Goal: Task Accomplishment & Management: Complete application form

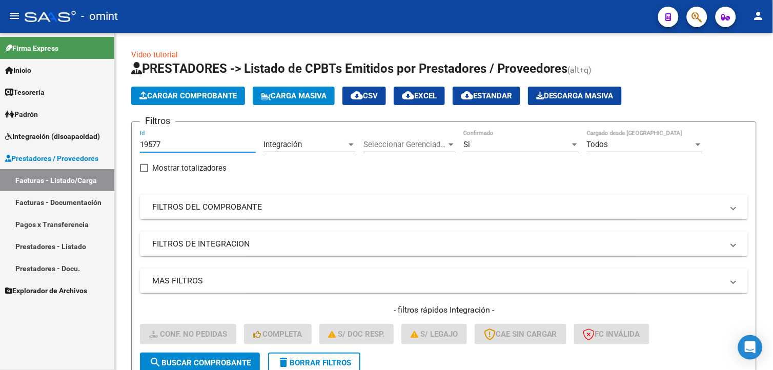
drag, startPoint x: 167, startPoint y: 145, endPoint x: 90, endPoint y: 132, distance: 78.4
click at [90, 132] on mat-sidenav-container "Firma Express Inicio Instructivos Contacto OS Tesorería Extractos Procesados (c…" at bounding box center [386, 201] width 773 height 337
paste input "20681"
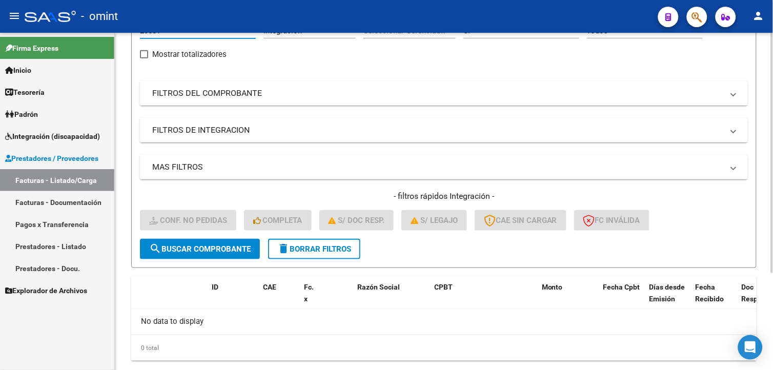
type input "20681"
click at [180, 254] on button "search Buscar Comprobante" at bounding box center [200, 249] width 120 height 21
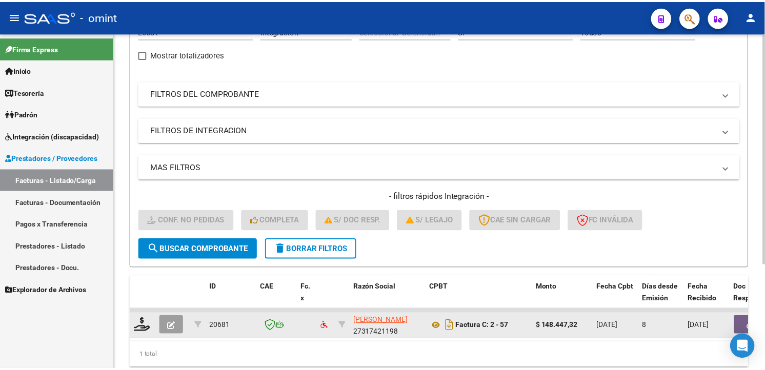
scroll to position [152, 0]
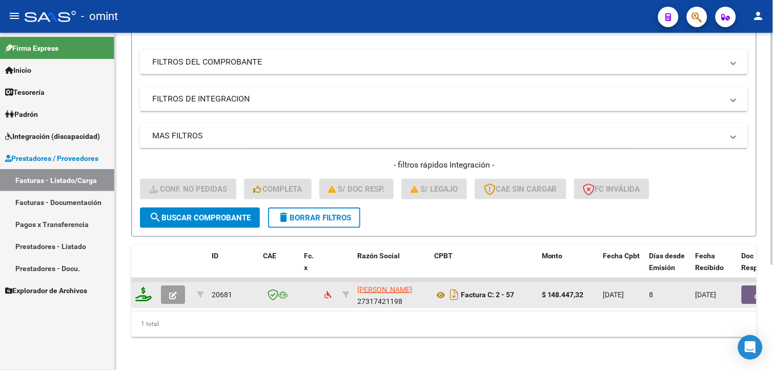
click at [147, 287] on icon at bounding box center [143, 294] width 16 height 14
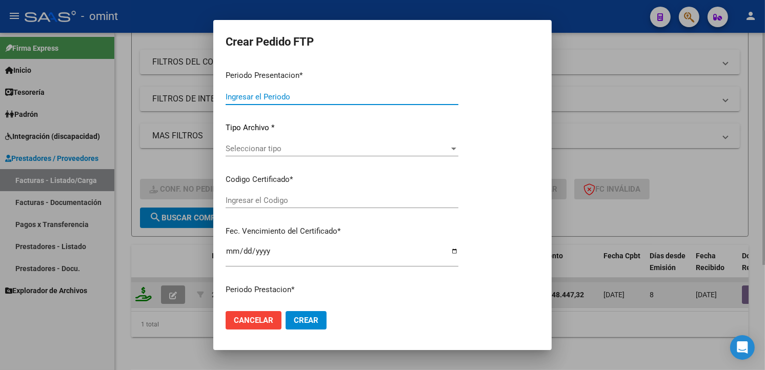
type input "202508"
type input "$ 148.447,32"
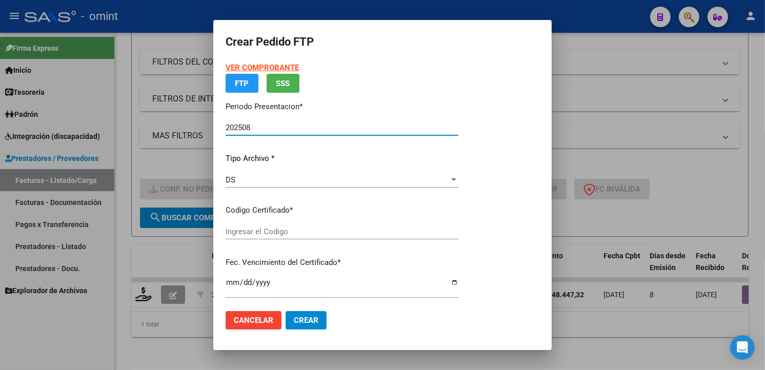
type input "302725864"
type input "2032-02-10"
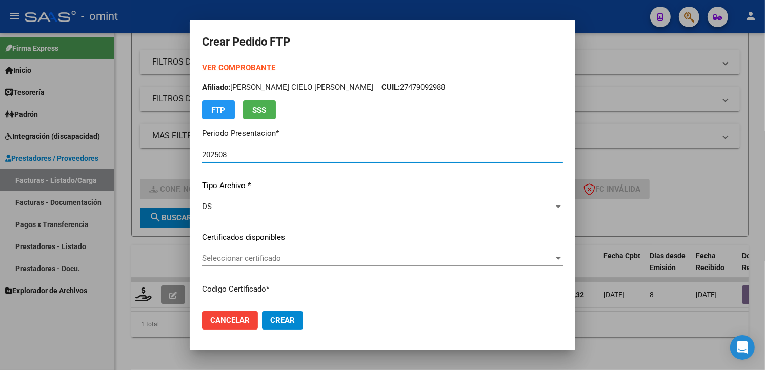
scroll to position [57, 0]
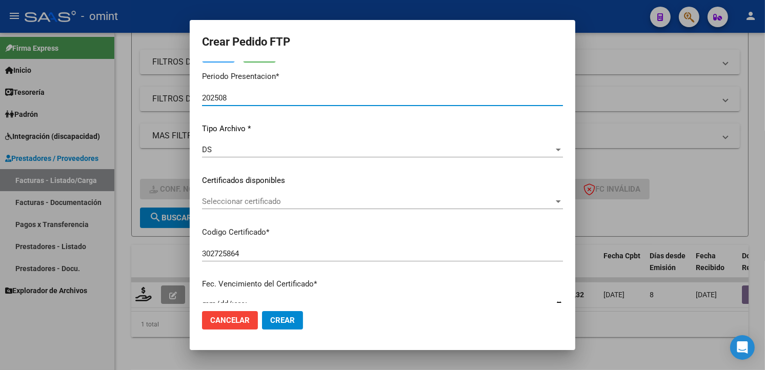
drag, startPoint x: 559, startPoint y: 198, endPoint x: 554, endPoint y: 202, distance: 6.3
click at [556, 201] on app-drop-down-list "Certificados disponibles Seleccionar certificado Seleccionar certificado" at bounding box center [386, 191] width 369 height 32
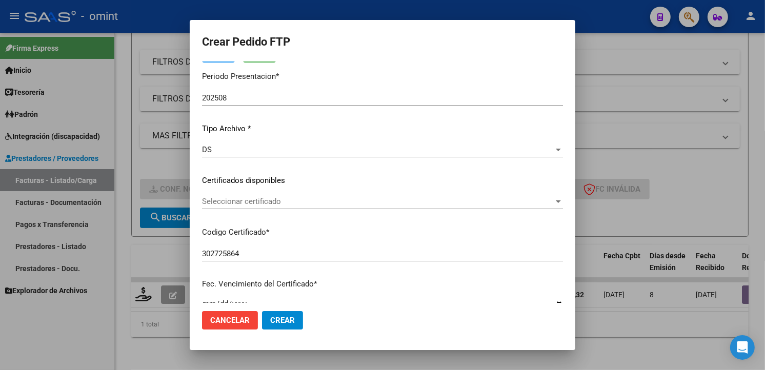
click at [545, 204] on span "Seleccionar certificado" at bounding box center [378, 201] width 352 height 9
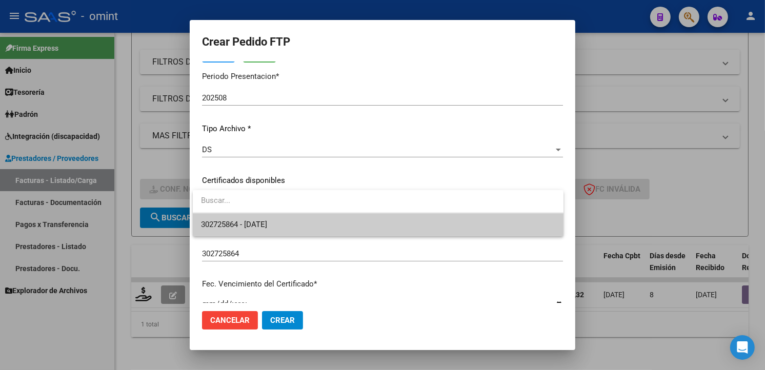
click at [402, 226] on span "302725864 - 2032-02-10" at bounding box center [378, 224] width 354 height 23
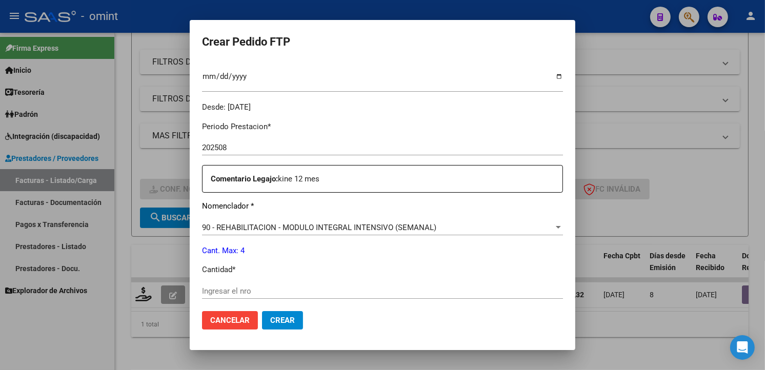
scroll to position [342, 0]
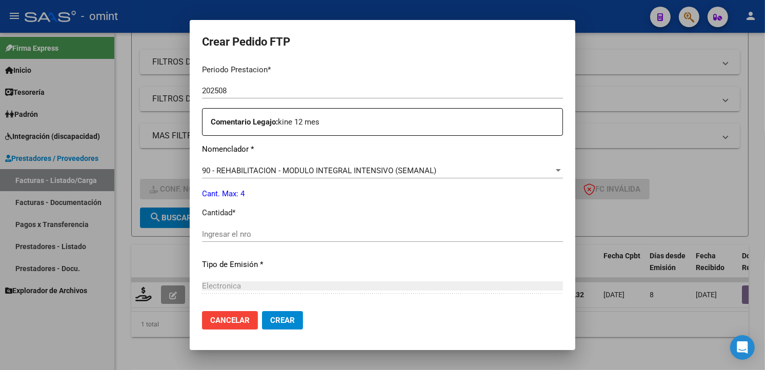
click at [243, 230] on input "Ingresar el nro" at bounding box center [382, 234] width 361 height 9
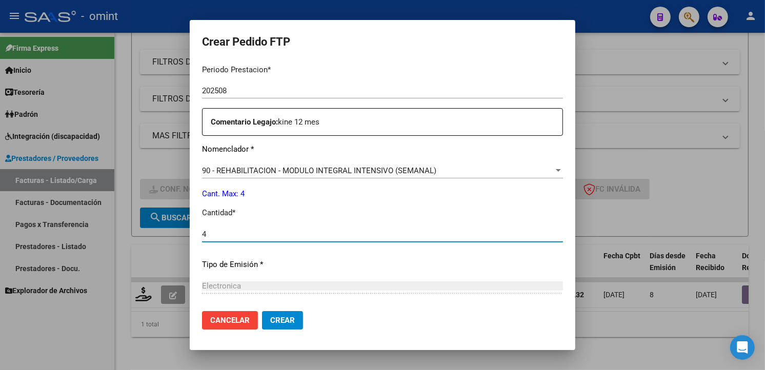
type input "4"
click at [525, 279] on div "Electronica Seleccionar tipo" at bounding box center [382, 286] width 361 height 15
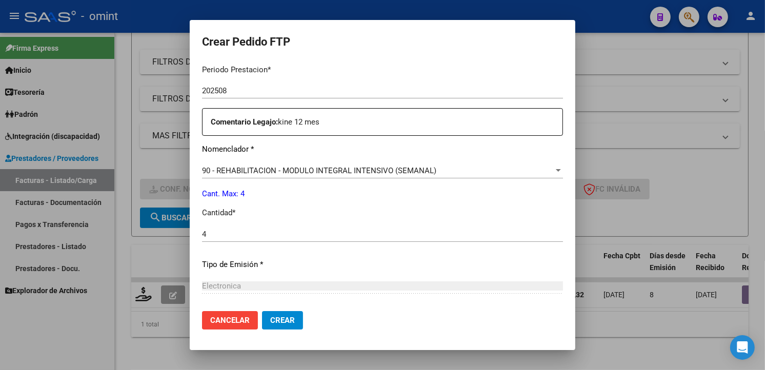
scroll to position [445, 0]
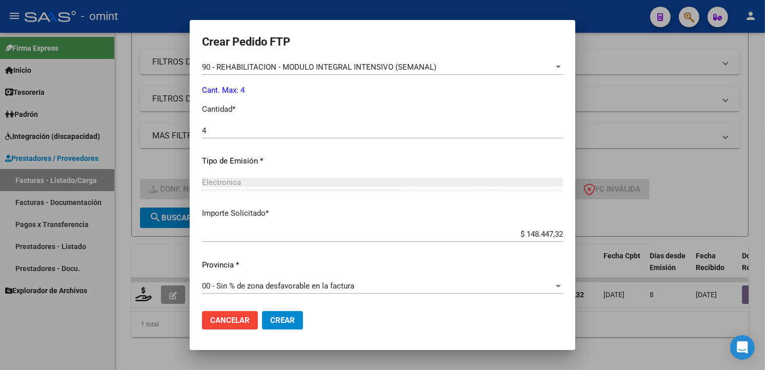
click at [269, 322] on button "Crear" at bounding box center [282, 320] width 41 height 18
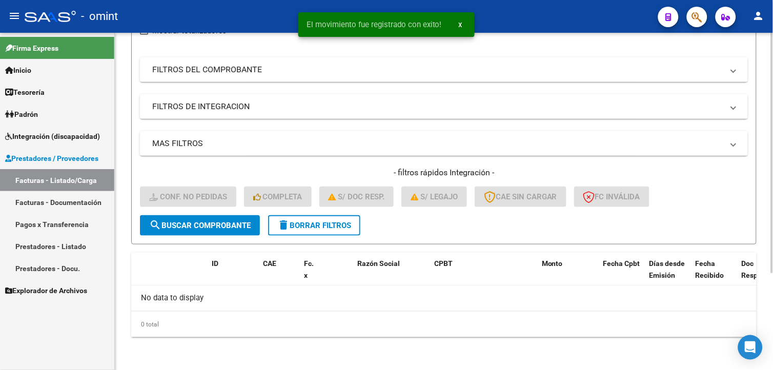
scroll to position [136, 0]
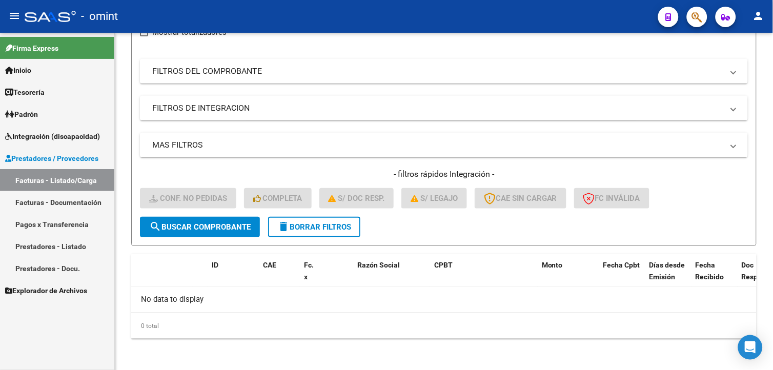
click at [46, 266] on link "Prestadores - Docu." at bounding box center [57, 268] width 114 height 22
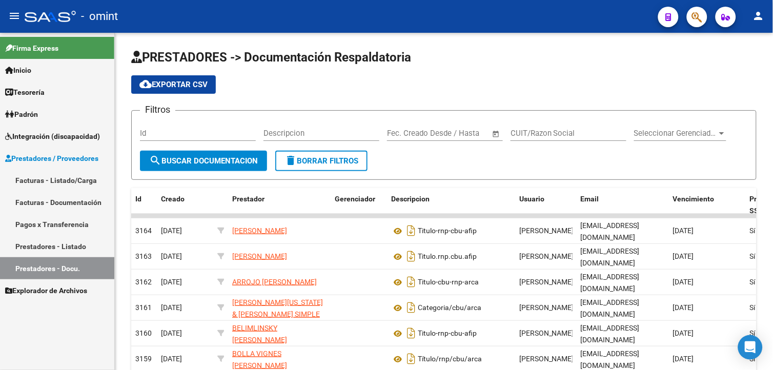
click at [33, 132] on span "Integración (discapacidad)" at bounding box center [52, 136] width 95 height 11
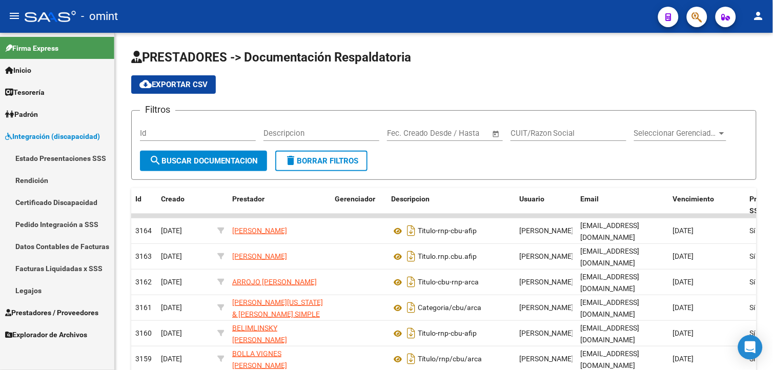
click at [69, 311] on span "Prestadores / Proveedores" at bounding box center [51, 312] width 93 height 11
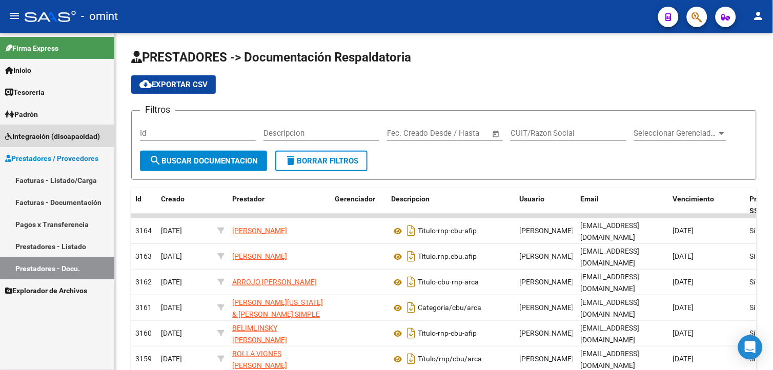
click at [42, 133] on span "Integración (discapacidad)" at bounding box center [52, 136] width 95 height 11
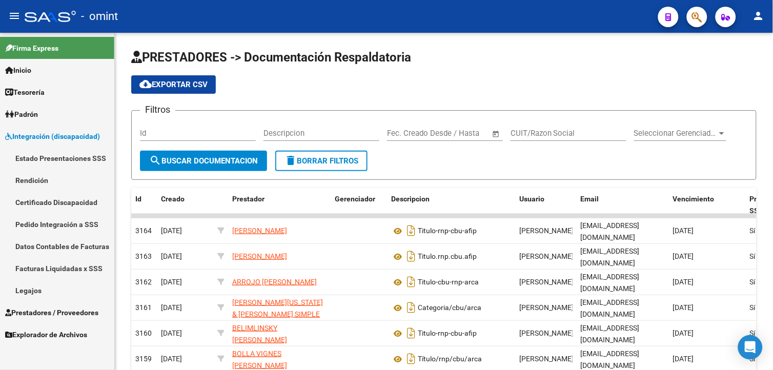
click at [69, 266] on link "Facturas Liquidadas x SSS" at bounding box center [57, 268] width 114 height 22
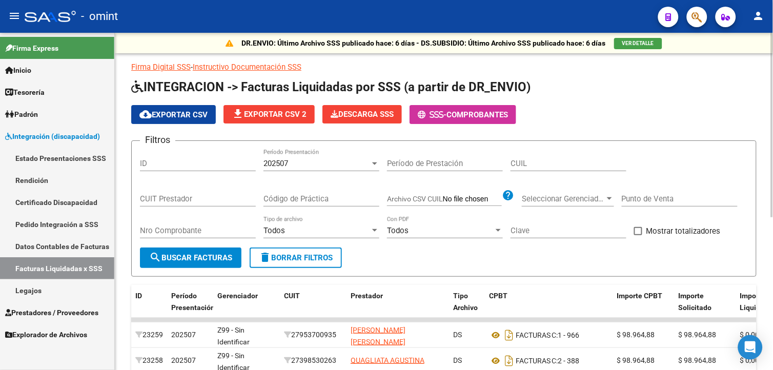
click at [372, 166] on div at bounding box center [374, 164] width 9 height 8
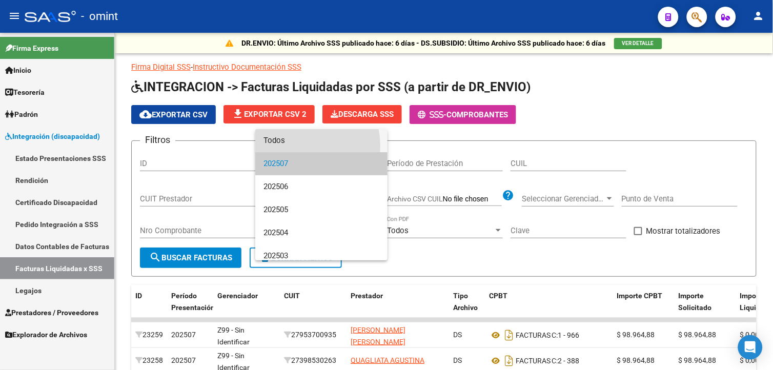
click at [287, 146] on span "Todos" at bounding box center [322, 140] width 116 height 23
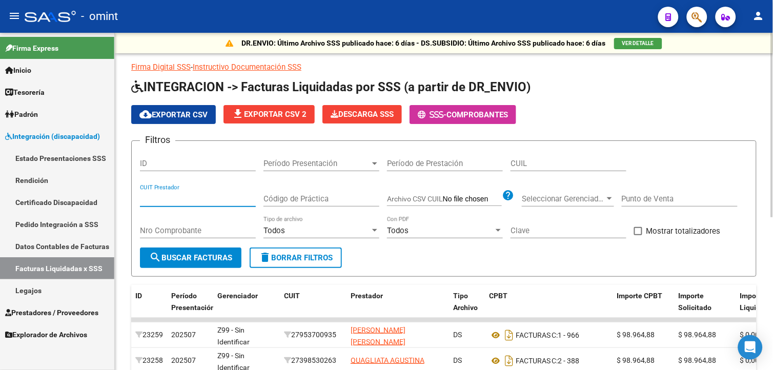
paste input "23-30334929-4"
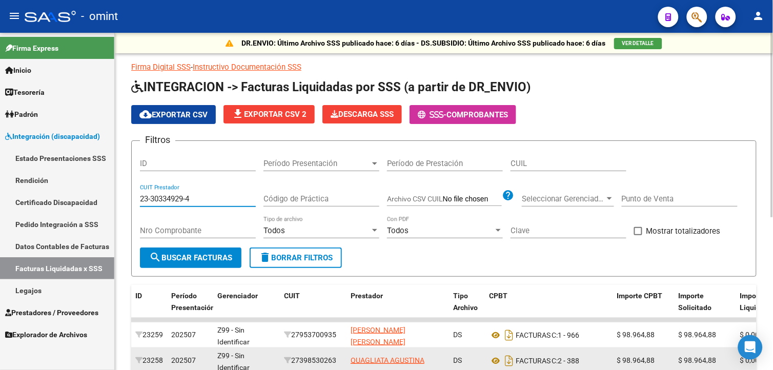
type input "23-30334929-4"
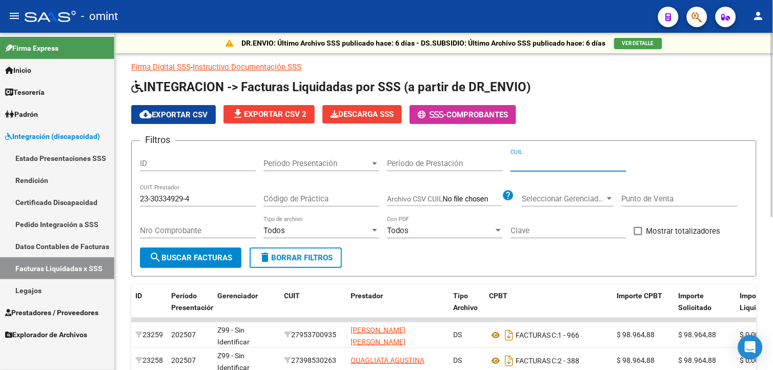
paste input "27-47909298-8"
type input "27-47909298-8"
click at [216, 257] on span "search Buscar Facturas" at bounding box center [190, 257] width 83 height 9
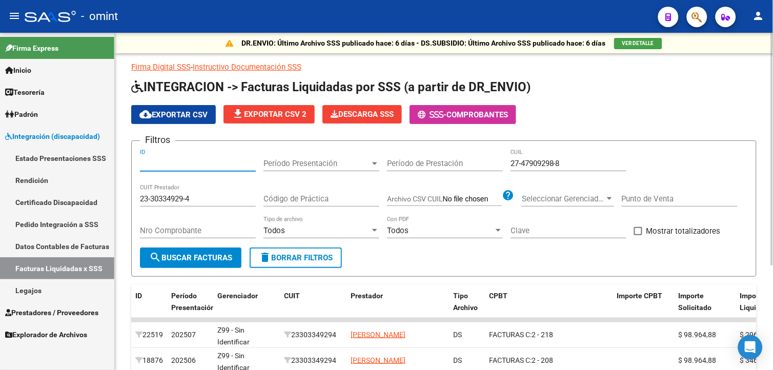
drag, startPoint x: 159, startPoint y: 161, endPoint x: 142, endPoint y: 160, distance: 17.0
click at [142, 160] on input "ID" at bounding box center [198, 163] width 116 height 9
click at [64, 201] on link "Certificado Discapacidad" at bounding box center [57, 202] width 114 height 22
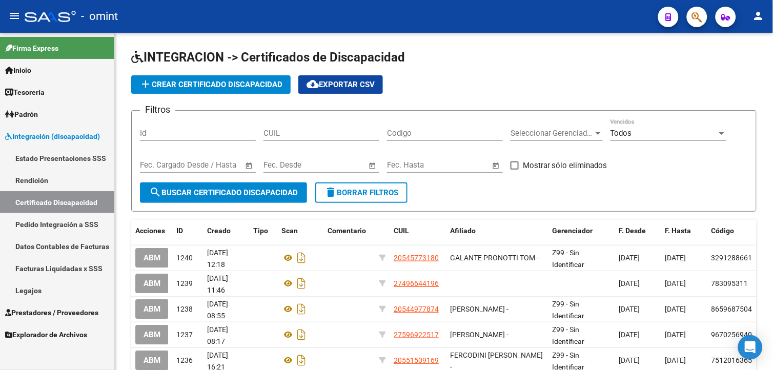
click at [48, 131] on span "Integración (discapacidad)" at bounding box center [52, 136] width 95 height 11
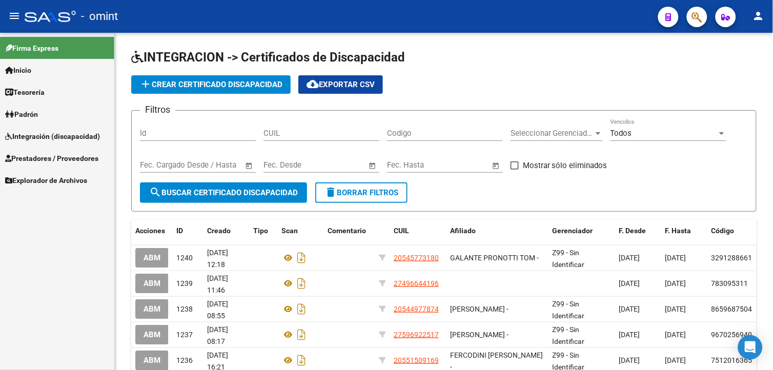
click at [52, 135] on span "Integración (discapacidad)" at bounding box center [52, 136] width 95 height 11
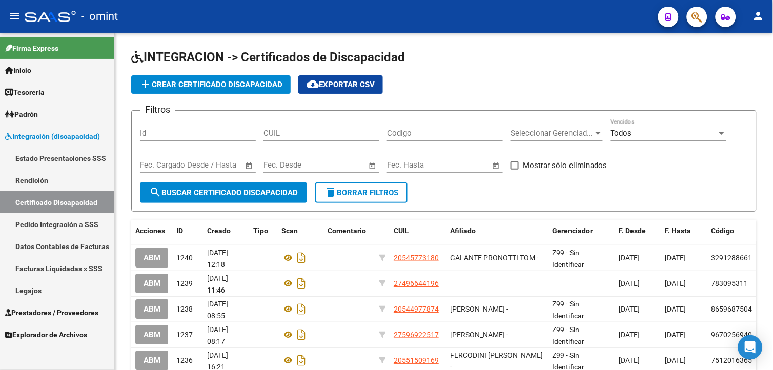
click at [43, 312] on span "Prestadores / Proveedores" at bounding box center [51, 312] width 93 height 11
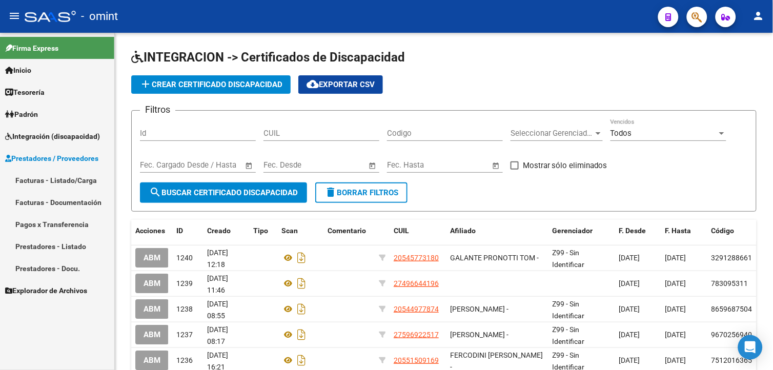
click at [70, 182] on link "Facturas - Listado/Carga" at bounding box center [57, 180] width 114 height 22
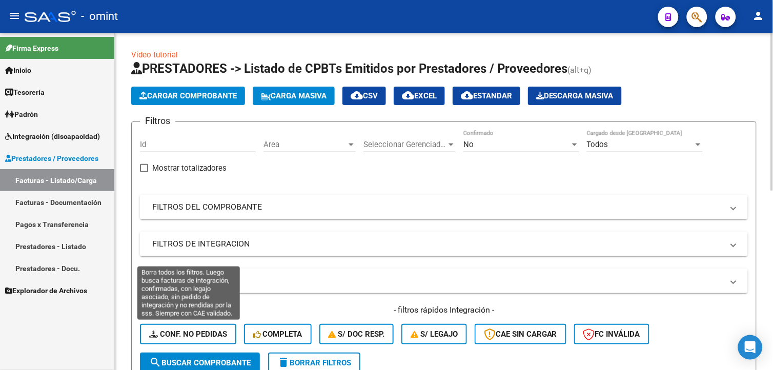
click at [177, 336] on span "Conf. no pedidas" at bounding box center [188, 334] width 78 height 9
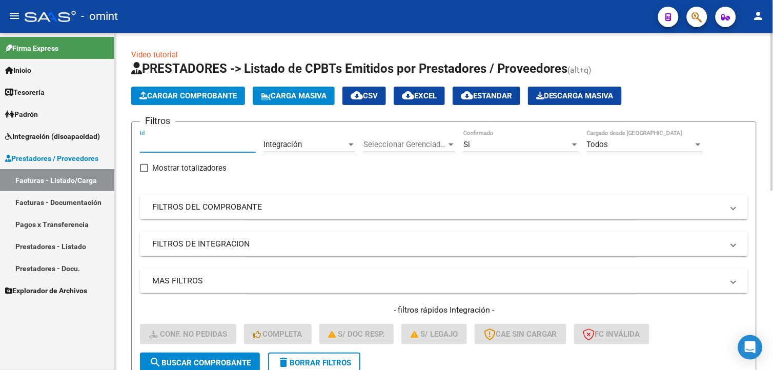
paste input "21174"
type input "21174"
click at [229, 363] on span "search Buscar Comprobante" at bounding box center [200, 363] width 102 height 9
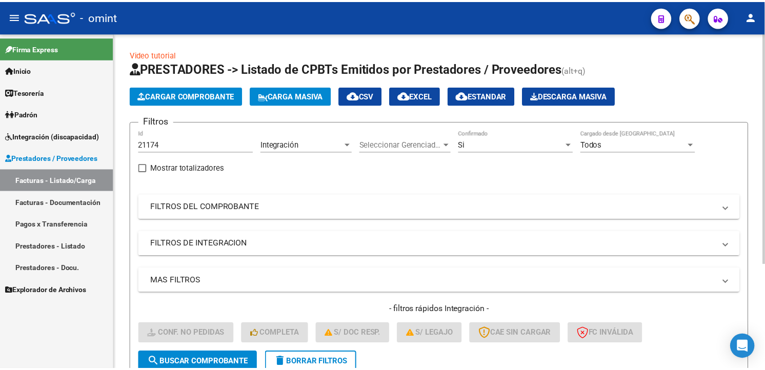
scroll to position [152, 0]
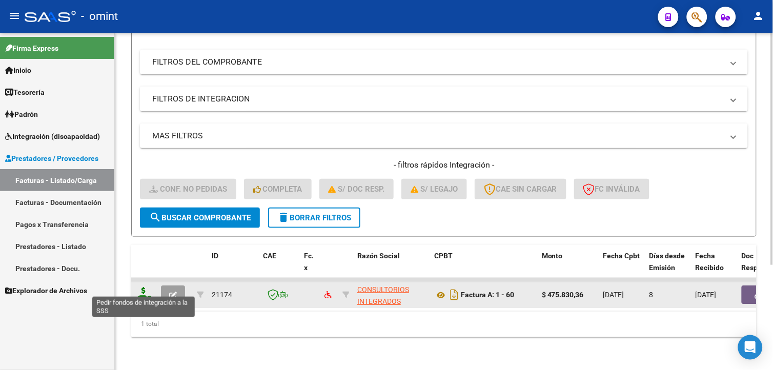
click at [137, 287] on icon at bounding box center [143, 294] width 16 height 14
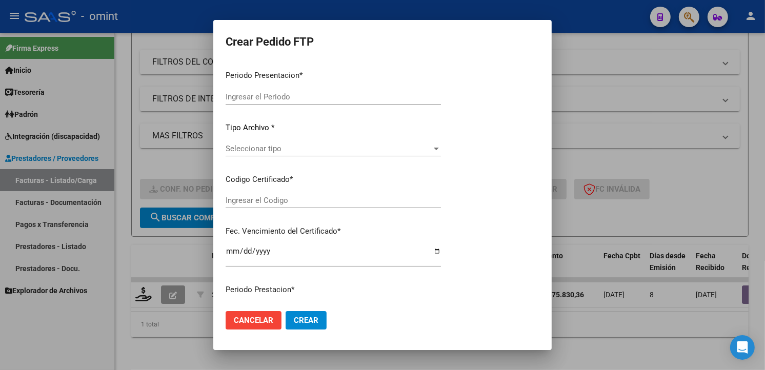
type input "202508"
type input "$ 475.830,36"
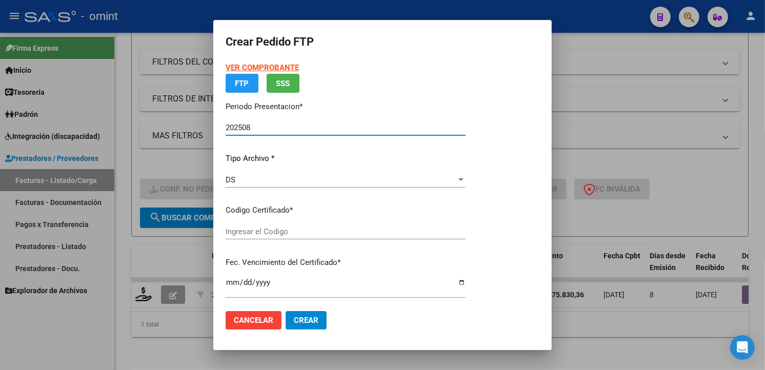
type input "8838711330"
type input "2028-11-25"
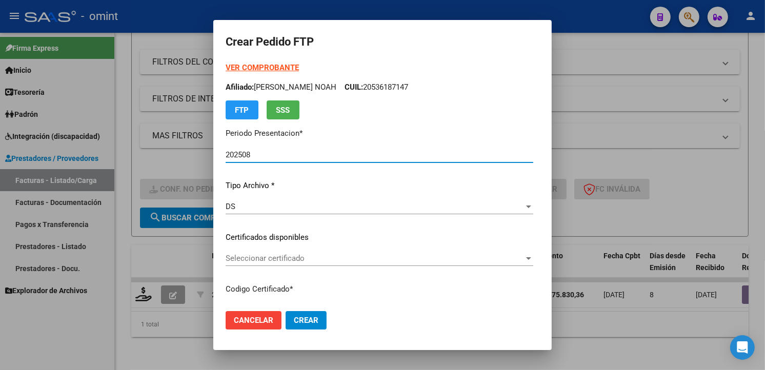
click at [533, 258] on div at bounding box center [528, 258] width 9 height 8
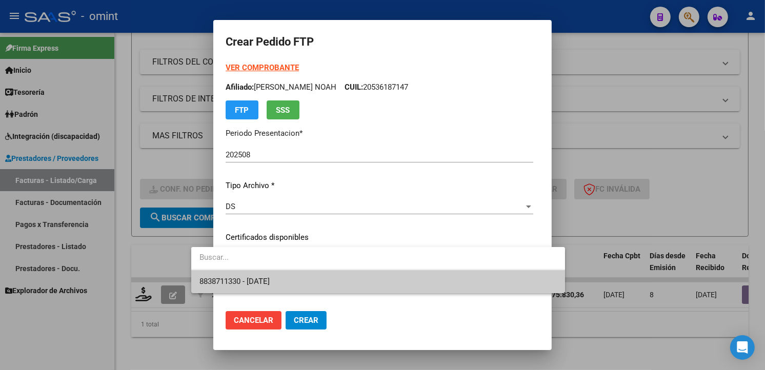
click at [509, 288] on span "8838711330 - 2028-11-25" at bounding box center [378, 281] width 357 height 23
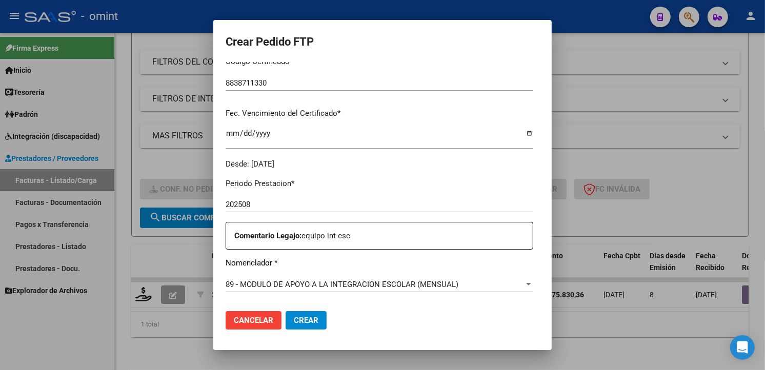
scroll to position [285, 0]
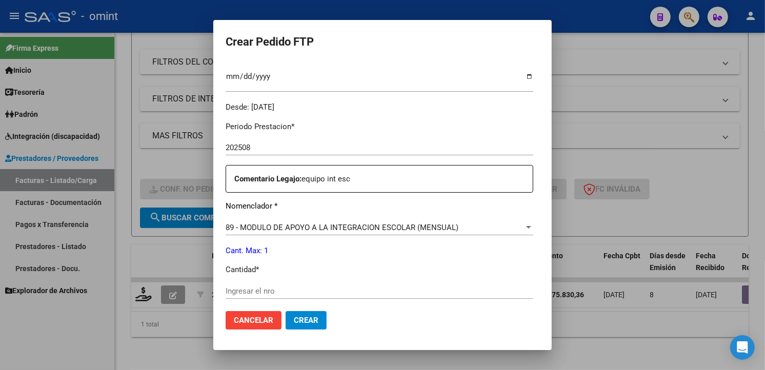
click at [232, 289] on input "Ingresar el nro" at bounding box center [380, 291] width 308 height 9
type input "1"
click at [416, 250] on p "Cant. Max: 1" at bounding box center [380, 251] width 308 height 12
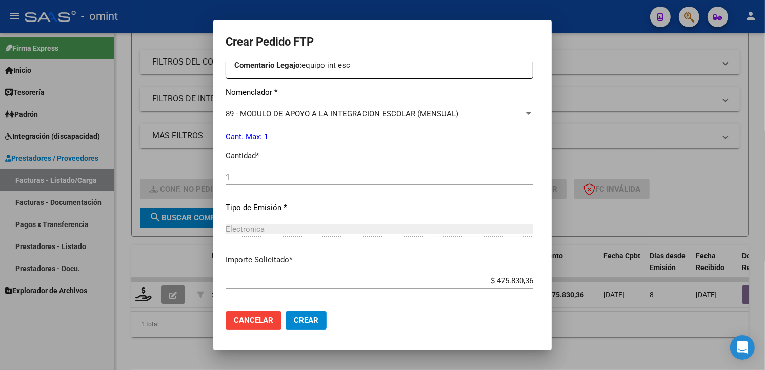
scroll to position [445, 0]
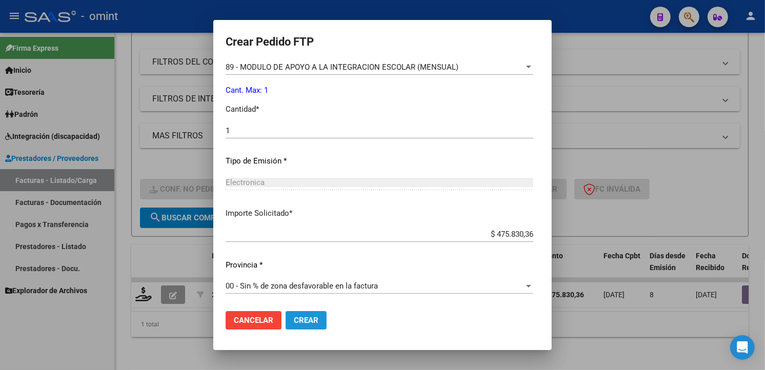
click at [295, 315] on button "Crear" at bounding box center [306, 320] width 41 height 18
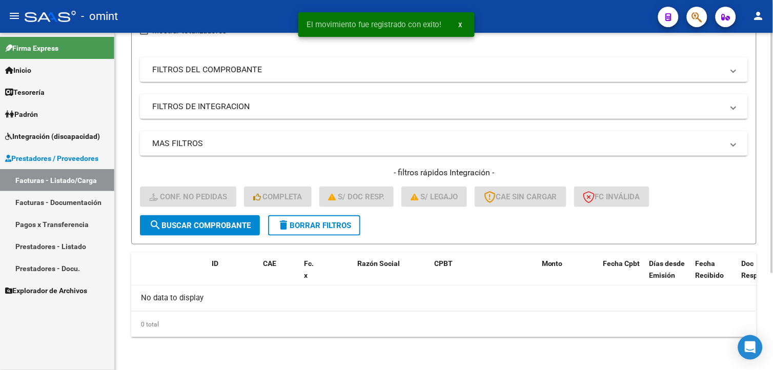
scroll to position [136, 0]
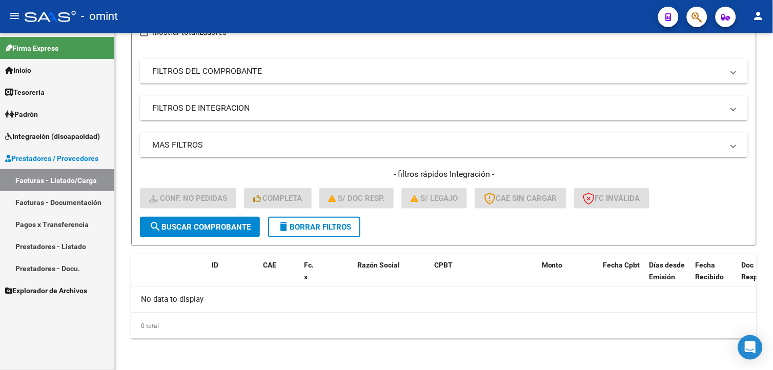
click at [205, 22] on div "- omint" at bounding box center [338, 16] width 626 height 23
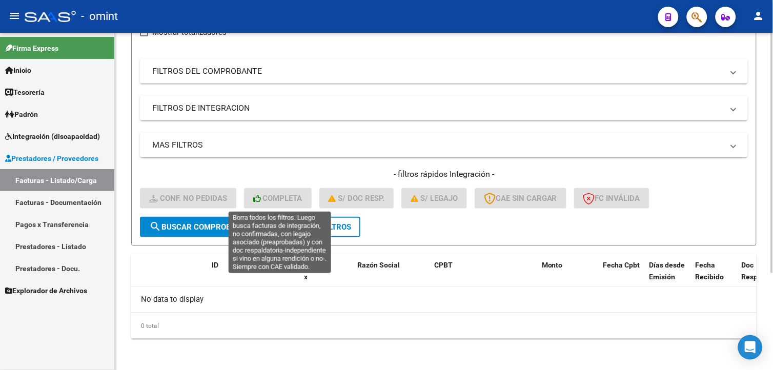
scroll to position [0, 0]
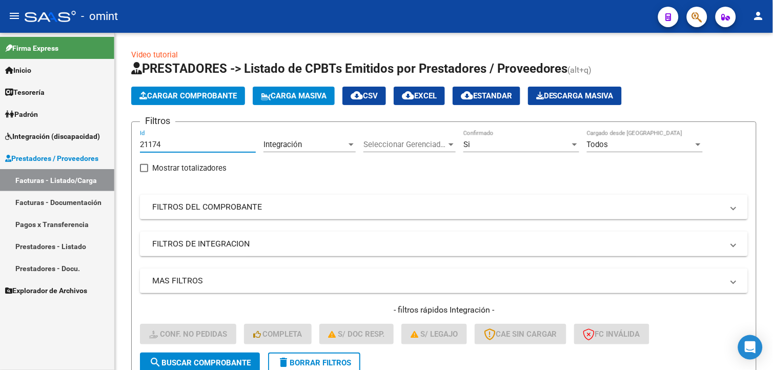
drag, startPoint x: 171, startPoint y: 142, endPoint x: 101, endPoint y: 131, distance: 71.2
click at [103, 131] on mat-sidenav-container "Firma Express Inicio Instructivos Contacto OS Tesorería Extractos Procesados (c…" at bounding box center [386, 201] width 773 height 337
paste input "18211"
type input "18211"
click at [204, 359] on span "search Buscar Comprobante" at bounding box center [200, 363] width 102 height 9
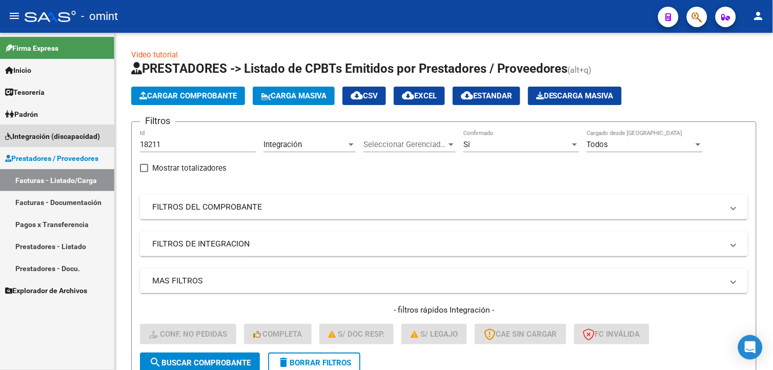
click at [49, 137] on span "Integración (discapacidad)" at bounding box center [52, 136] width 95 height 11
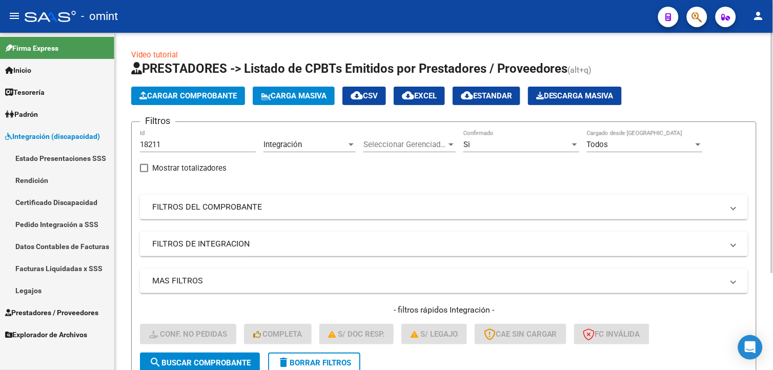
click at [70, 272] on link "Facturas Liquidadas x SSS" at bounding box center [57, 268] width 114 height 22
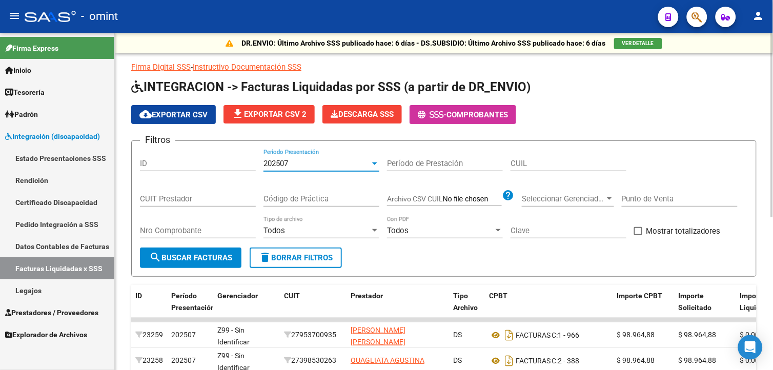
click at [377, 167] on div at bounding box center [374, 164] width 9 height 8
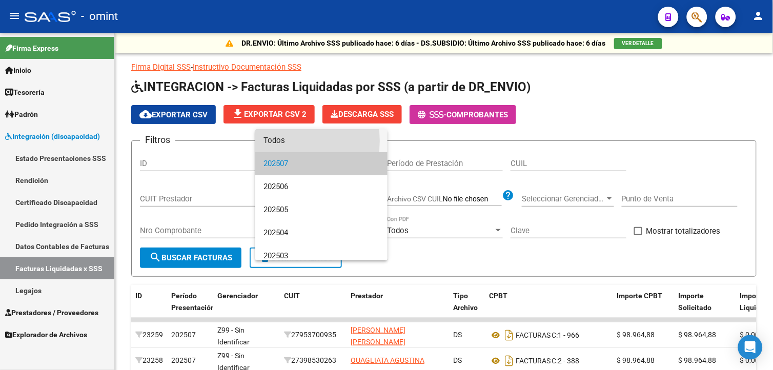
click at [290, 141] on span "Todos" at bounding box center [322, 140] width 116 height 23
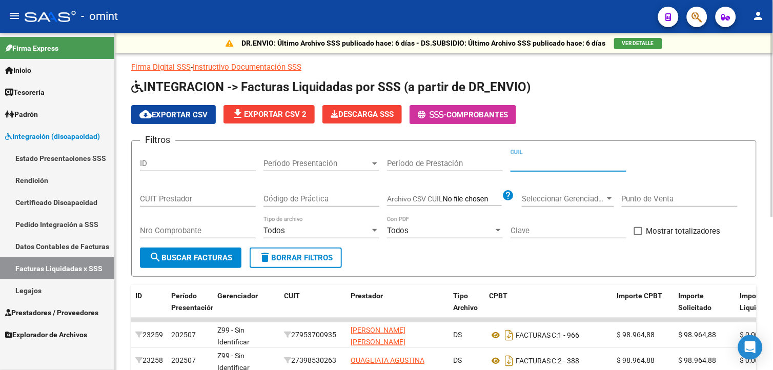
paste input "20-53773496-6"
type input "20-53773496-6"
click at [196, 257] on span "search Buscar Facturas" at bounding box center [190, 257] width 83 height 9
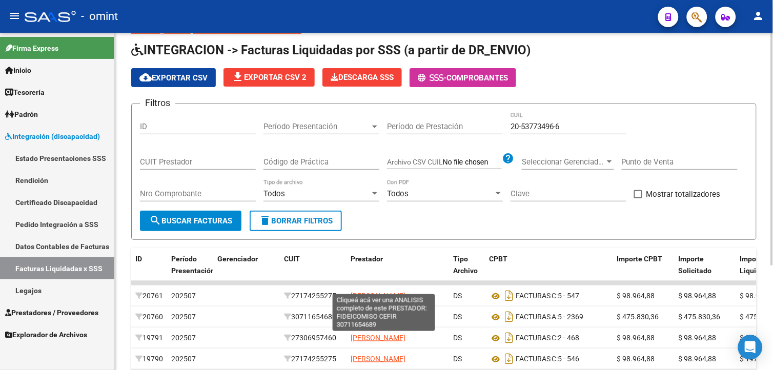
scroll to position [151, 0]
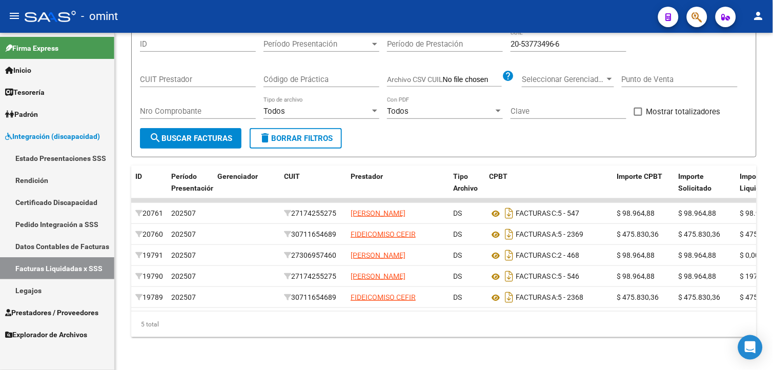
click at [182, 12] on div "- omint" at bounding box center [338, 16] width 626 height 23
click at [212, 18] on div "- omint" at bounding box center [338, 16] width 626 height 23
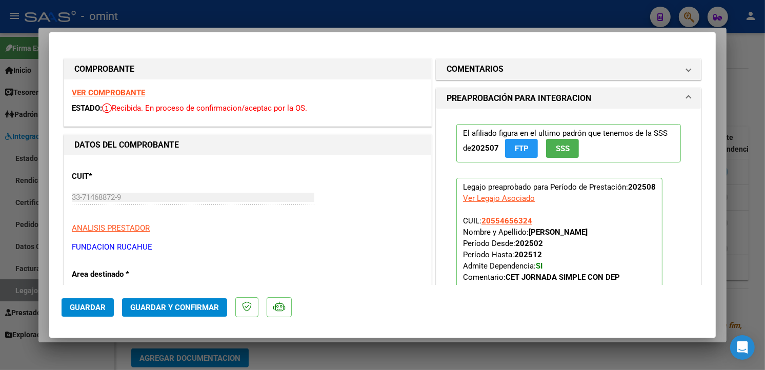
click at [212, 19] on div at bounding box center [382, 185] width 765 height 370
type input "$ 0,00"
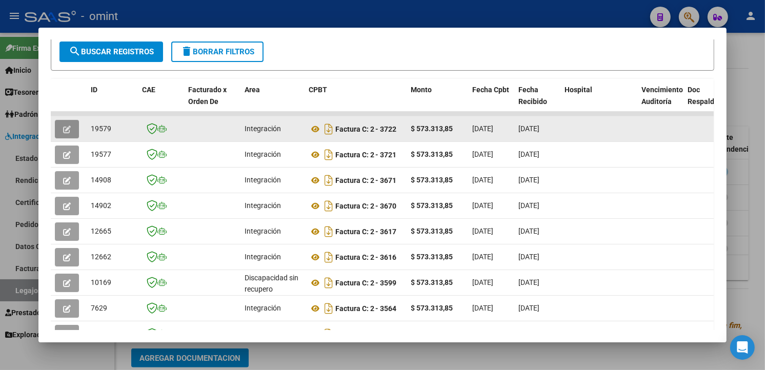
click at [63, 128] on icon "button" at bounding box center [67, 130] width 8 height 8
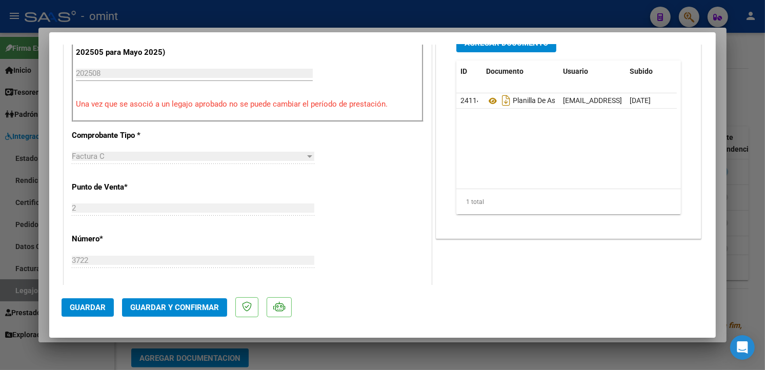
scroll to position [228, 0]
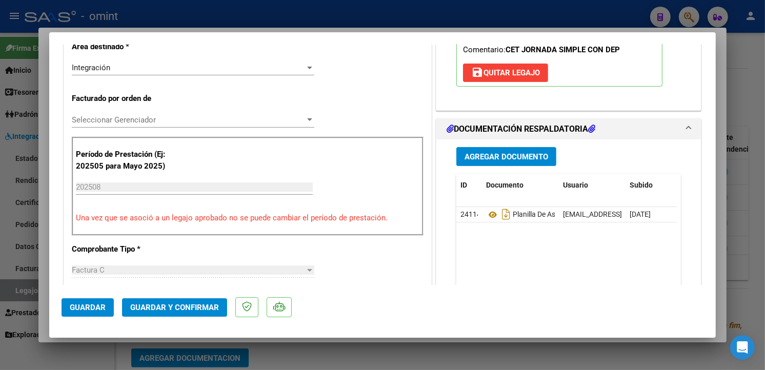
click at [196, 14] on div at bounding box center [382, 185] width 765 height 370
type input "$ 0,00"
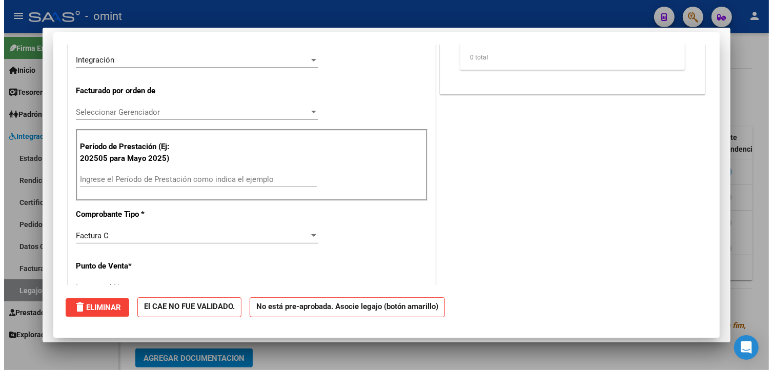
scroll to position [221, 0]
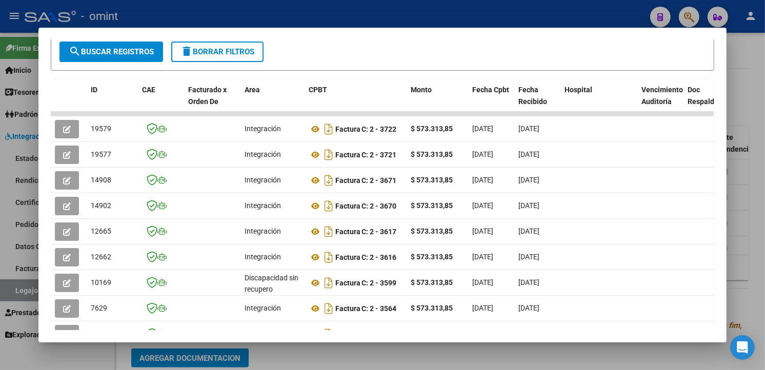
drag, startPoint x: 269, startPoint y: 15, endPoint x: 321, endPoint y: 34, distance: 55.5
click at [269, 14] on div at bounding box center [382, 185] width 765 height 370
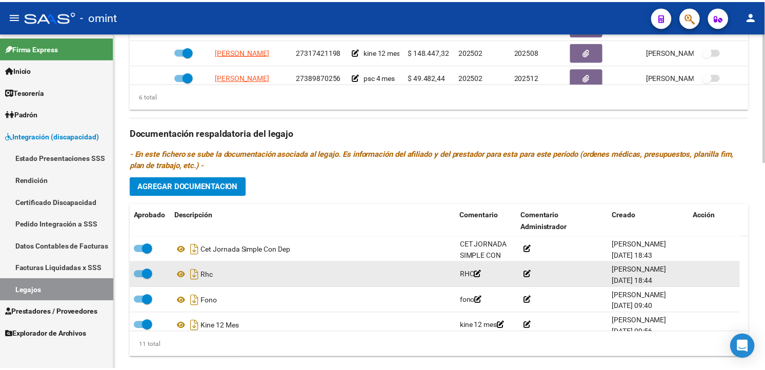
scroll to position [342, 0]
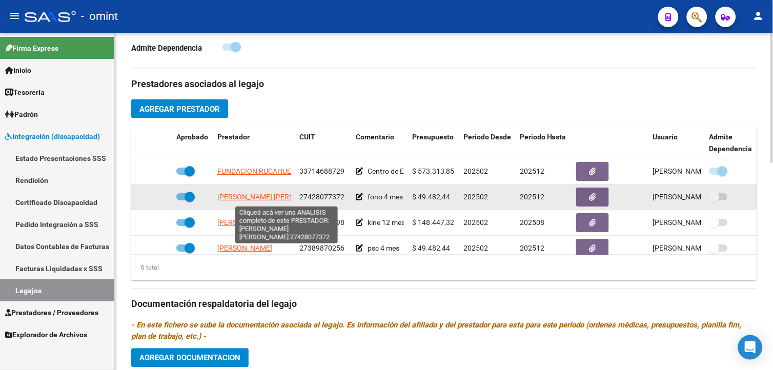
click at [263, 195] on span "[PERSON_NAME] [PERSON_NAME]" at bounding box center [272, 197] width 111 height 8
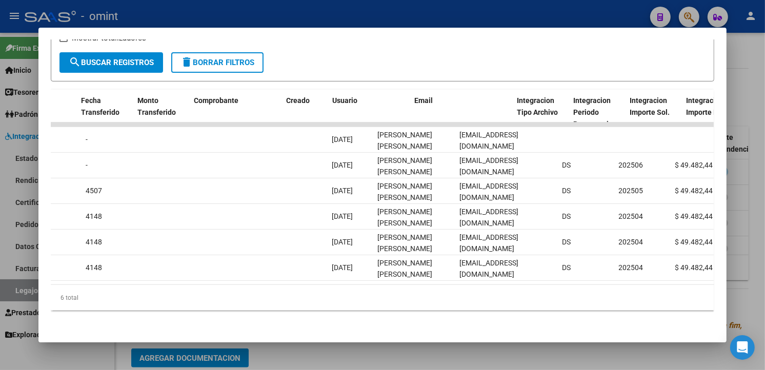
scroll to position [0, 938]
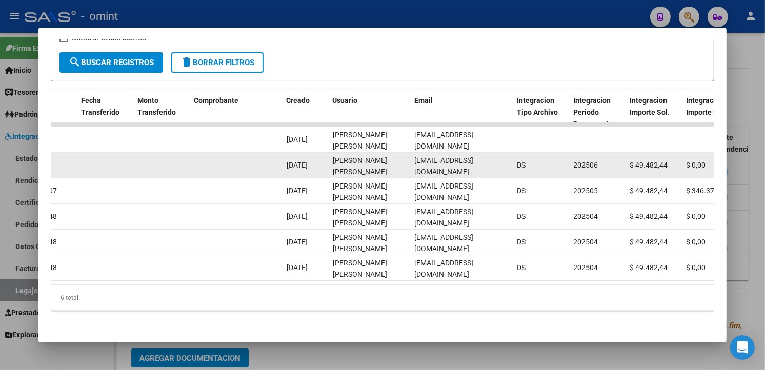
drag, startPoint x: 421, startPoint y: 158, endPoint x: 415, endPoint y: 155, distance: 6.2
click at [415, 156] on span "[EMAIL_ADDRESS][DOMAIN_NAME]" at bounding box center [444, 166] width 59 height 20
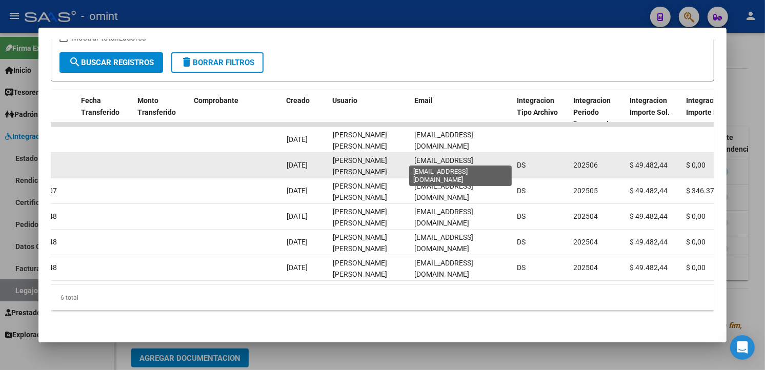
copy span "[EMAIL_ADDRESS][DOMAIN_NAME]"
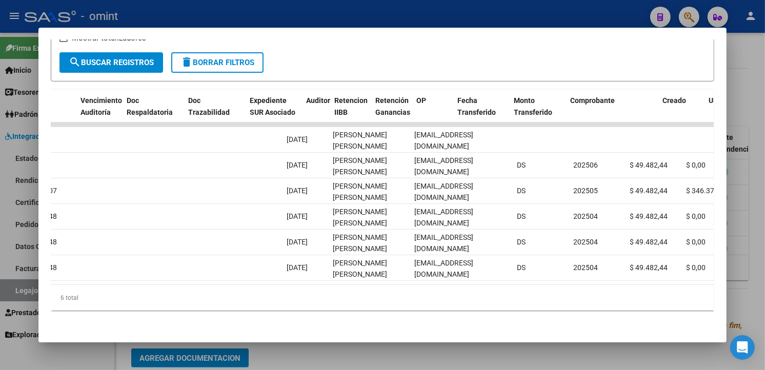
scroll to position [0, 0]
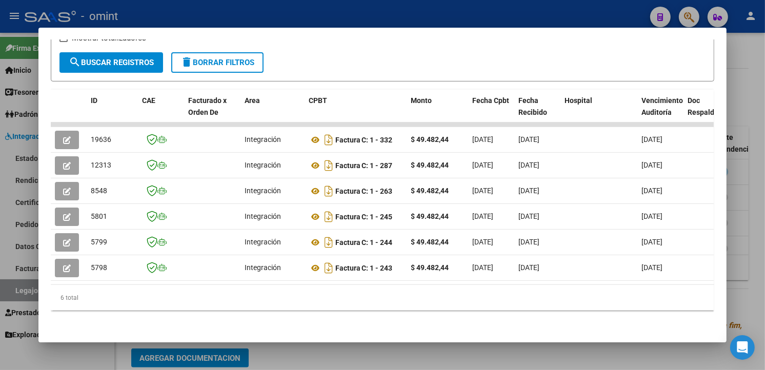
drag, startPoint x: 144, startPoint y: 12, endPoint x: 208, endPoint y: 24, distance: 65.2
click at [145, 12] on div at bounding box center [382, 185] width 765 height 370
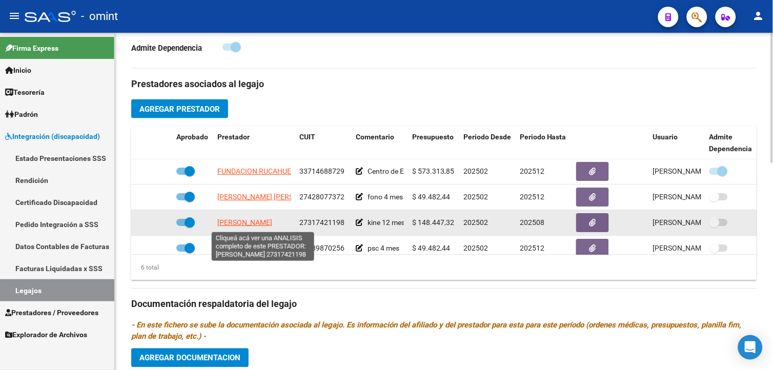
click at [272, 223] on span "[PERSON_NAME]" at bounding box center [244, 223] width 55 height 8
type textarea "27317421198"
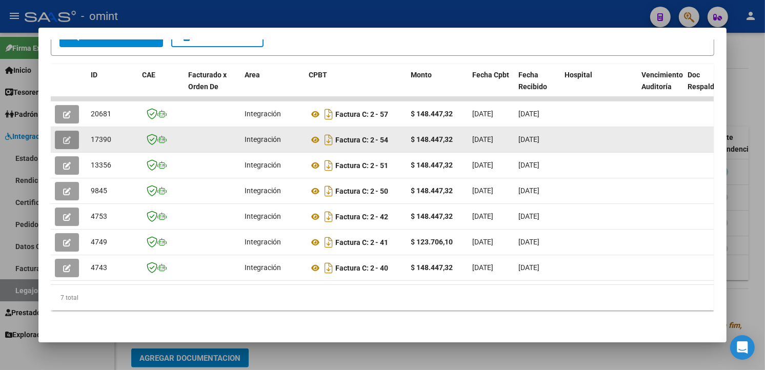
click at [63, 136] on icon "button" at bounding box center [67, 140] width 8 height 8
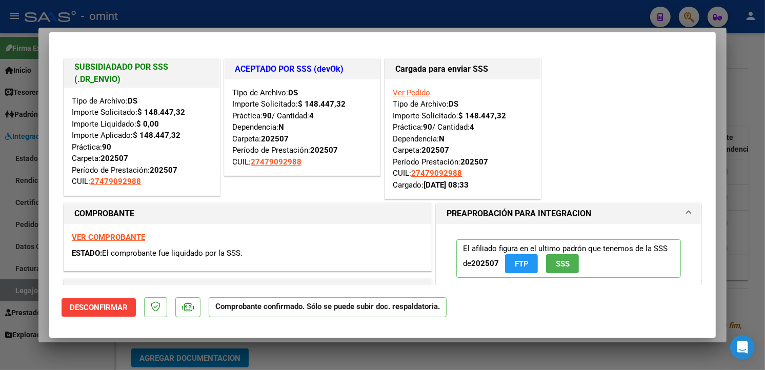
click at [214, 15] on div at bounding box center [382, 185] width 765 height 370
type input "$ 0,00"
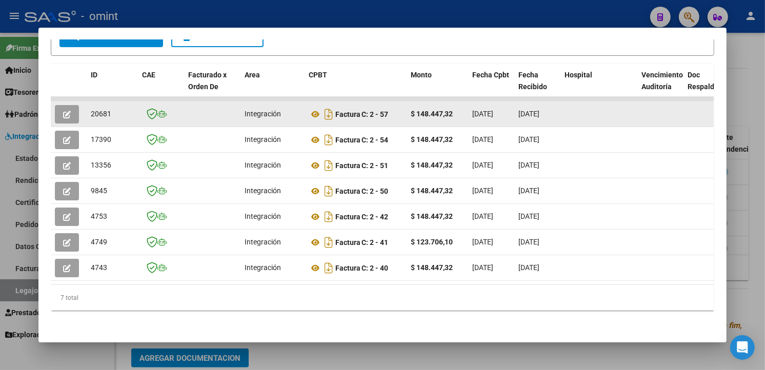
click at [63, 105] on button "button" at bounding box center [67, 114] width 24 height 18
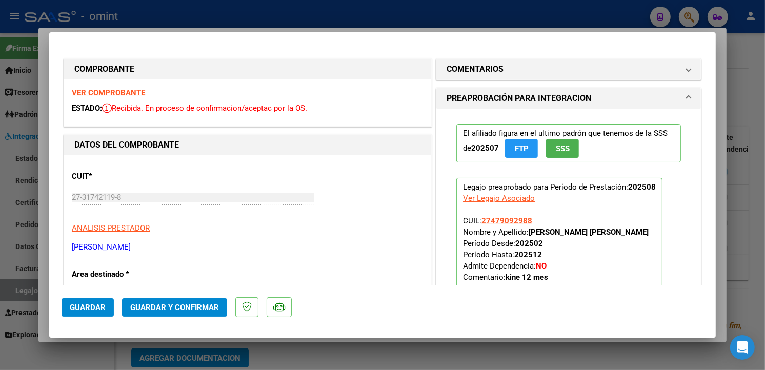
click at [126, 89] on strong "VER COMPROBANTE" at bounding box center [108, 92] width 73 height 9
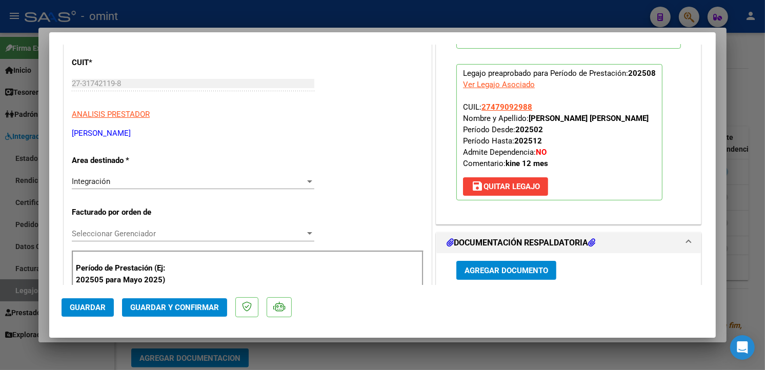
scroll to position [228, 0]
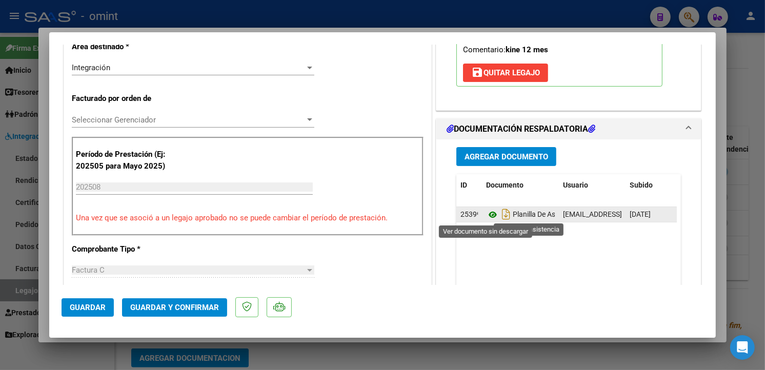
click at [488, 215] on icon at bounding box center [492, 215] width 13 height 12
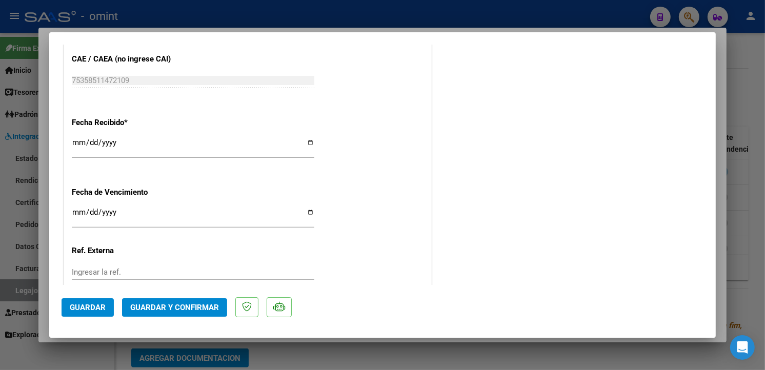
scroll to position [750, 0]
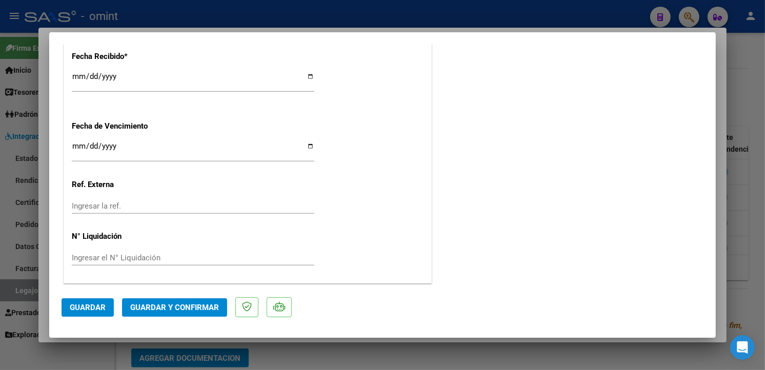
click at [176, 305] on span "Guardar y Confirmar" at bounding box center [174, 307] width 89 height 9
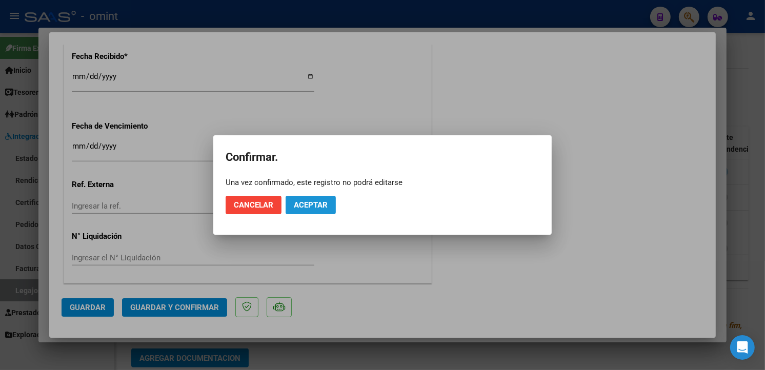
click at [324, 203] on span "Aceptar" at bounding box center [311, 205] width 34 height 9
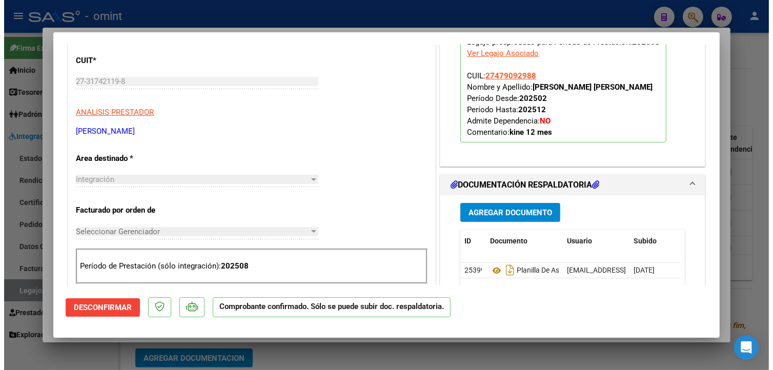
scroll to position [0, 0]
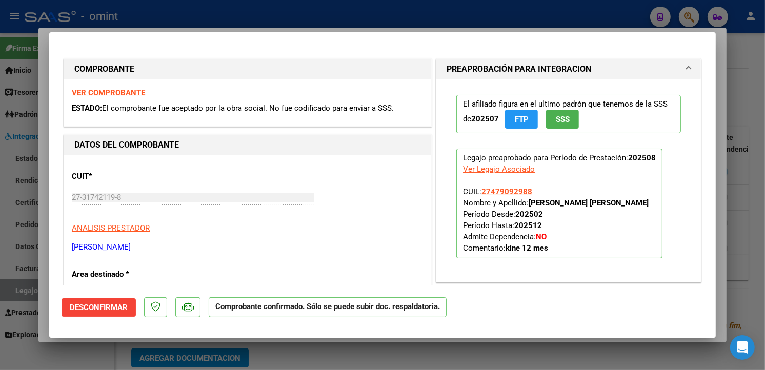
click at [209, 21] on div at bounding box center [382, 185] width 765 height 370
type input "$ 0,00"
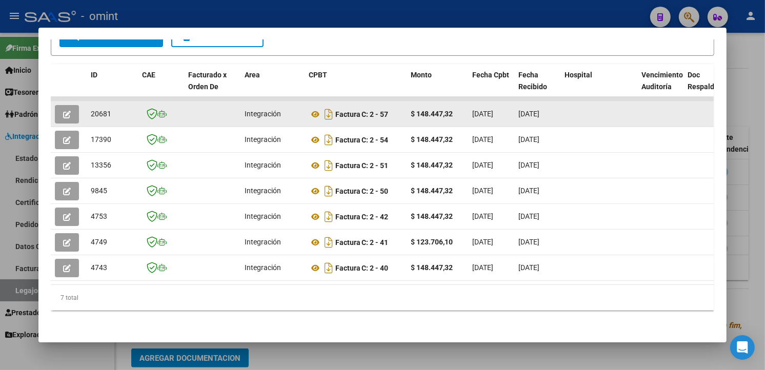
click at [96, 110] on span "20681" at bounding box center [101, 114] width 21 height 8
copy span "20681"
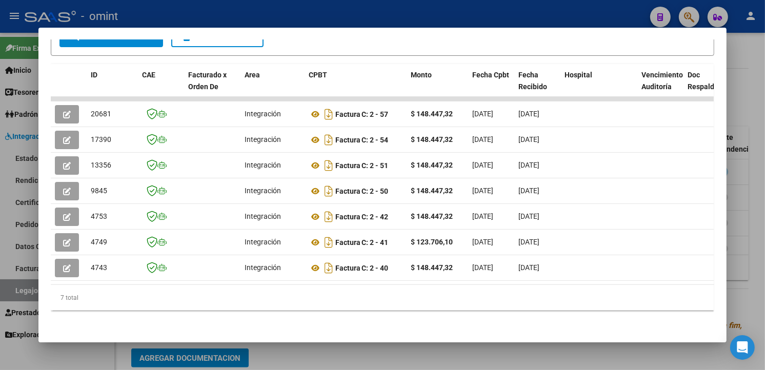
drag, startPoint x: 152, startPoint y: 12, endPoint x: 302, endPoint y: 125, distance: 187.5
click at [152, 12] on div at bounding box center [382, 185] width 765 height 370
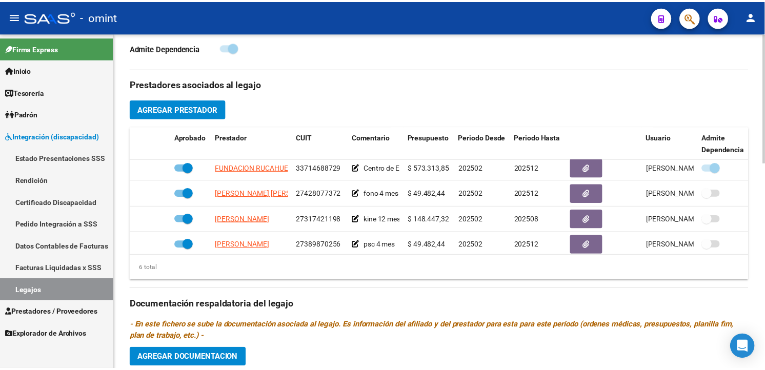
scroll to position [14, 0]
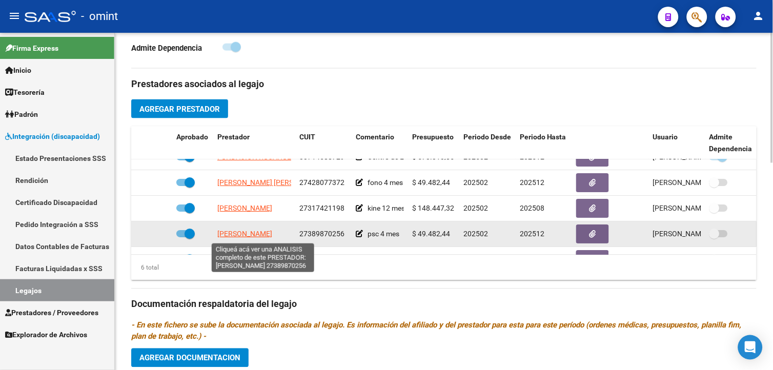
click at [265, 235] on span "[PERSON_NAME]" at bounding box center [244, 234] width 55 height 8
type textarea "27389870256"
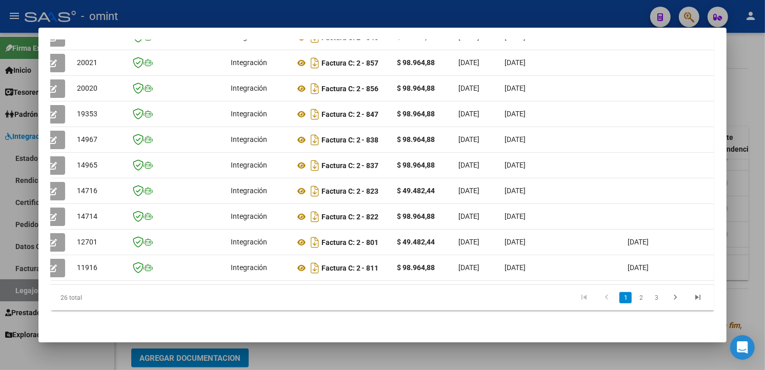
scroll to position [0, 0]
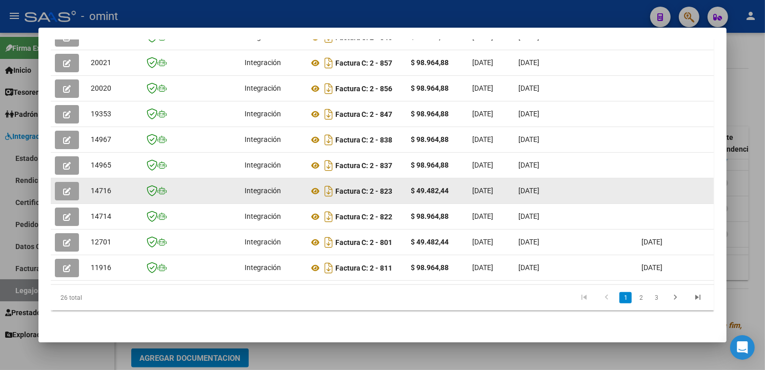
drag, startPoint x: 319, startPoint y: 186, endPoint x: 60, endPoint y: 181, distance: 258.5
click at [63, 188] on icon "button" at bounding box center [67, 192] width 8 height 8
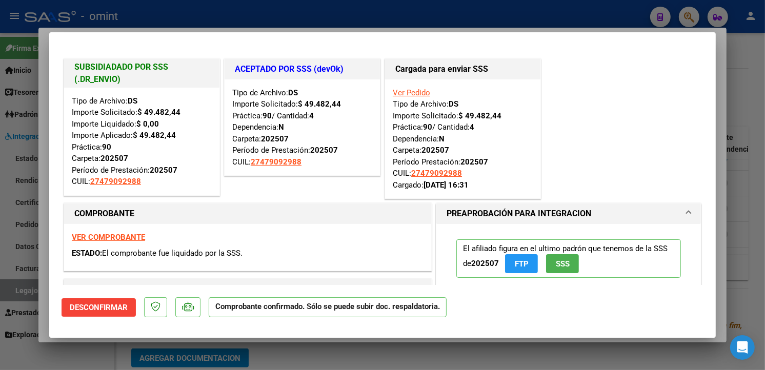
click at [150, 44] on mat-dialog-container "SUBSIDIADADO POR SSS (.DR_ENVIO) Tipo de Archivo: DS Importe Solicitado: $ 49.4…" at bounding box center [382, 185] width 667 height 306
click at [211, 16] on div at bounding box center [382, 185] width 765 height 370
type input "$ 0,00"
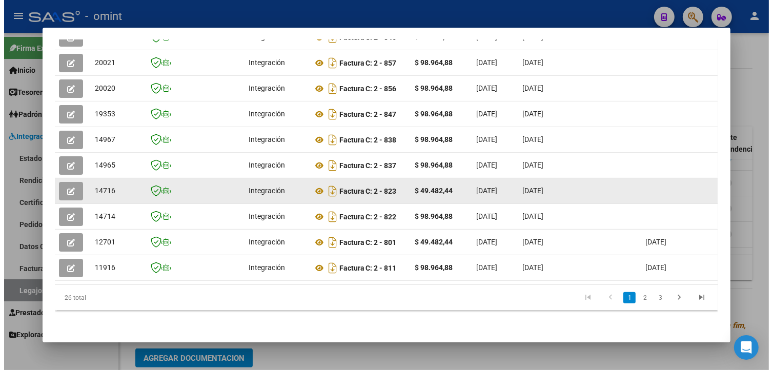
scroll to position [1, 0]
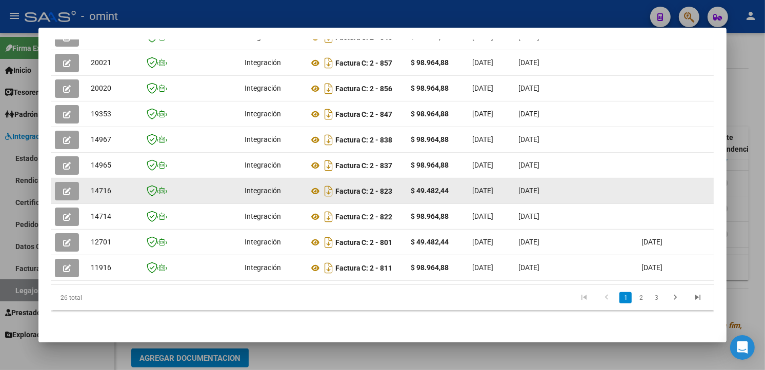
drag, startPoint x: 285, startPoint y: 181, endPoint x: 73, endPoint y: 190, distance: 212.0
drag, startPoint x: 73, startPoint y: 190, endPoint x: 67, endPoint y: 184, distance: 9.1
click at [67, 188] on icon "button" at bounding box center [67, 192] width 8 height 8
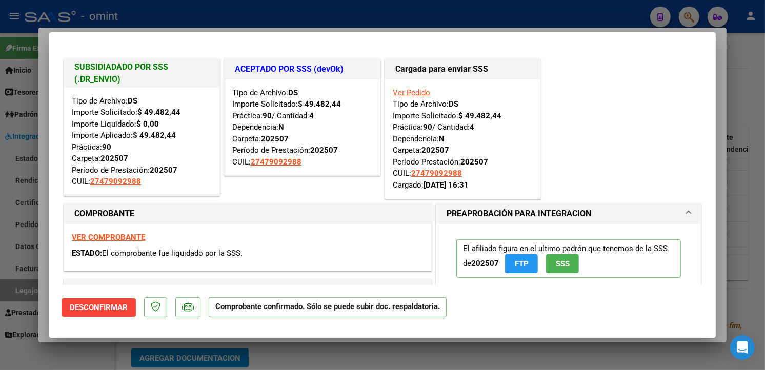
click at [167, 18] on div at bounding box center [382, 185] width 765 height 370
type input "$ 0,00"
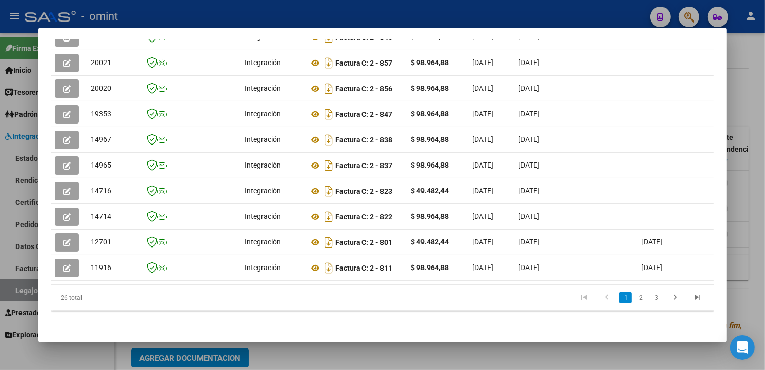
click at [406, 7] on div at bounding box center [382, 185] width 765 height 370
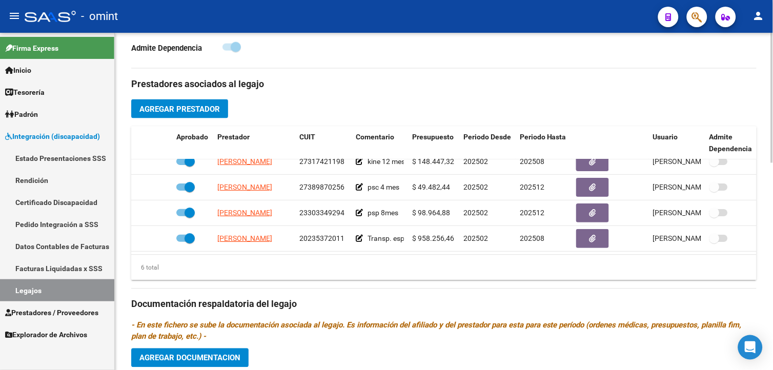
scroll to position [69, 0]
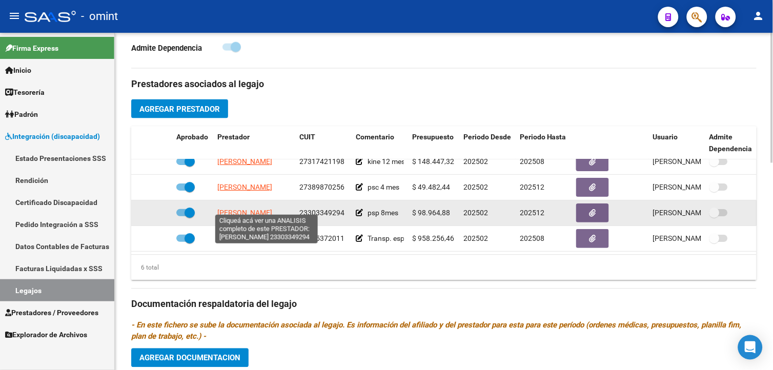
click at [236, 209] on span "[PERSON_NAME]" at bounding box center [244, 213] width 55 height 8
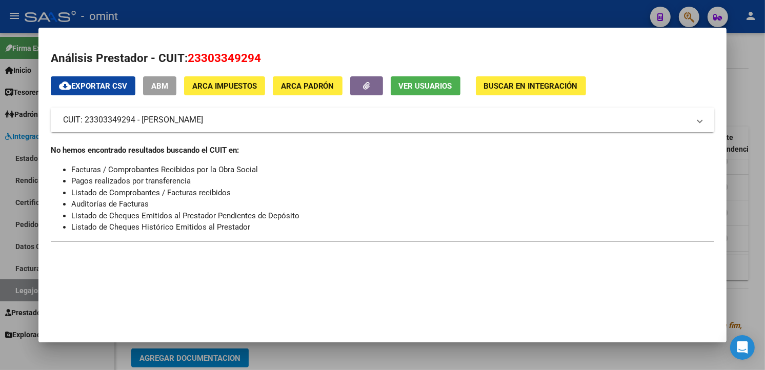
click at [267, 17] on div at bounding box center [382, 185] width 765 height 370
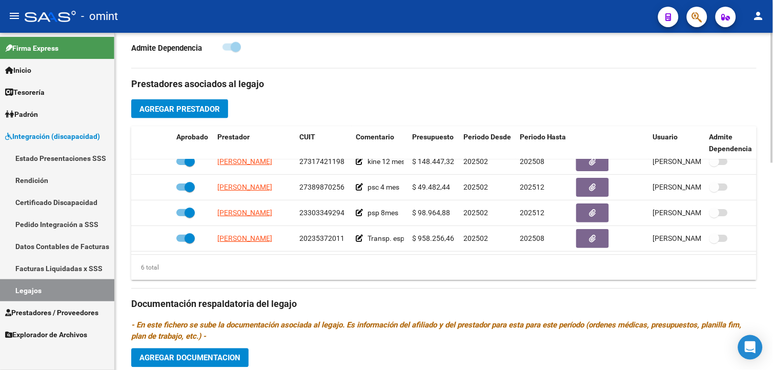
scroll to position [399, 0]
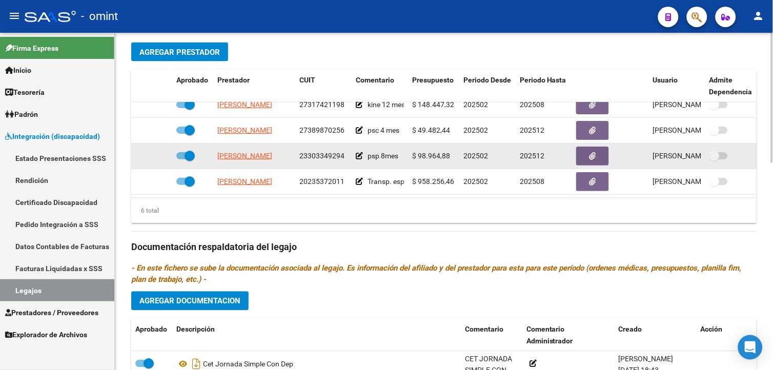
click at [317, 152] on span "23303349294" at bounding box center [322, 156] width 45 height 8
copy span "23303349294"
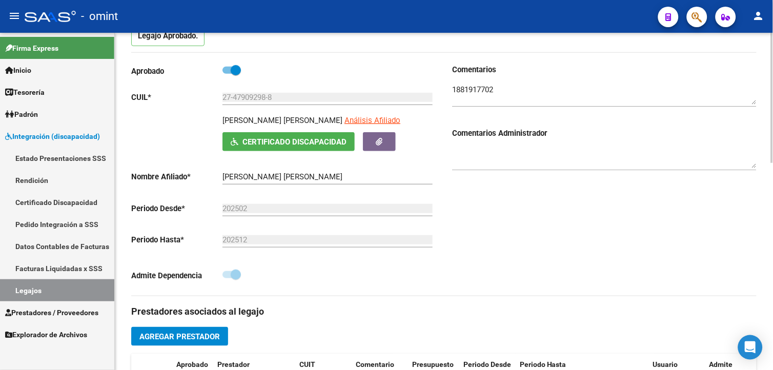
scroll to position [0, 0]
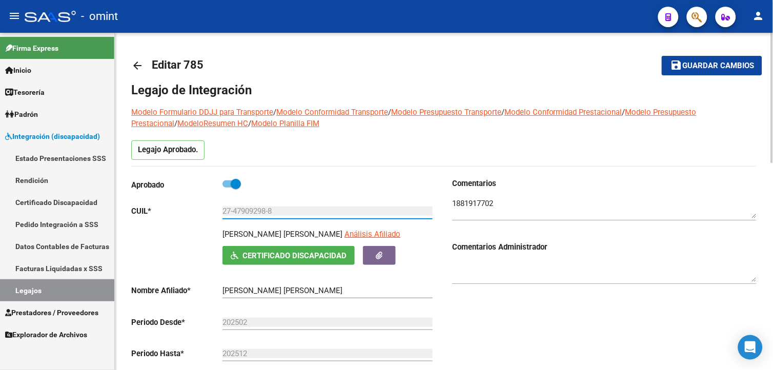
click at [263, 213] on input "27-47909298-8" at bounding box center [328, 211] width 210 height 9
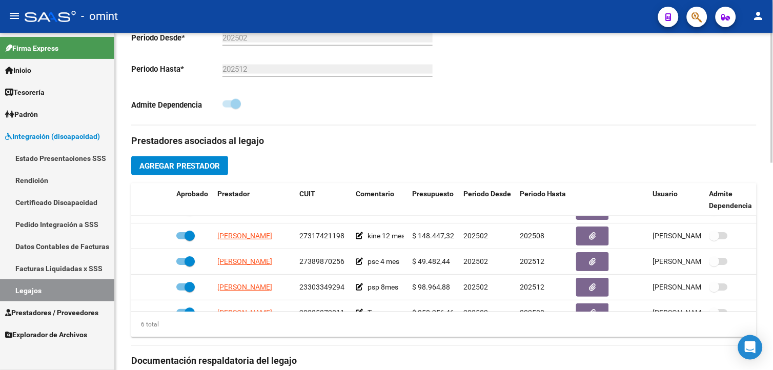
scroll to position [47, 0]
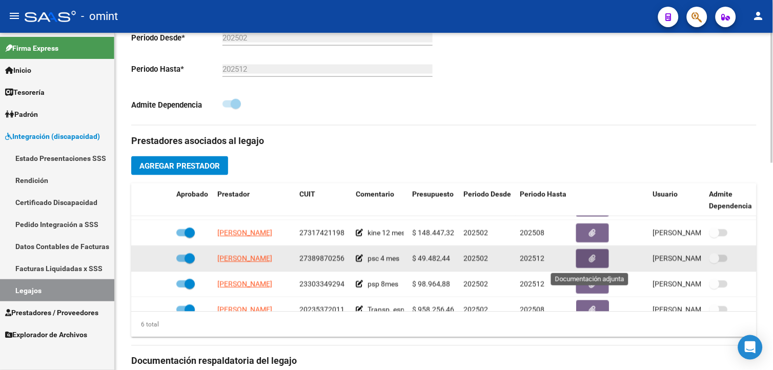
click at [591, 262] on icon "button" at bounding box center [593, 259] width 7 height 8
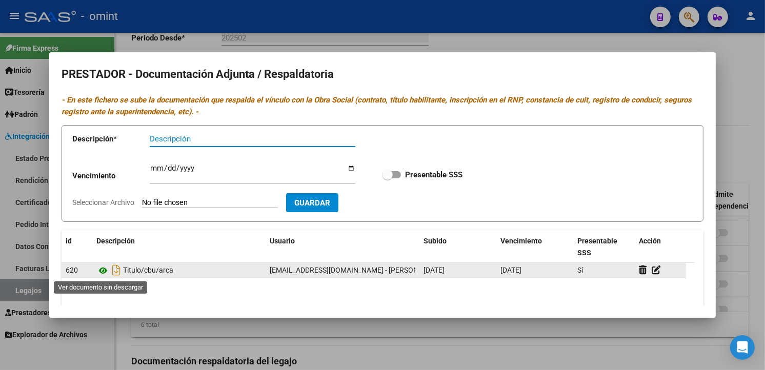
click at [100, 268] on icon at bounding box center [102, 271] width 13 height 12
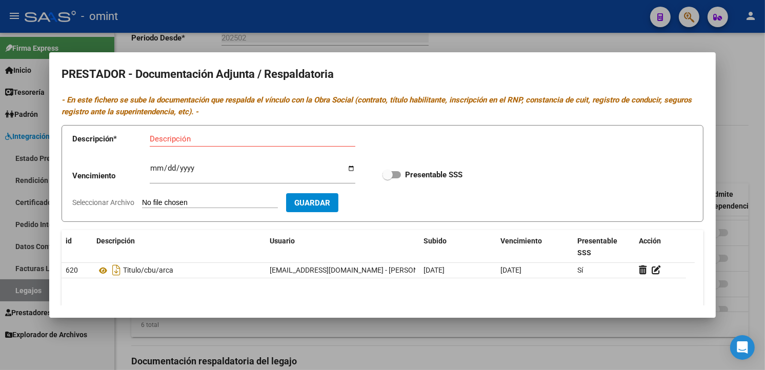
click at [337, 32] on div at bounding box center [382, 185] width 765 height 370
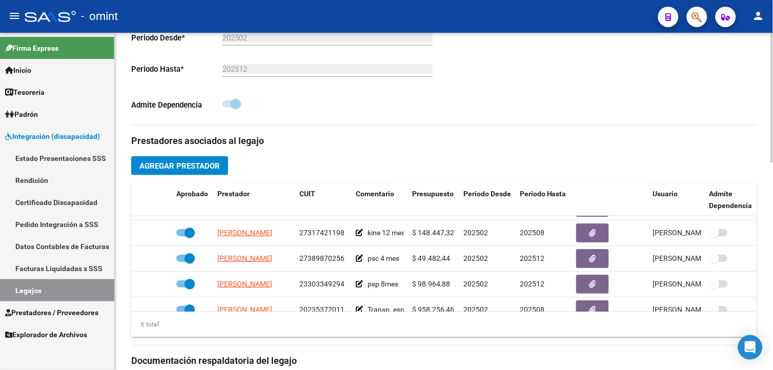
scroll to position [0, 0]
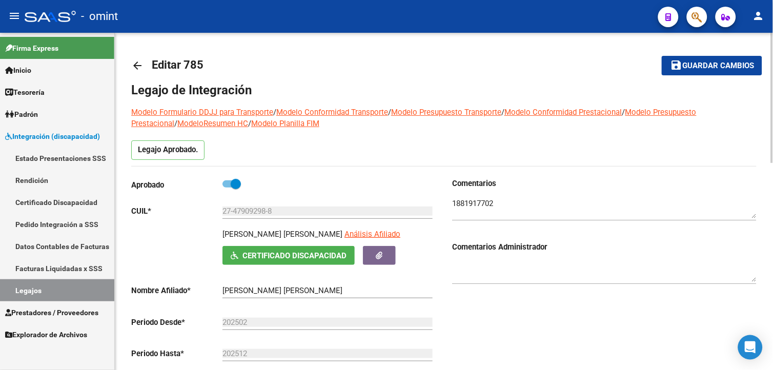
drag, startPoint x: 333, startPoint y: 233, endPoint x: 223, endPoint y: 233, distance: 110.3
click at [223, 233] on p "[PERSON_NAME] [PERSON_NAME]" at bounding box center [283, 234] width 120 height 11
drag, startPoint x: 223, startPoint y: 233, endPoint x: 229, endPoint y: 233, distance: 5.7
copy p "[PERSON_NAME] [PERSON_NAME]"
click at [478, 204] on textarea at bounding box center [604, 208] width 305 height 21
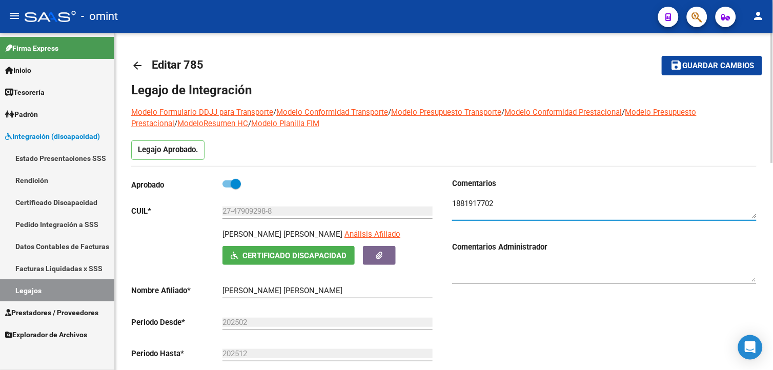
click at [478, 204] on textarea at bounding box center [604, 208] width 305 height 21
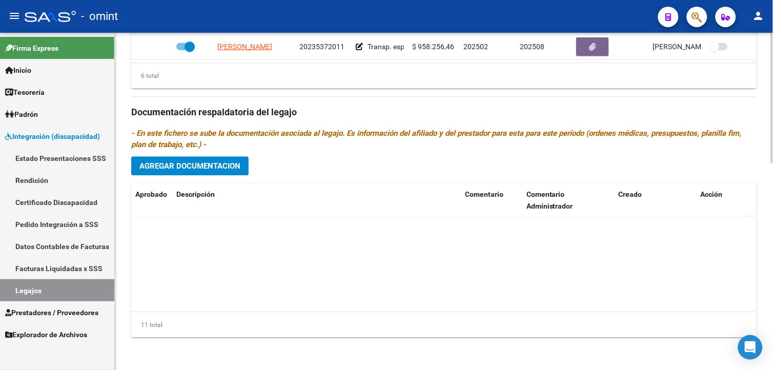
scroll to position [114, 0]
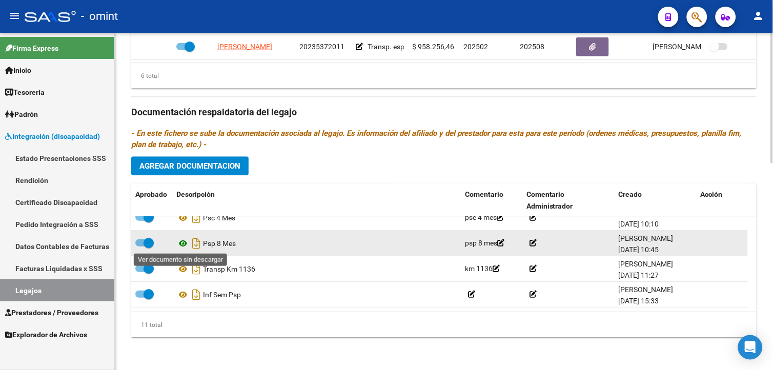
click at [183, 243] on icon at bounding box center [182, 243] width 13 height 12
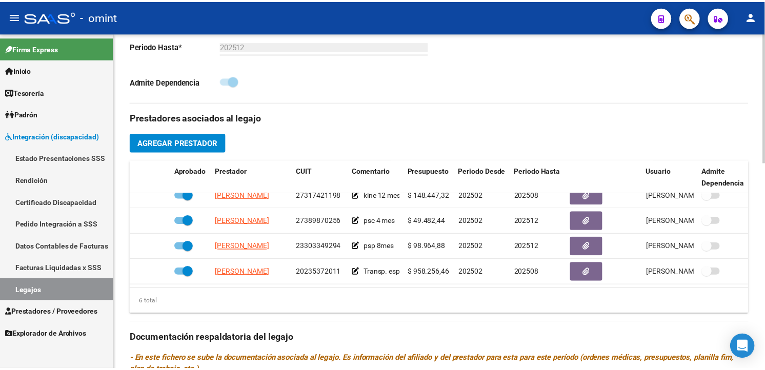
scroll to position [69, 0]
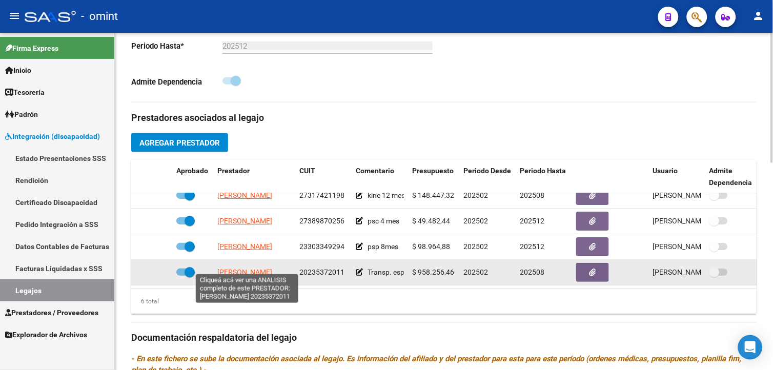
click at [244, 268] on span "[PERSON_NAME]" at bounding box center [244, 272] width 55 height 8
type textarea "20235372011"
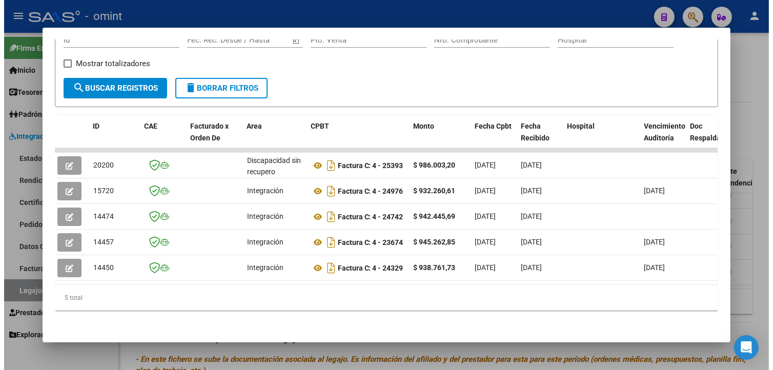
scroll to position [0, 0]
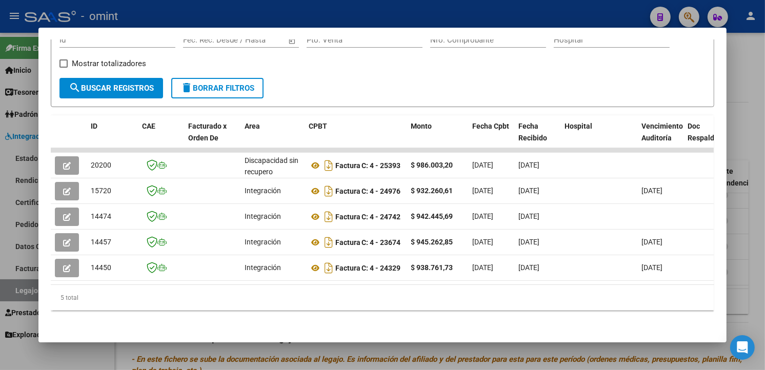
click at [265, 4] on div at bounding box center [382, 185] width 765 height 370
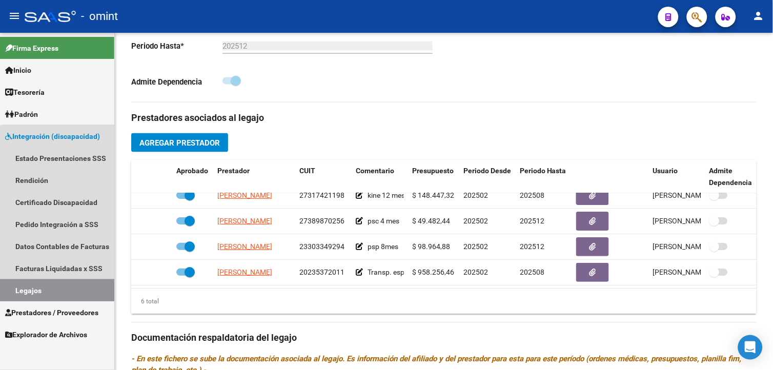
click at [58, 289] on link "Legajos" at bounding box center [57, 291] width 114 height 22
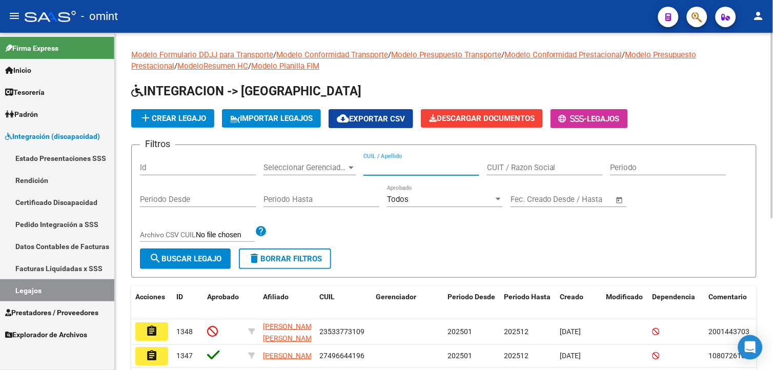
paste input "20-53773496-6"
click at [377, 167] on input "20-53773496-6" at bounding box center [422, 167] width 116 height 9
click at [412, 167] on input "2053773496-6" at bounding box center [422, 167] width 116 height 9
click at [414, 170] on input "20537734966" at bounding box center [422, 167] width 116 height 9
type input "20537734966"
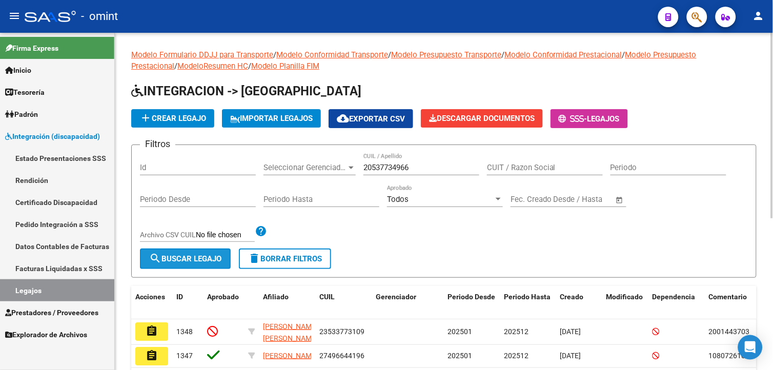
click at [192, 262] on span "search Buscar Legajo" at bounding box center [185, 258] width 72 height 9
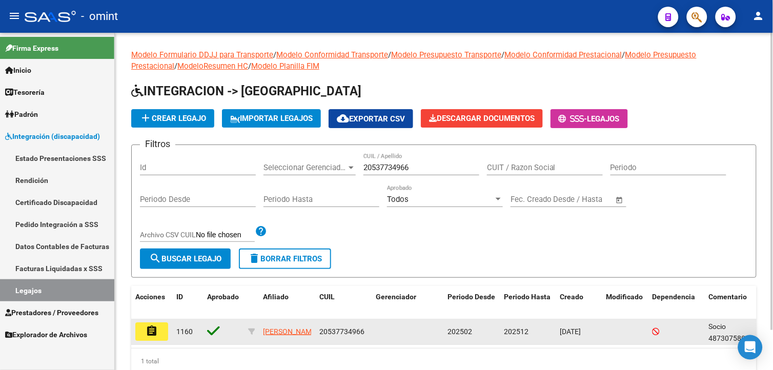
click at [149, 328] on mat-icon "assignment" at bounding box center [152, 331] width 12 height 12
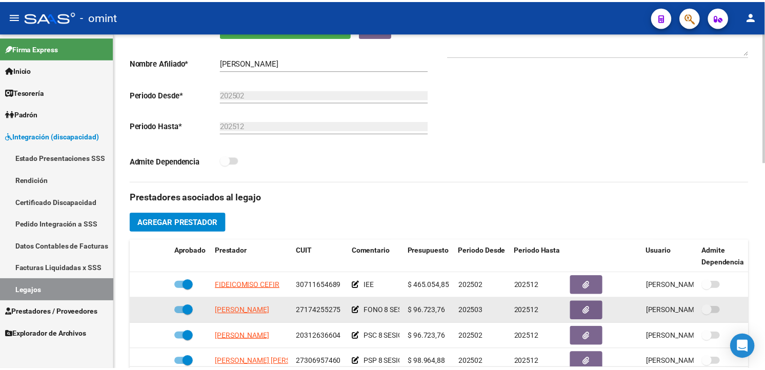
scroll to position [18, 0]
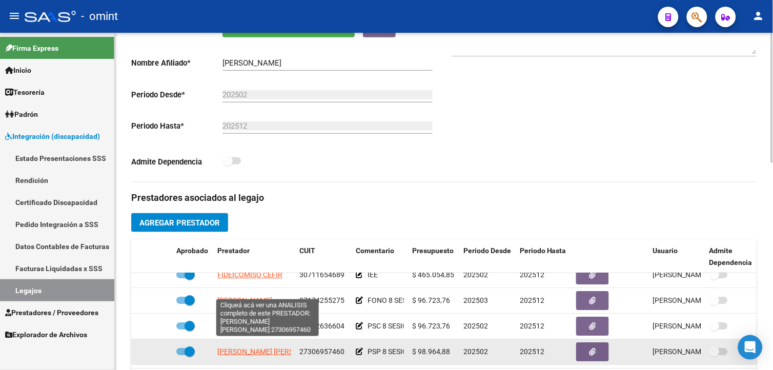
click at [269, 348] on span "[PERSON_NAME] [PERSON_NAME]" at bounding box center [272, 352] width 111 height 8
type textarea "27306957460"
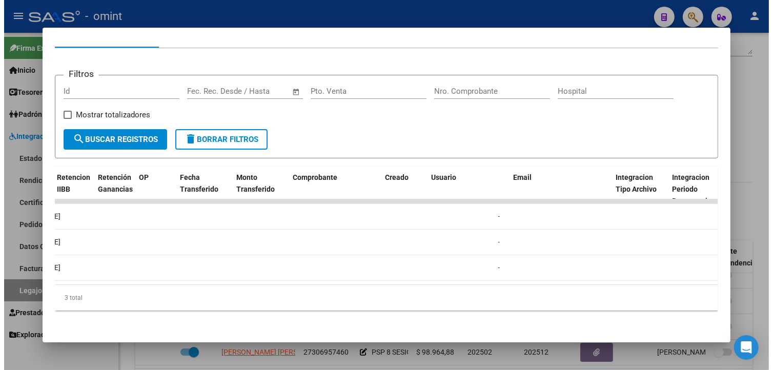
scroll to position [0, 0]
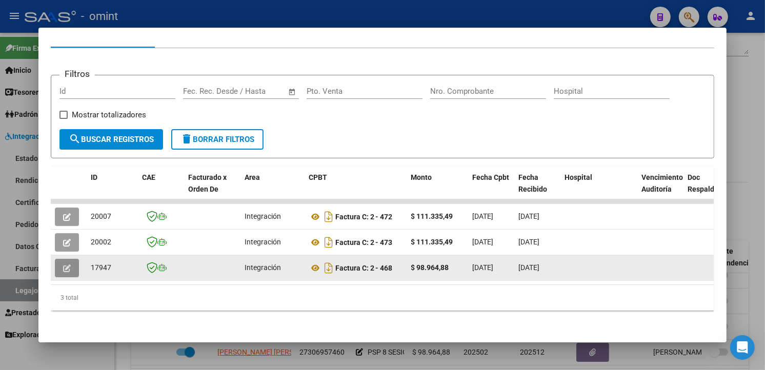
click at [68, 259] on button "button" at bounding box center [67, 268] width 24 height 18
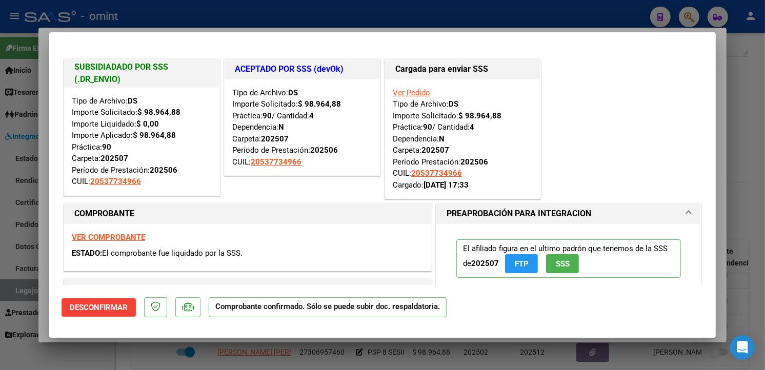
click at [252, 13] on div at bounding box center [382, 185] width 765 height 370
type input "$ 0,00"
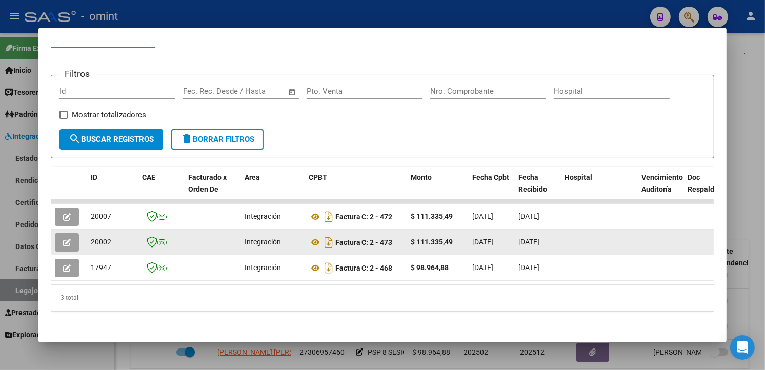
click at [63, 239] on icon "button" at bounding box center [67, 243] width 8 height 8
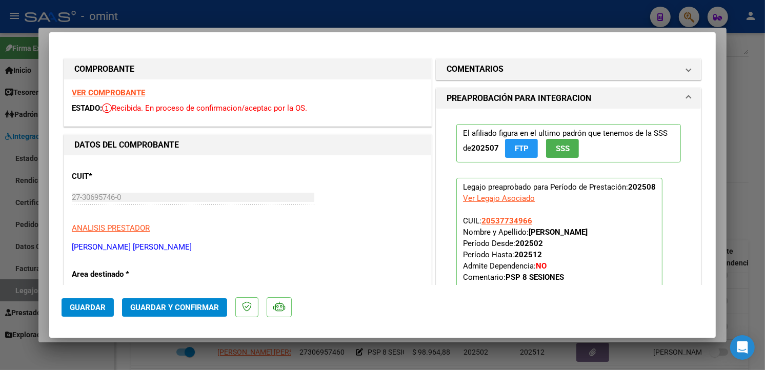
click at [113, 91] on strong "VER COMPROBANTE" at bounding box center [108, 92] width 73 height 9
drag, startPoint x: 257, startPoint y: 19, endPoint x: 483, endPoint y: 106, distance: 241.7
click at [257, 18] on div at bounding box center [382, 185] width 765 height 370
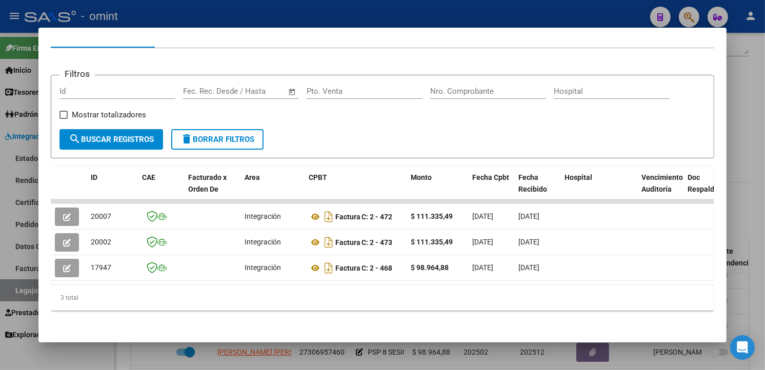
click at [216, 14] on div at bounding box center [382, 185] width 765 height 370
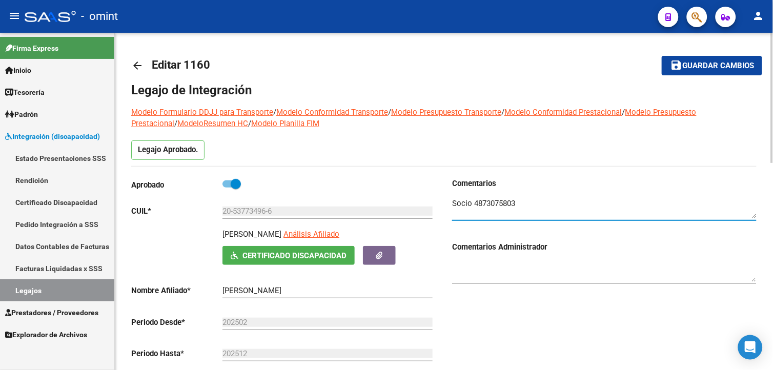
click at [489, 206] on textarea at bounding box center [604, 208] width 305 height 21
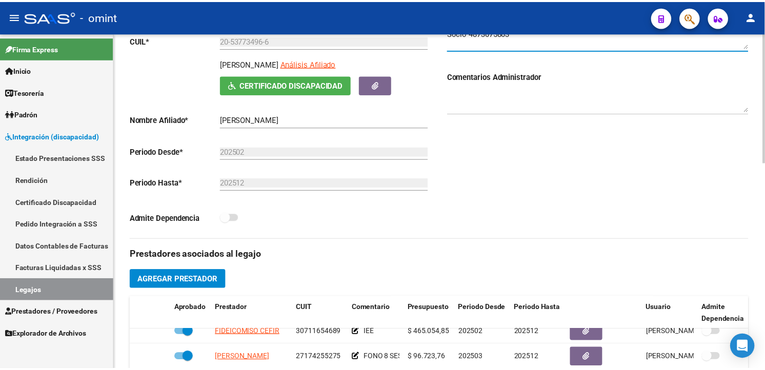
scroll to position [399, 0]
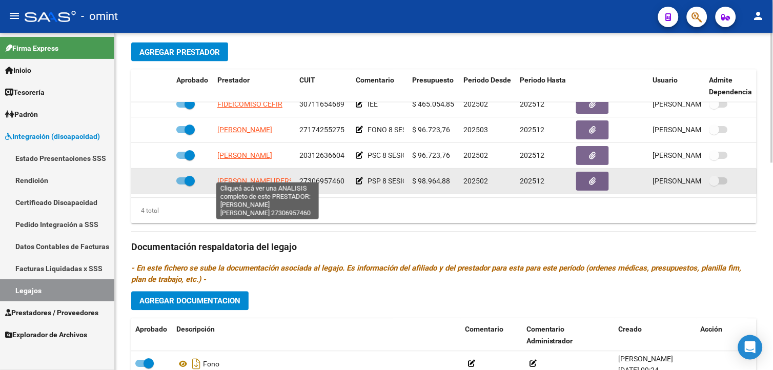
click at [277, 177] on span "[PERSON_NAME] [PERSON_NAME]" at bounding box center [272, 181] width 111 height 8
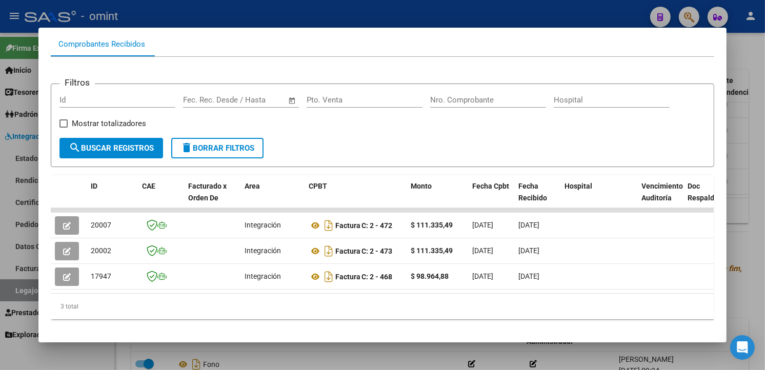
scroll to position [125, 0]
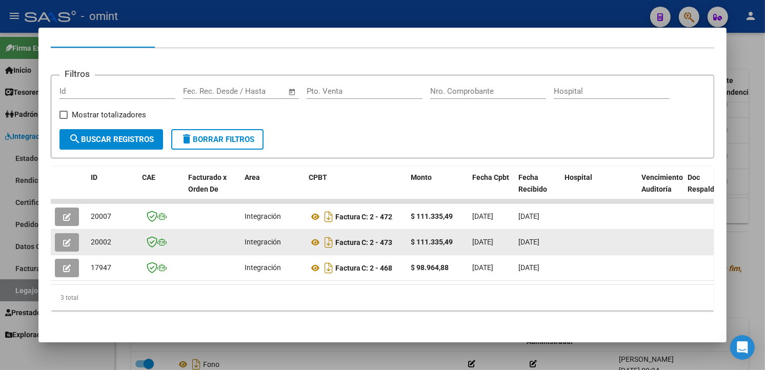
click at [65, 239] on icon "button" at bounding box center [67, 243] width 8 height 8
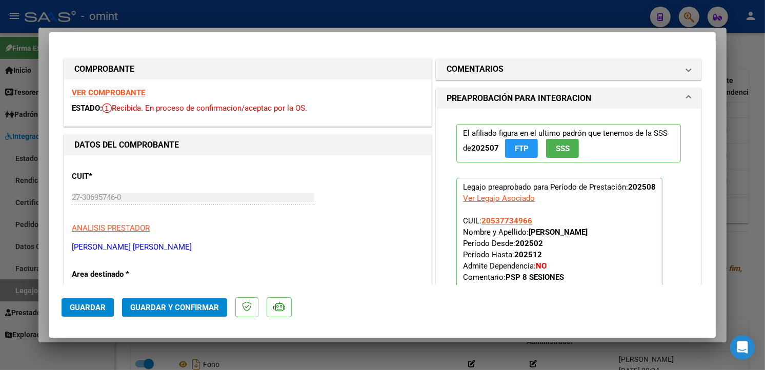
click at [121, 93] on strong "VER COMPROBANTE" at bounding box center [108, 92] width 73 height 9
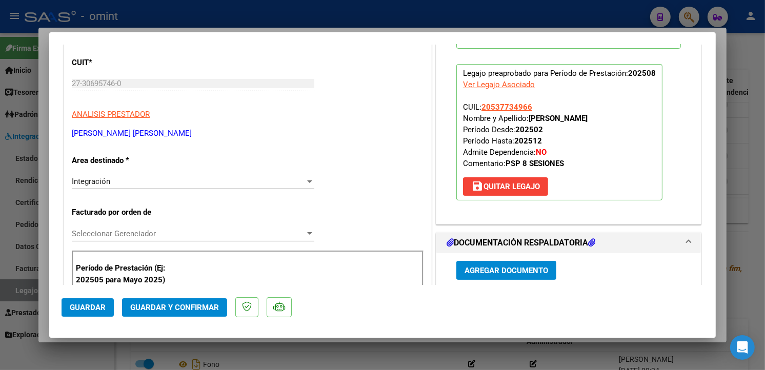
scroll to position [171, 0]
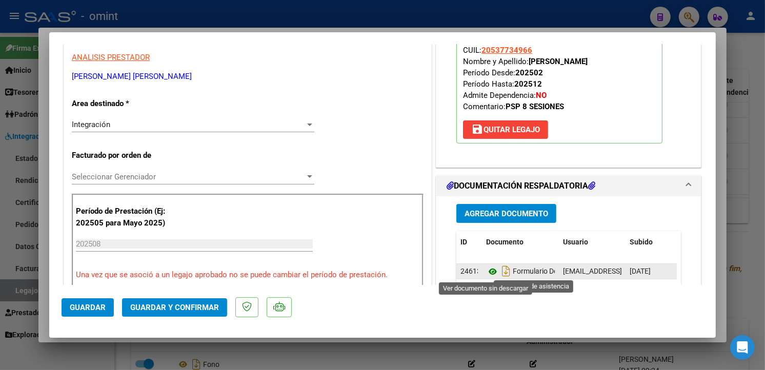
click at [486, 270] on icon at bounding box center [492, 272] width 13 height 12
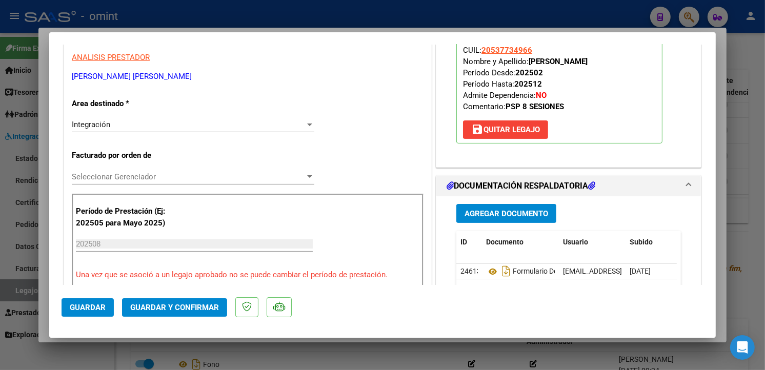
scroll to position [0, 0]
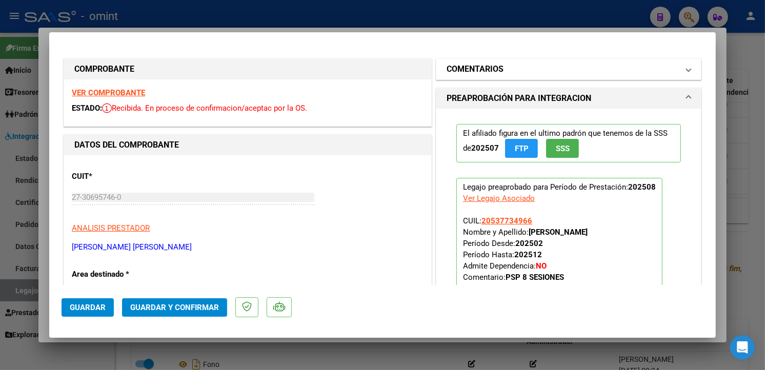
click at [462, 69] on h1 "COMENTARIOS" at bounding box center [475, 69] width 57 height 12
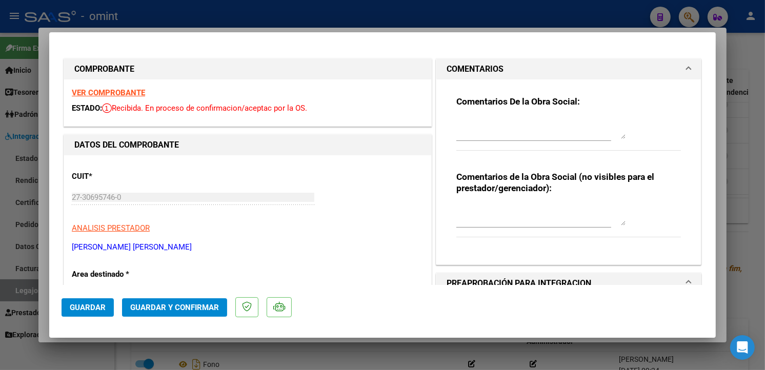
click at [478, 116] on div at bounding box center [540, 128] width 169 height 25
click at [467, 132] on textarea "Estimada: Se informa que debera refacturar ya que las sesiones autorizadas son …" at bounding box center [540, 128] width 169 height 21
click at [573, 134] on textarea "Estimada: Se informa que debera refacturar ya que las sesiones autorizadas son …" at bounding box center [540, 128] width 169 height 21
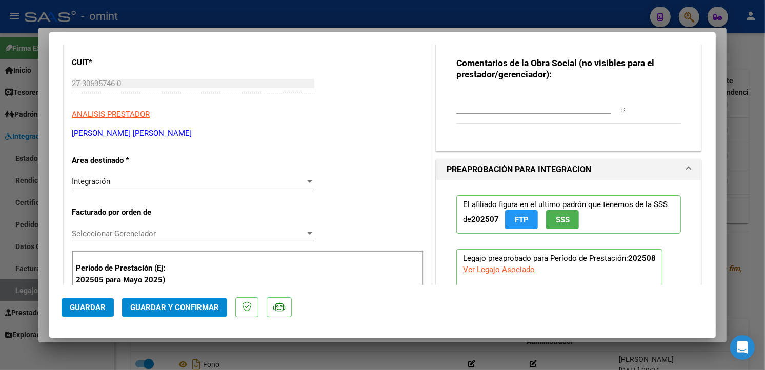
type textarea "Estimada: Se informa que debera refacturar ya que las sesiones autorizadas son …"
click at [300, 181] on div "Integración" at bounding box center [188, 181] width 233 height 9
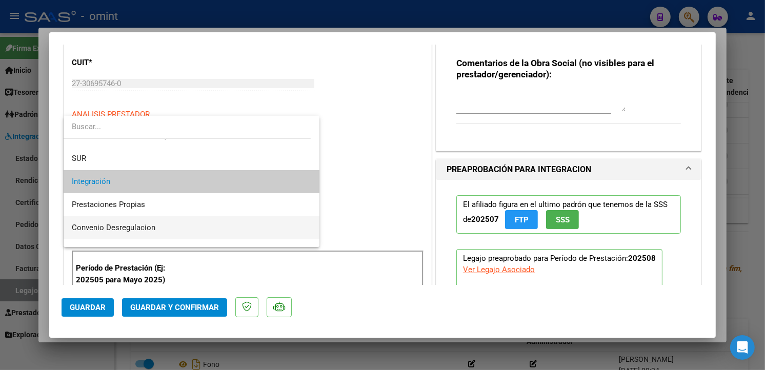
scroll to position [95, 0]
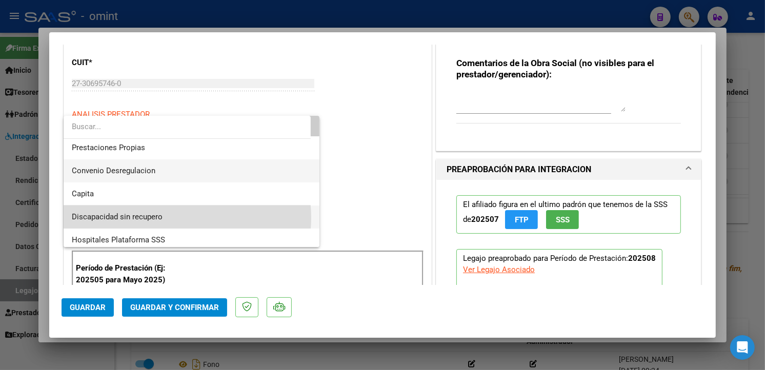
click at [186, 217] on span "Discapacidad sin recupero" at bounding box center [192, 217] width 240 height 23
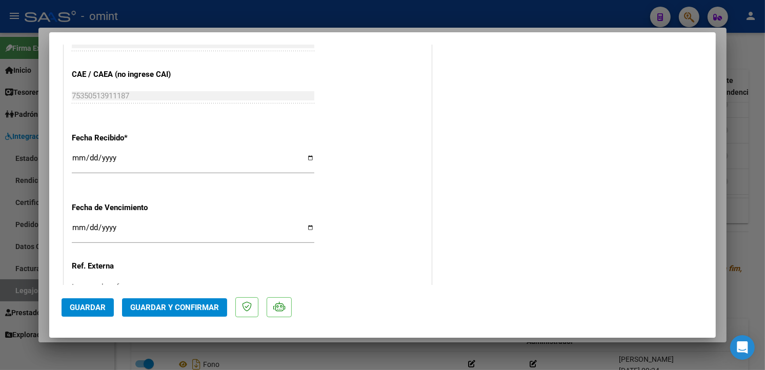
scroll to position [650, 0]
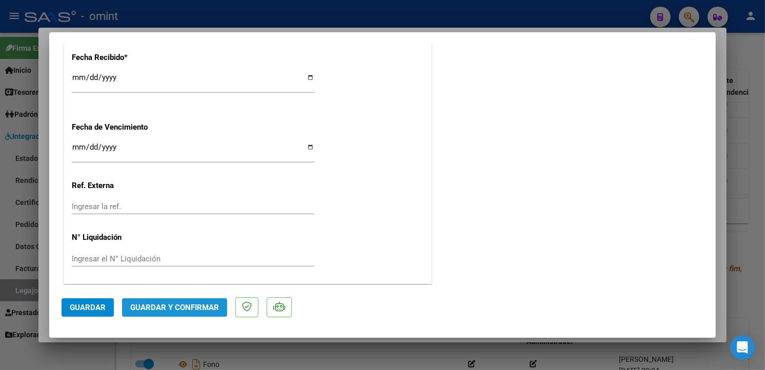
click at [192, 309] on span "Guardar y Confirmar" at bounding box center [174, 307] width 89 height 9
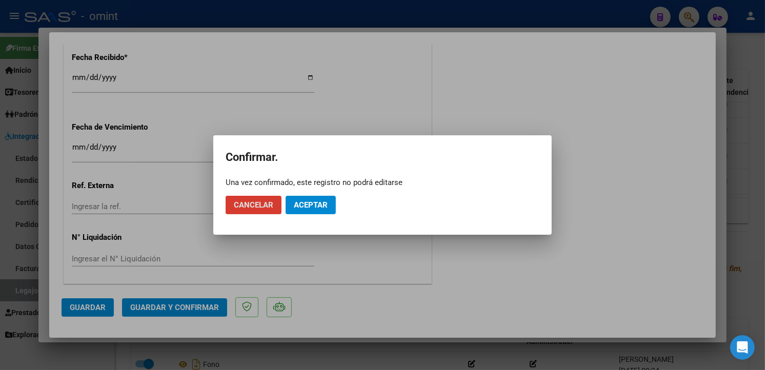
click at [316, 207] on span "Aceptar" at bounding box center [311, 205] width 34 height 9
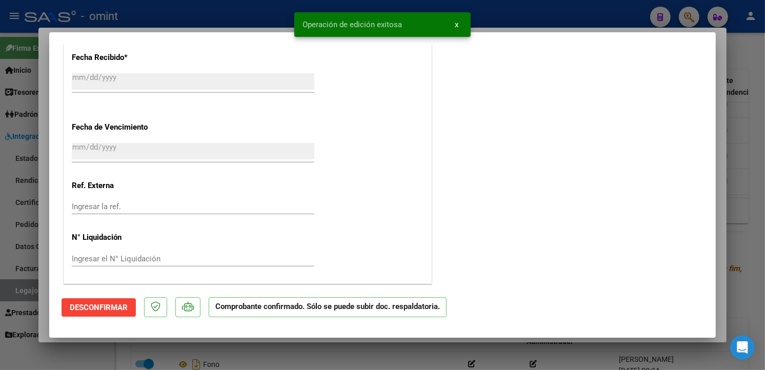
click at [510, 11] on div at bounding box center [382, 185] width 765 height 370
type input "$ 0,00"
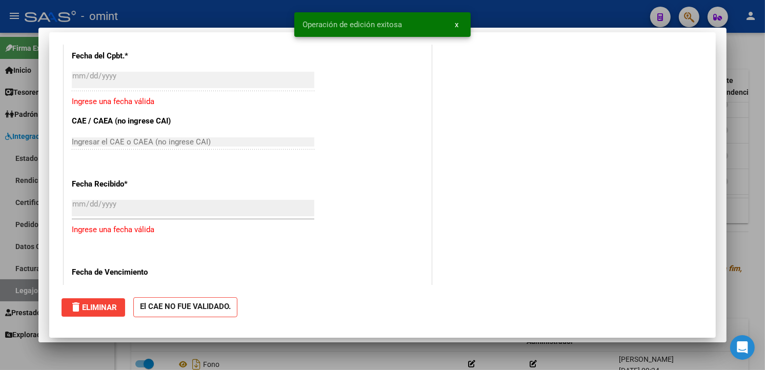
scroll to position [0, 0]
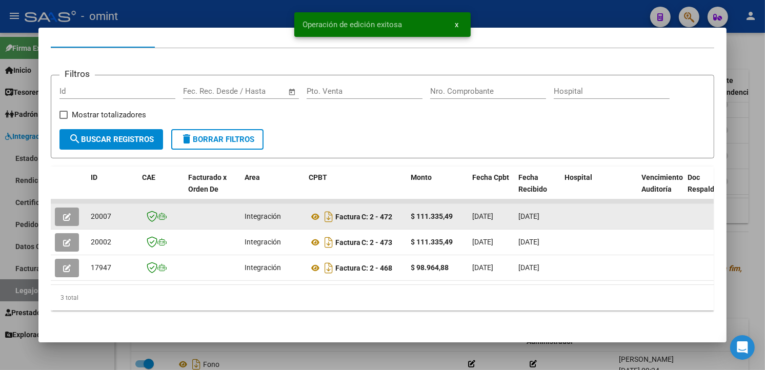
click at [64, 213] on icon "button" at bounding box center [67, 217] width 8 height 8
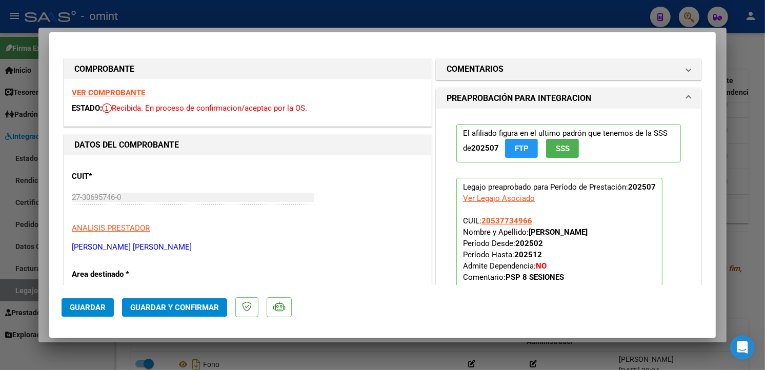
click at [103, 92] on strong "VER COMPROBANTE" at bounding box center [108, 92] width 73 height 9
click at [496, 74] on h1 "COMENTARIOS" at bounding box center [475, 69] width 57 height 12
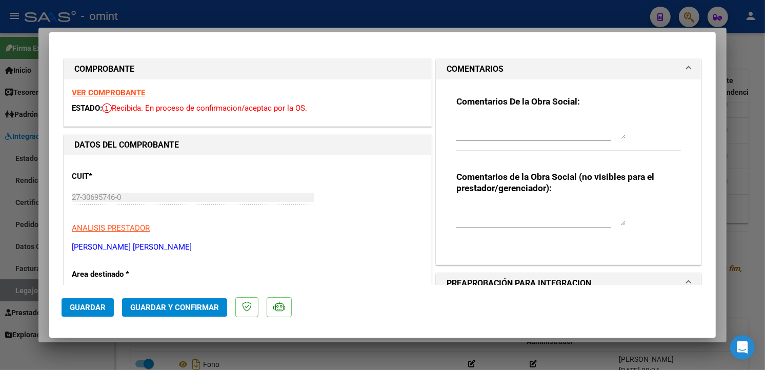
click at [495, 126] on textarea at bounding box center [540, 128] width 169 height 21
type textarea "Estimada: Se informa que debera refacturar, ya que las sesiones autorizadas son…"
click at [347, 228] on p "ANALISIS PRESTADOR" at bounding box center [248, 229] width 352 height 12
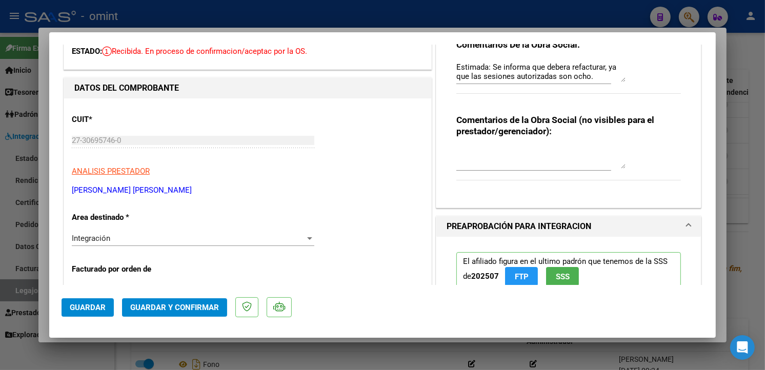
click at [295, 235] on div "Integración" at bounding box center [188, 238] width 233 height 9
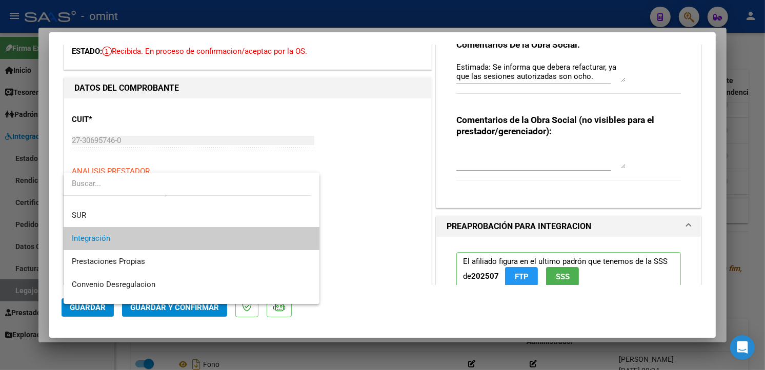
scroll to position [95, 0]
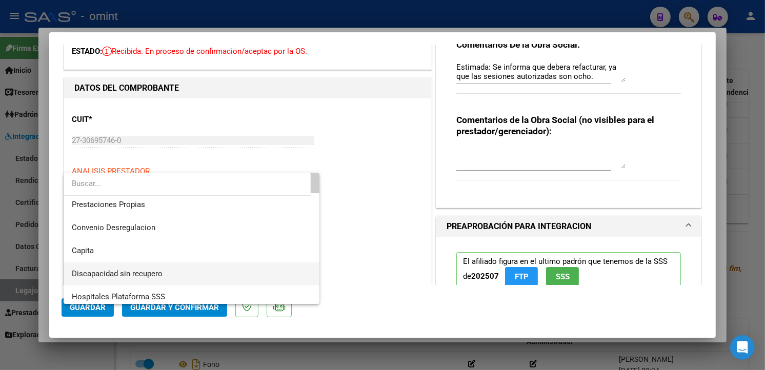
click at [170, 270] on span "Discapacidad sin recupero" at bounding box center [192, 274] width 240 height 23
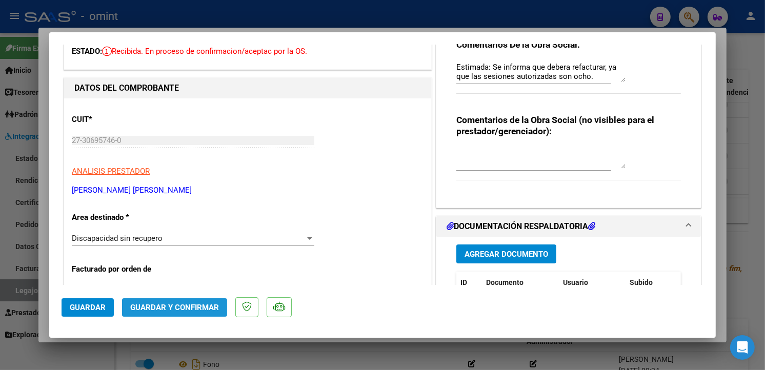
click at [212, 305] on span "Guardar y Confirmar" at bounding box center [174, 307] width 89 height 9
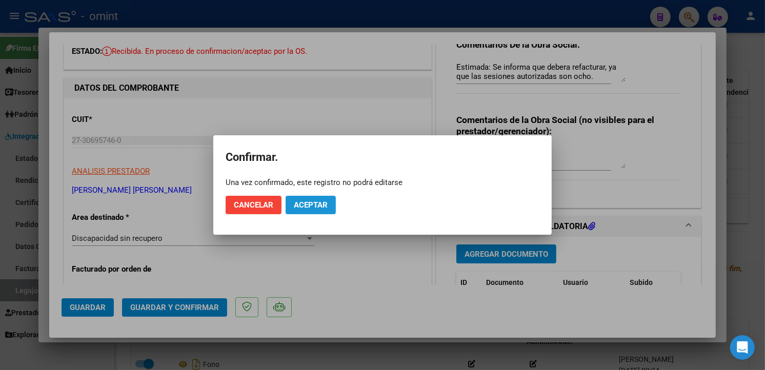
click at [328, 205] on span "Aceptar" at bounding box center [311, 205] width 34 height 9
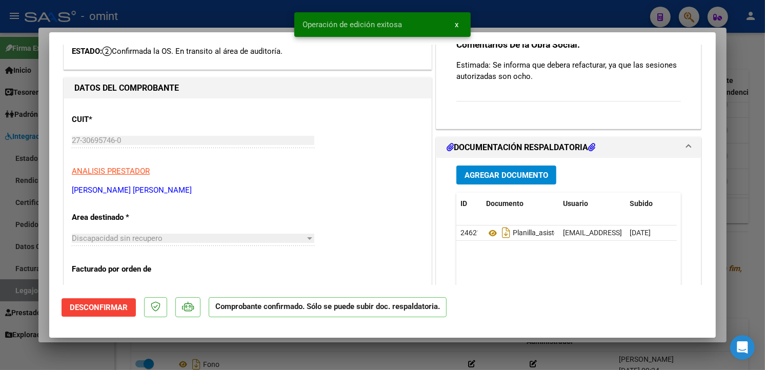
click at [277, 7] on div at bounding box center [382, 185] width 765 height 370
type input "$ 0,00"
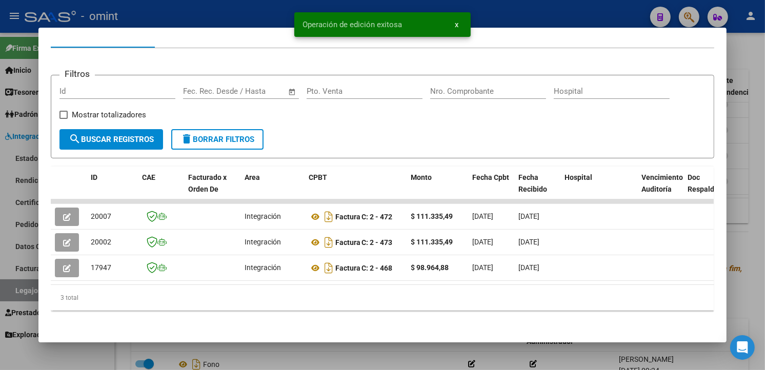
click at [156, 12] on div at bounding box center [382, 185] width 765 height 370
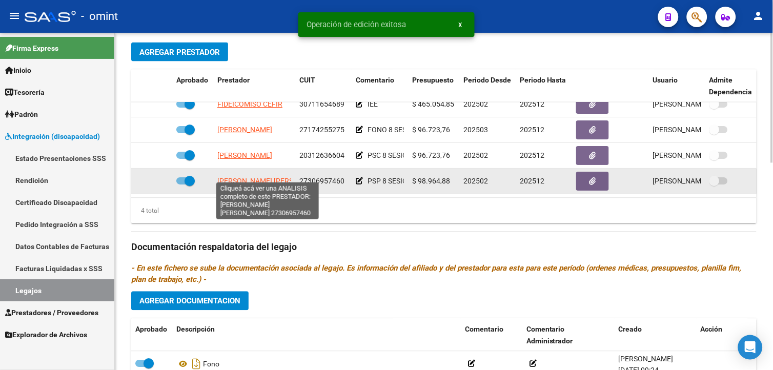
click at [280, 177] on span "[PERSON_NAME] [PERSON_NAME]" at bounding box center [272, 181] width 111 height 8
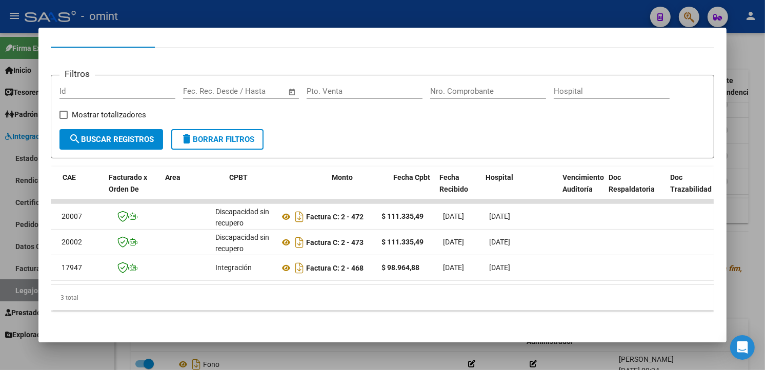
scroll to position [0, 26]
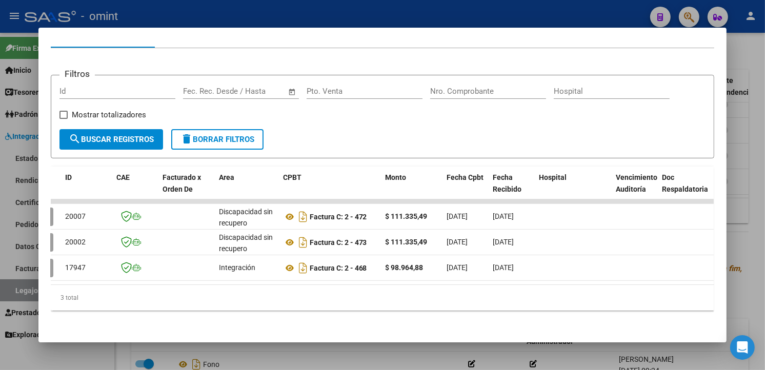
click at [270, 19] on div at bounding box center [382, 185] width 765 height 370
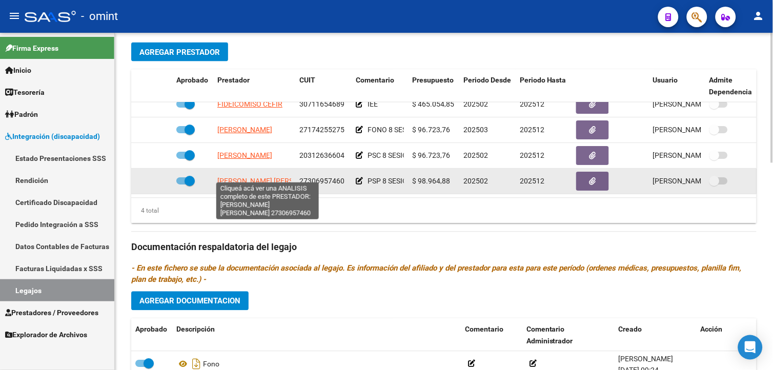
click at [254, 177] on span "[PERSON_NAME] [PERSON_NAME]" at bounding box center [272, 181] width 111 height 8
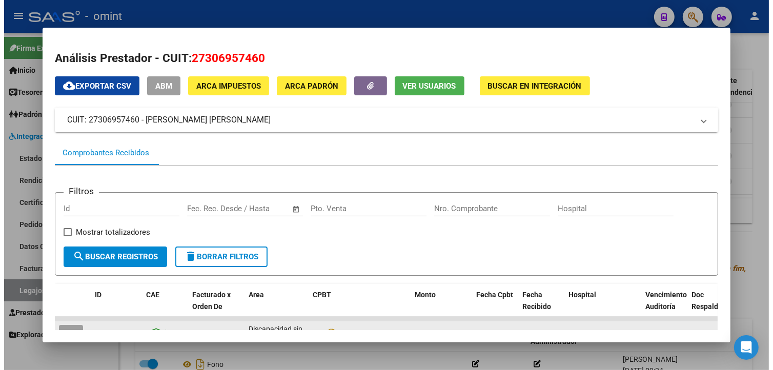
scroll to position [125, 0]
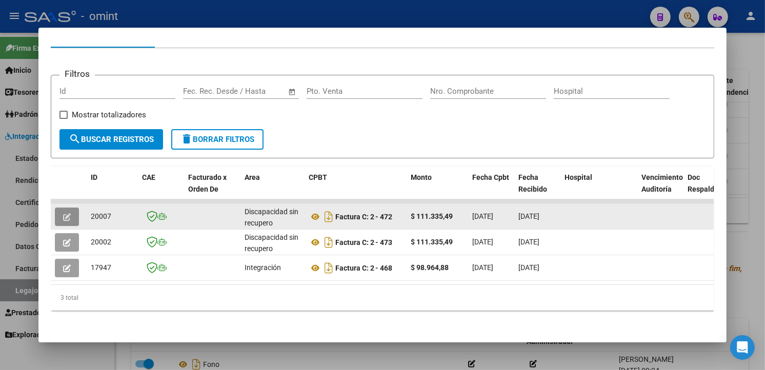
click at [67, 208] on button "button" at bounding box center [67, 217] width 24 height 18
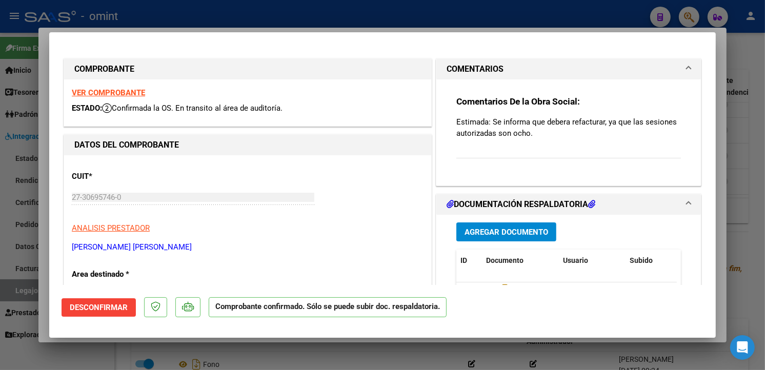
click at [123, 92] on strong "VER COMPROBANTE" at bounding box center [108, 92] width 73 height 9
click at [161, 11] on div at bounding box center [382, 185] width 765 height 370
type input "$ 0,00"
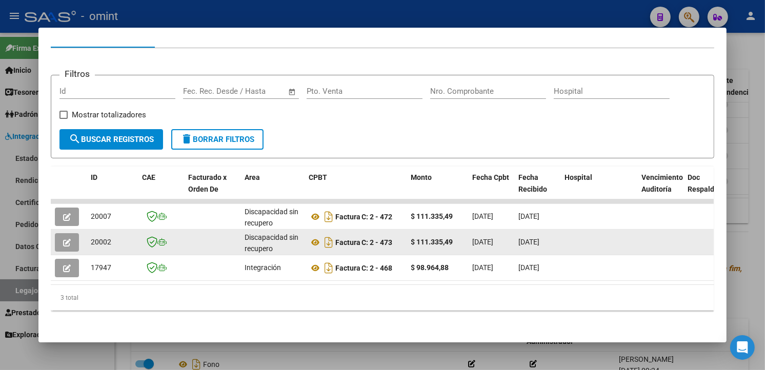
click at [63, 239] on icon "button" at bounding box center [67, 243] width 8 height 8
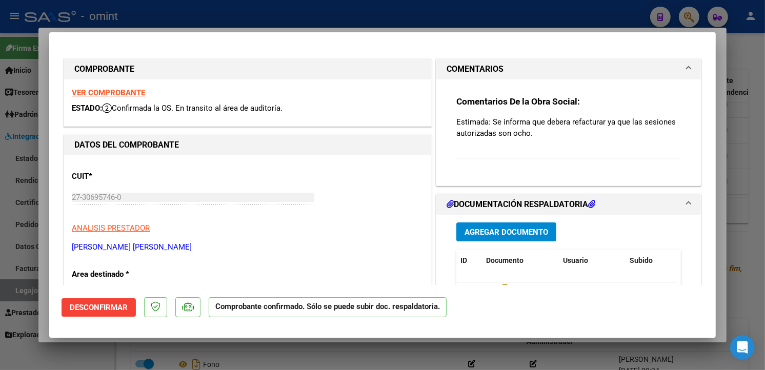
click at [122, 91] on strong "VER COMPROBANTE" at bounding box center [108, 92] width 73 height 9
click at [186, 11] on div at bounding box center [382, 185] width 765 height 370
type input "$ 0,00"
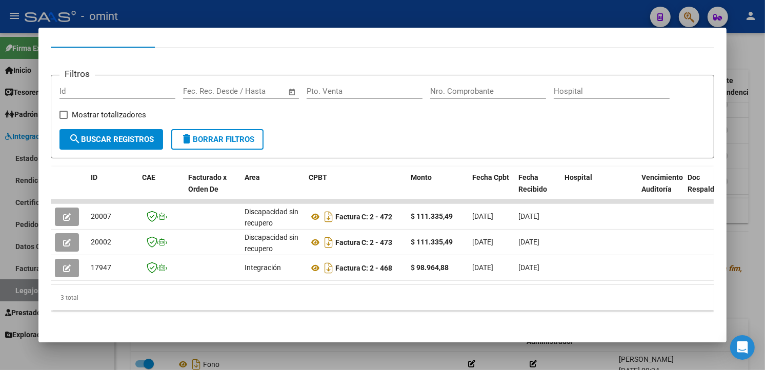
click at [172, 12] on div at bounding box center [382, 185] width 765 height 370
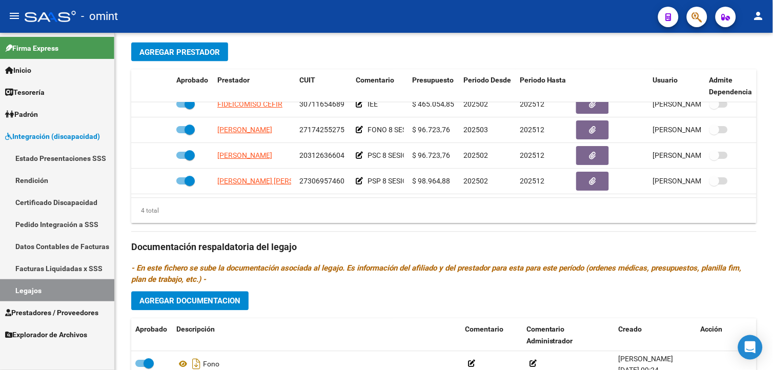
drag, startPoint x: 47, startPoint y: 293, endPoint x: 104, endPoint y: 284, distance: 57.8
click at [47, 293] on link "Legajos" at bounding box center [57, 291] width 114 height 22
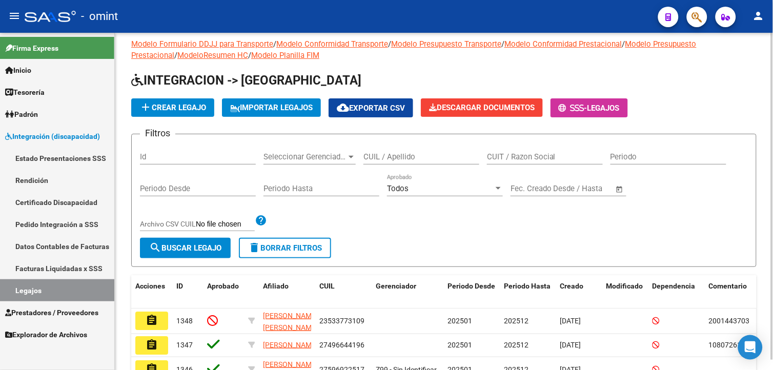
scroll to position [276, 0]
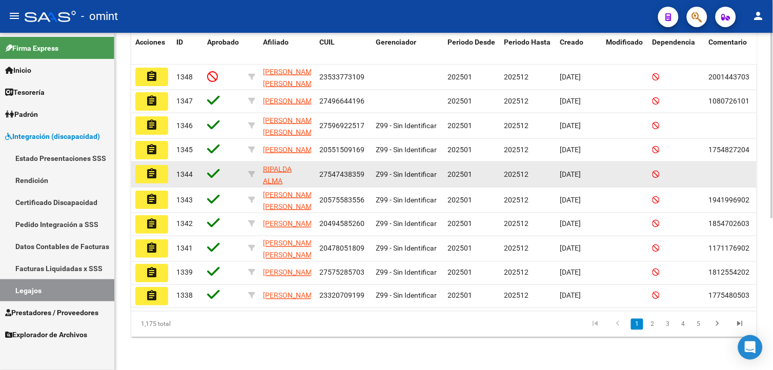
click at [515, 170] on span "202512" at bounding box center [516, 174] width 25 height 8
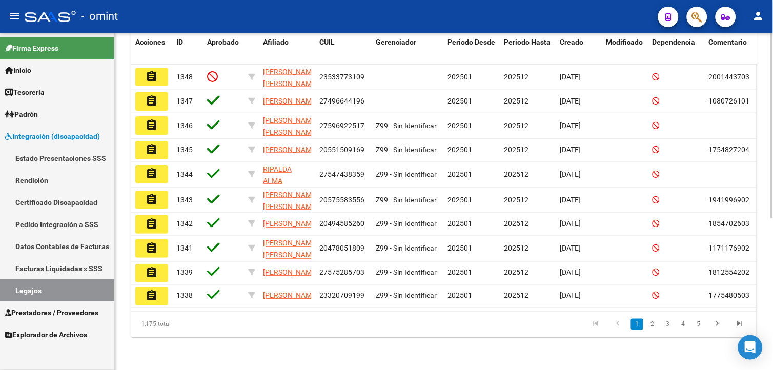
scroll to position [0, 0]
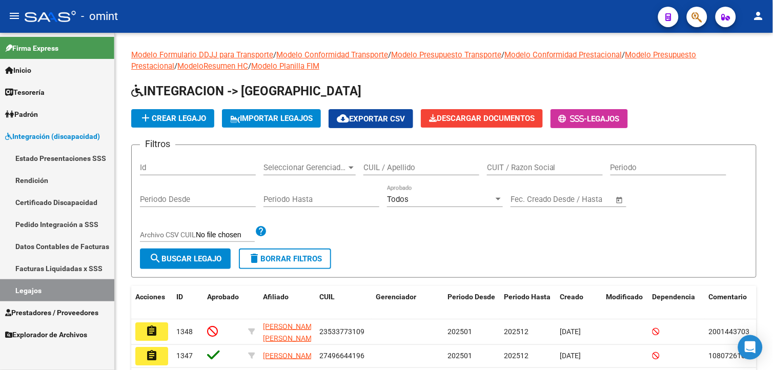
click at [39, 289] on link "Legajos" at bounding box center [57, 291] width 114 height 22
click at [510, 167] on input "CUIT / Razon Social" at bounding box center [545, 167] width 116 height 9
click at [392, 167] on input "CUIL / Apellido" at bounding box center [422, 167] width 116 height 9
type input "[PERSON_NAME]"
click at [216, 257] on span "search Buscar Legajo" at bounding box center [185, 258] width 72 height 9
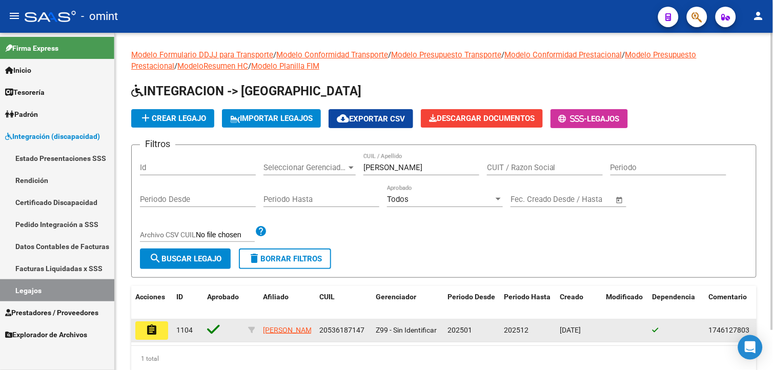
click at [146, 334] on mat-icon "assignment" at bounding box center [152, 330] width 12 height 12
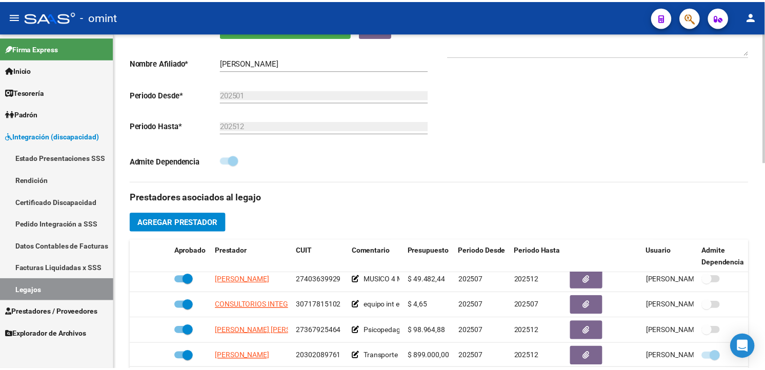
scroll to position [78, 0]
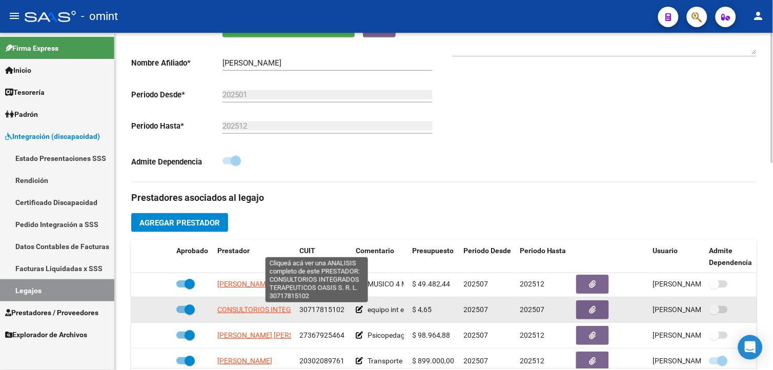
click at [253, 312] on span "CONSULTORIOS INTEGRADOS TERAPEUTICOS OASIS S. R. L." at bounding box center [314, 310] width 194 height 8
type textarea "30717815102"
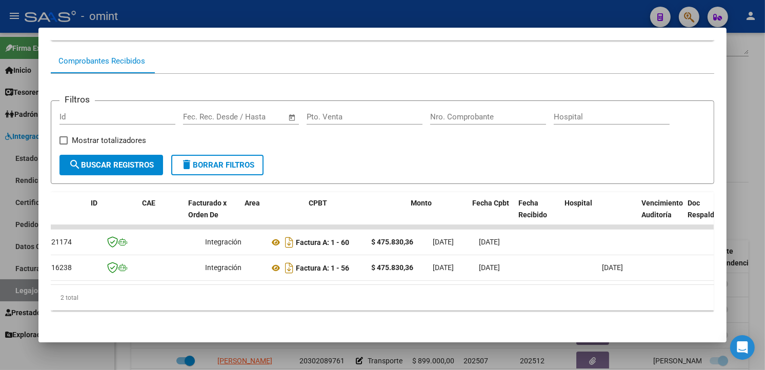
scroll to position [0, 0]
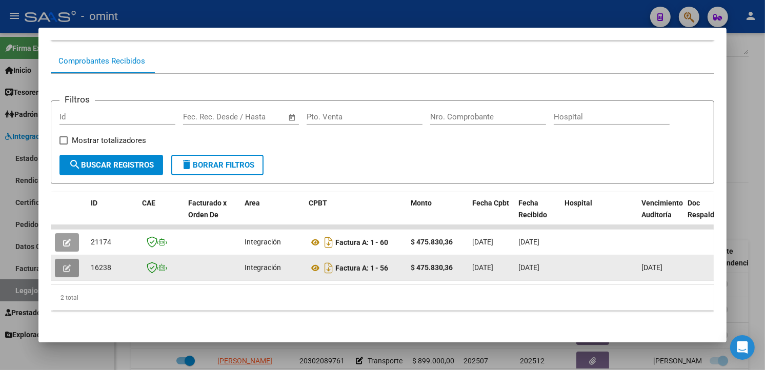
click at [66, 259] on button "button" at bounding box center [67, 268] width 24 height 18
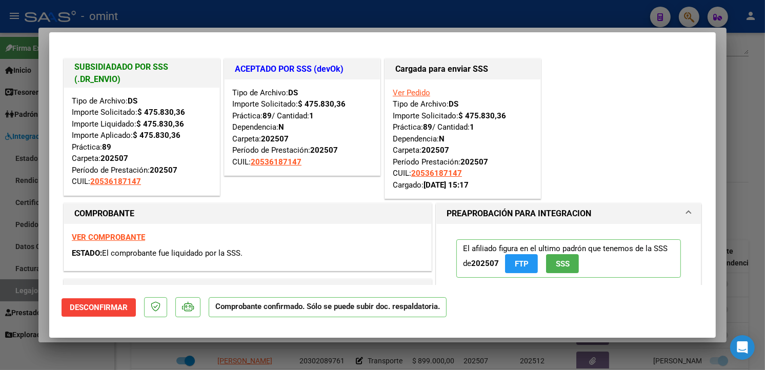
click at [161, 10] on div at bounding box center [382, 185] width 765 height 370
type input "$ 0,00"
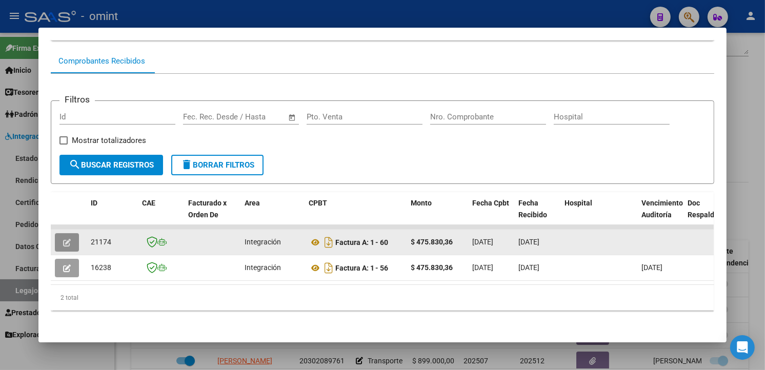
click at [68, 233] on button "button" at bounding box center [67, 242] width 24 height 18
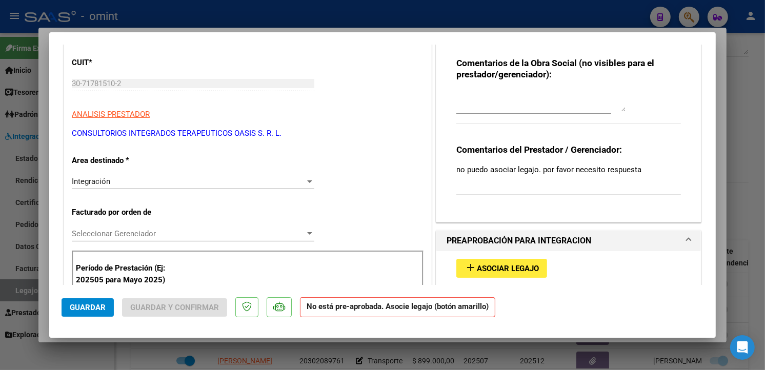
scroll to position [171, 0]
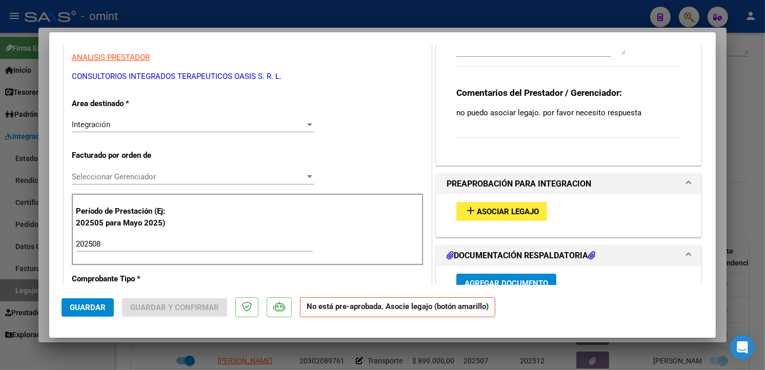
click at [524, 212] on span "Asociar Legajo" at bounding box center [508, 211] width 62 height 9
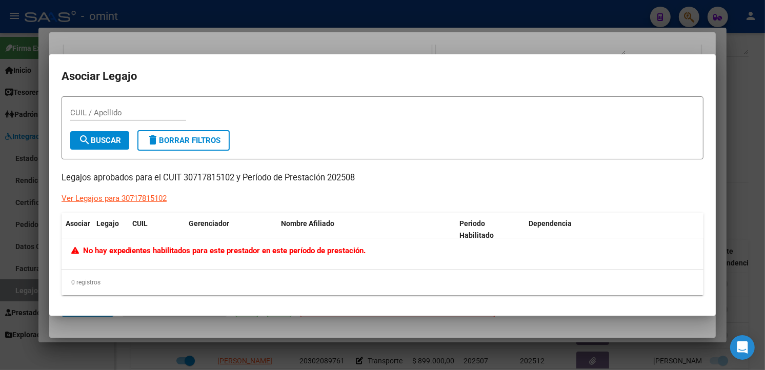
click at [255, 46] on div at bounding box center [382, 185] width 765 height 370
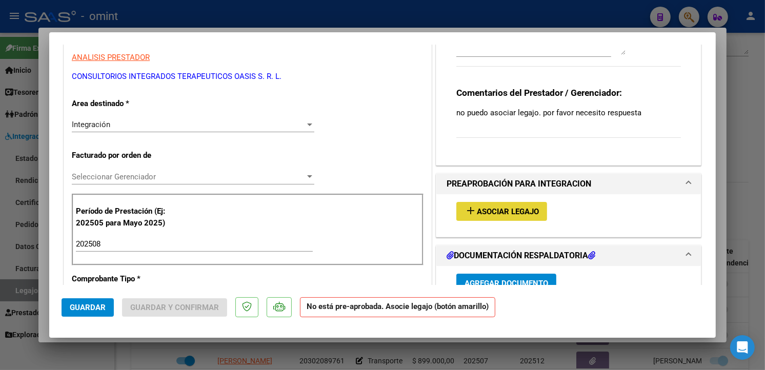
click at [502, 216] on span "Asociar Legajo" at bounding box center [508, 211] width 62 height 9
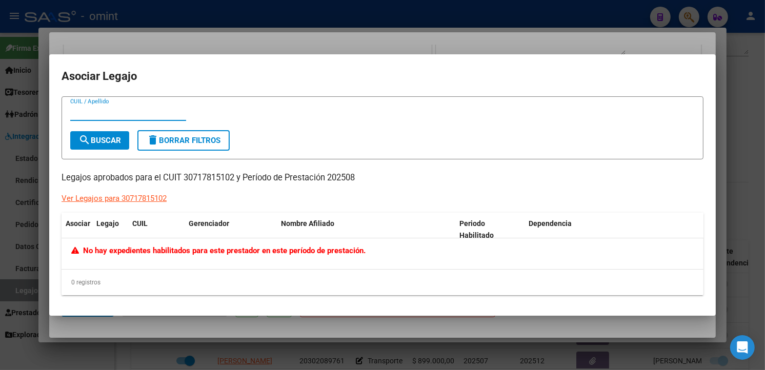
click at [268, 30] on div at bounding box center [382, 185] width 765 height 370
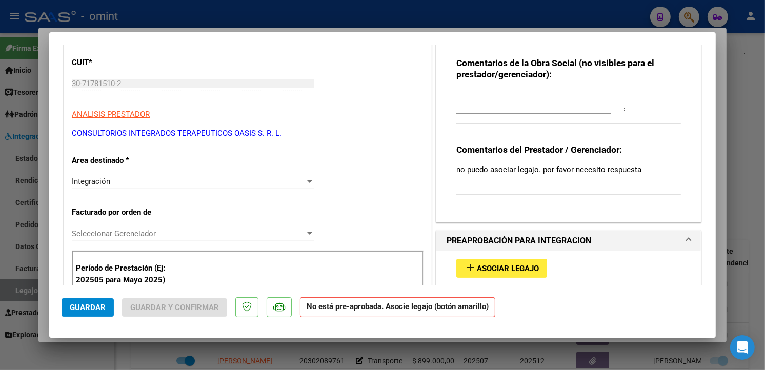
scroll to position [0, 0]
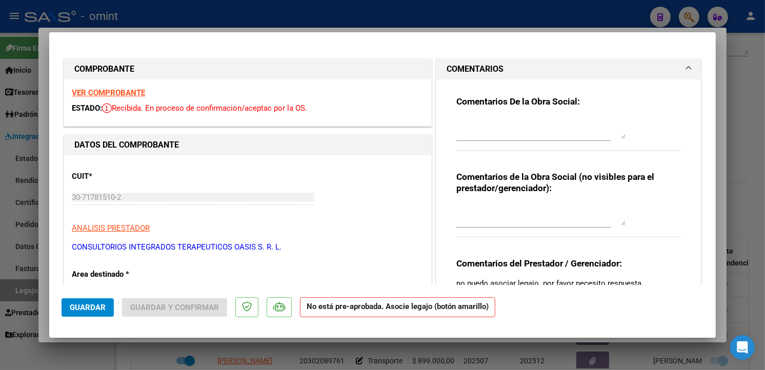
click at [100, 93] on strong "VER COMPROBANTE" at bounding box center [108, 92] width 73 height 9
click at [118, 90] on strong "VER COMPROBANTE" at bounding box center [108, 92] width 73 height 9
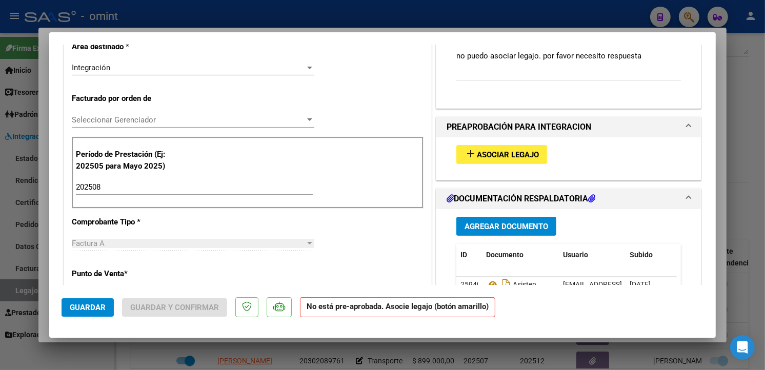
scroll to position [342, 0]
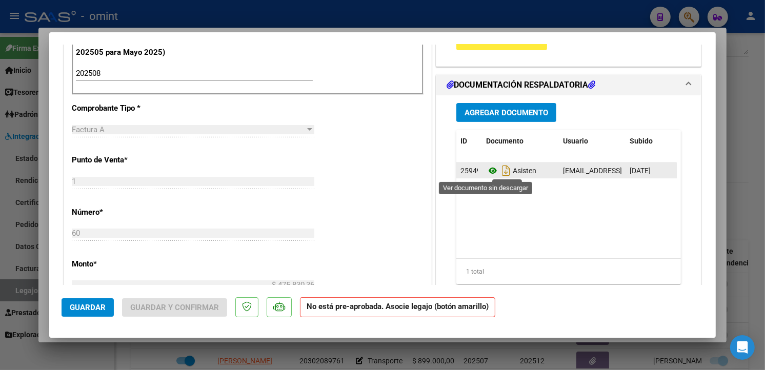
click at [486, 172] on icon at bounding box center [492, 171] width 13 height 12
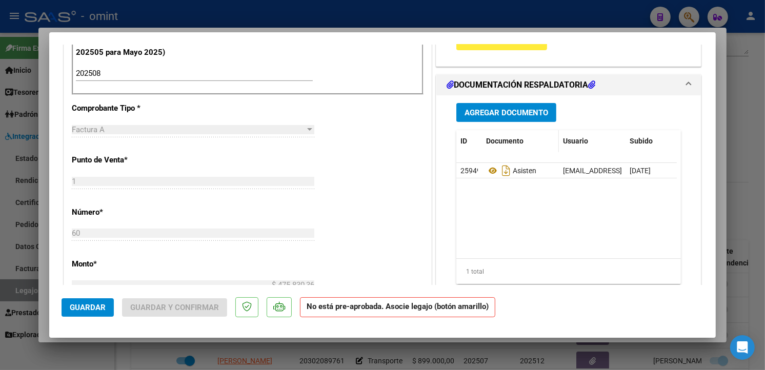
scroll to position [171, 0]
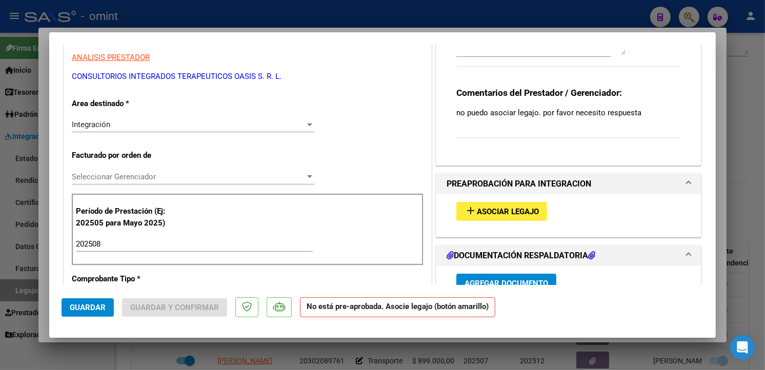
click at [485, 215] on span "Asociar Legajo" at bounding box center [508, 211] width 62 height 9
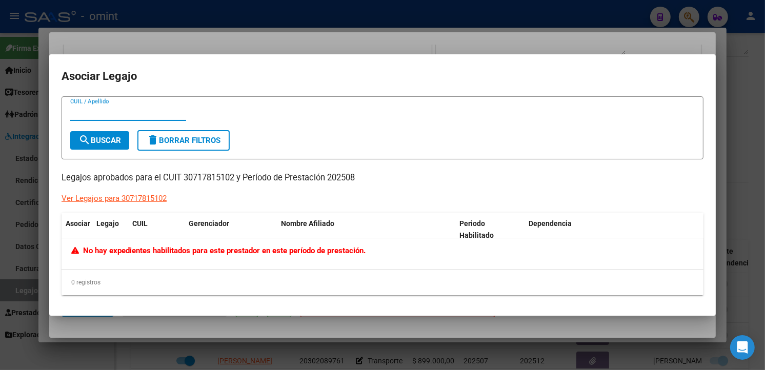
click at [214, 32] on div at bounding box center [382, 185] width 765 height 370
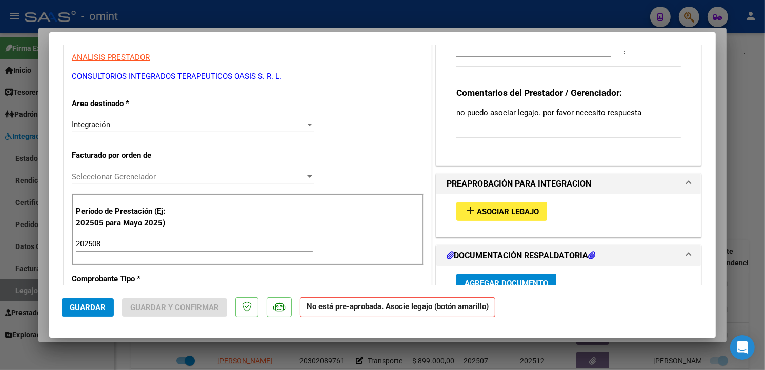
click at [245, 8] on div at bounding box center [382, 185] width 765 height 370
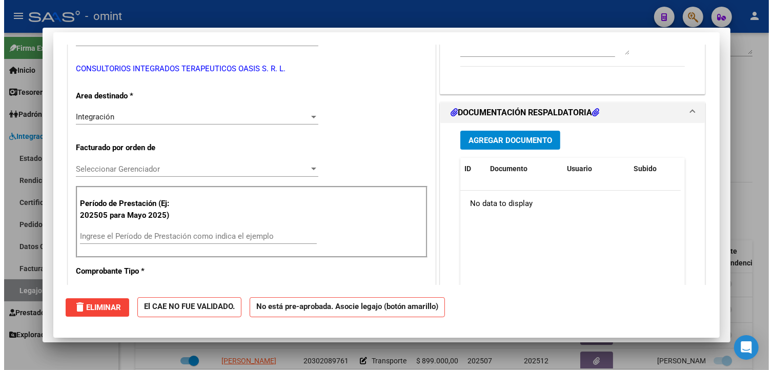
scroll to position [0, 0]
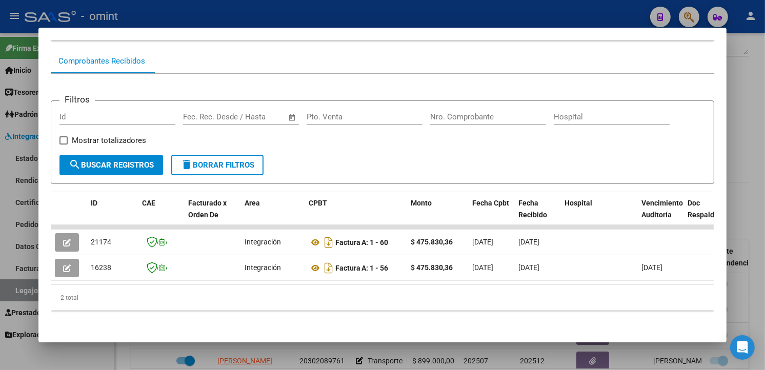
click at [221, 6] on div at bounding box center [382, 185] width 765 height 370
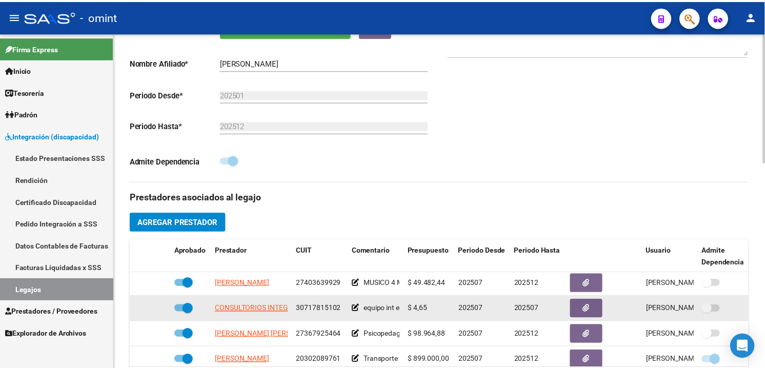
scroll to position [95, 0]
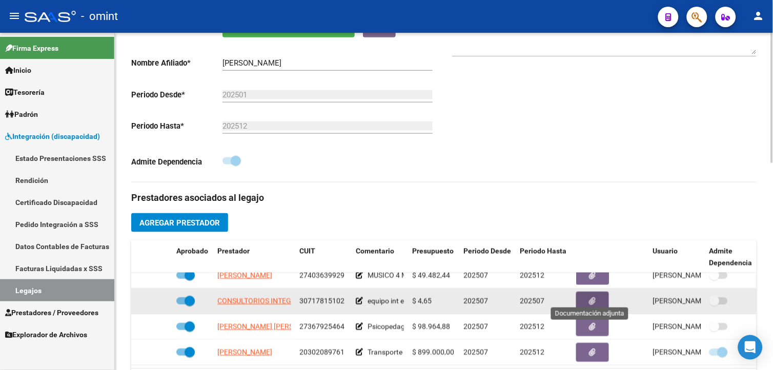
click at [592, 297] on icon "button" at bounding box center [593, 301] width 7 height 8
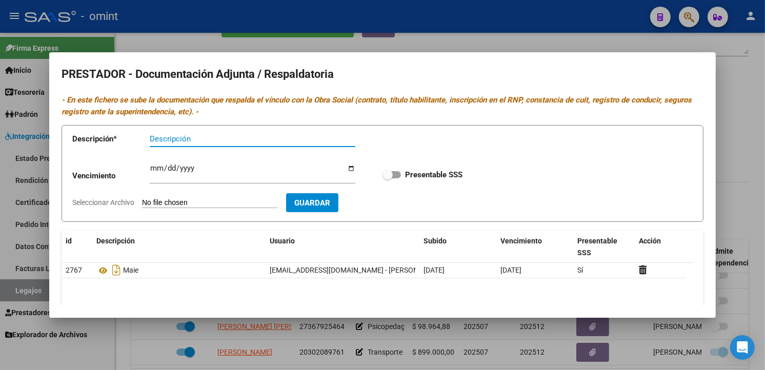
click at [324, 39] on div at bounding box center [382, 185] width 765 height 370
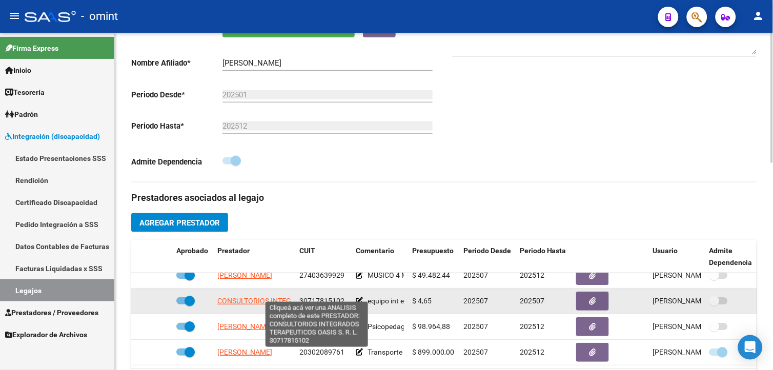
click at [240, 297] on span "CONSULTORIOS INTEGRADOS TERAPEUTICOS OASIS S. R. L." at bounding box center [314, 301] width 194 height 8
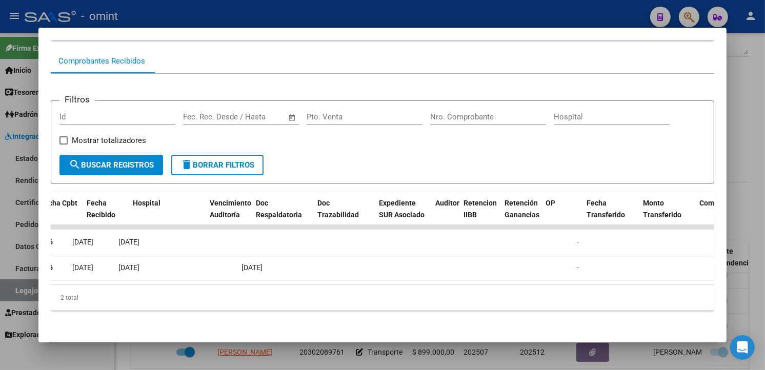
scroll to position [0, 0]
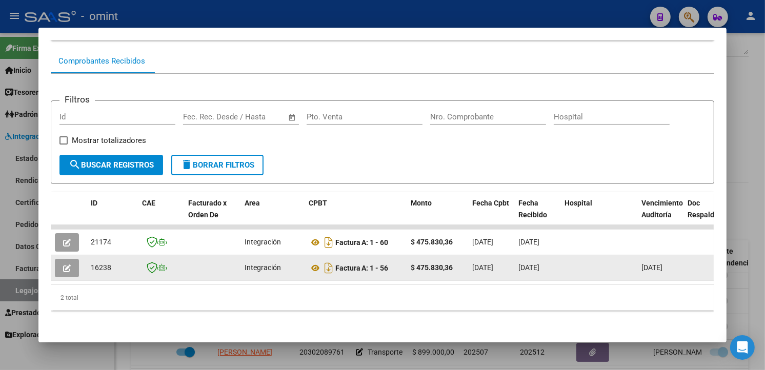
click at [63, 264] on span "button" at bounding box center [67, 268] width 8 height 9
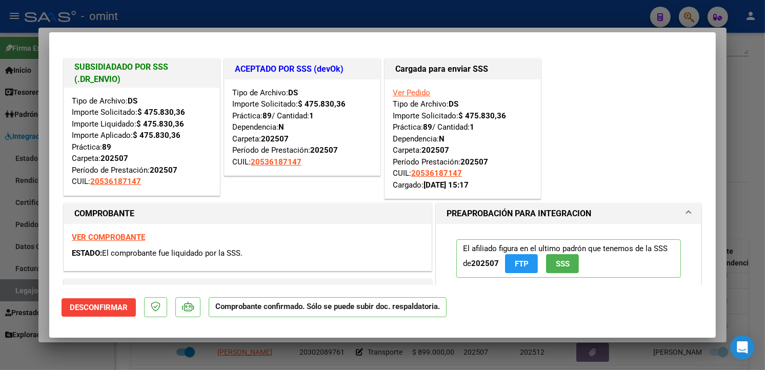
click at [193, 6] on div at bounding box center [382, 185] width 765 height 370
type input "$ 0,00"
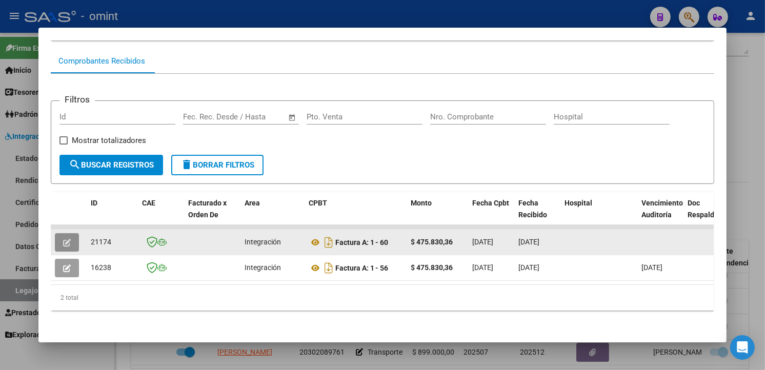
click at [61, 233] on button "button" at bounding box center [67, 242] width 24 height 18
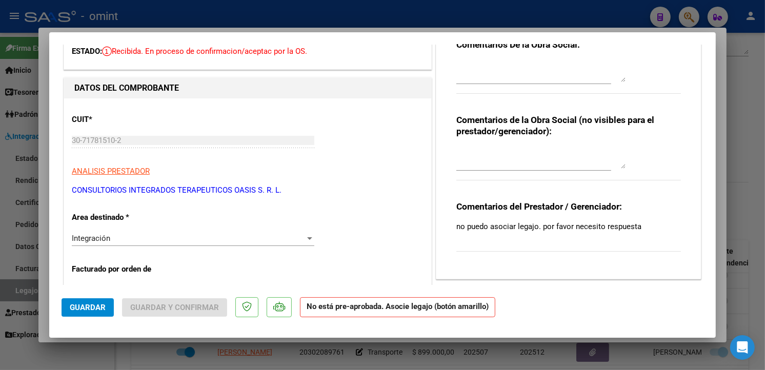
scroll to position [171, 0]
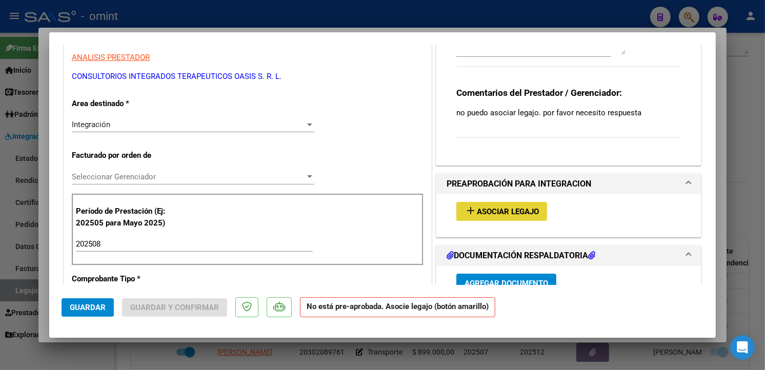
click at [505, 208] on span "Asociar Legajo" at bounding box center [508, 211] width 62 height 9
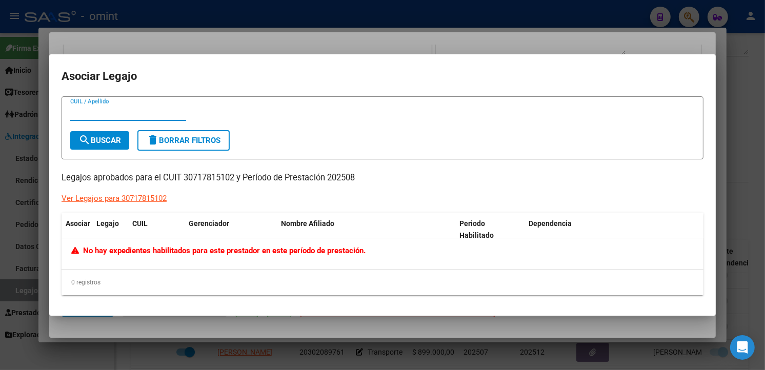
click at [191, 24] on div at bounding box center [382, 185] width 765 height 370
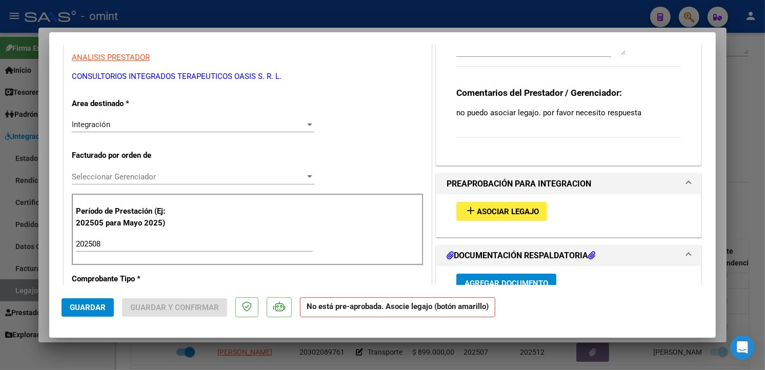
scroll to position [285, 0]
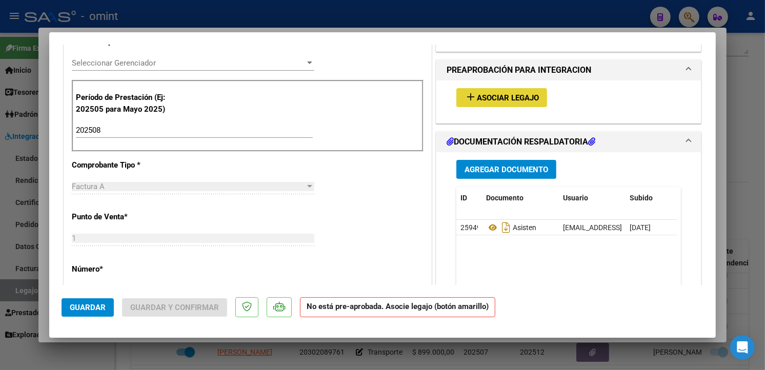
click at [490, 93] on span "Asociar Legajo" at bounding box center [508, 97] width 62 height 9
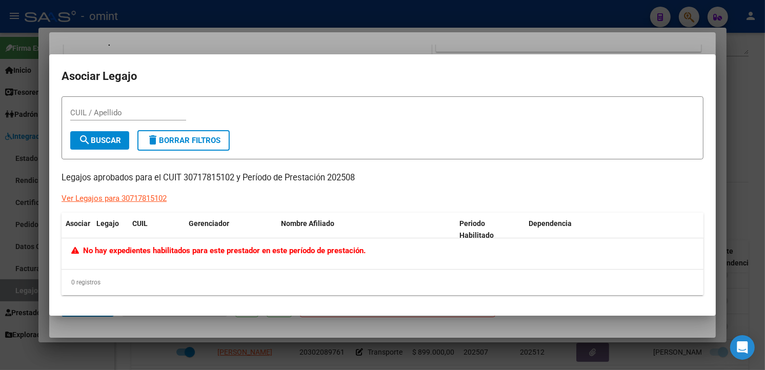
click at [69, 109] on form "CUIL / Apellido search Buscar delete Borrar Filtros" at bounding box center [383, 127] width 642 height 63
click at [72, 111] on input "CUIL / Apellido" at bounding box center [128, 112] width 116 height 9
paste input "30-71781510-2"
click at [101, 137] on span "search Buscar" at bounding box center [99, 140] width 43 height 9
click at [82, 110] on input "30-71781510-2" at bounding box center [128, 112] width 116 height 9
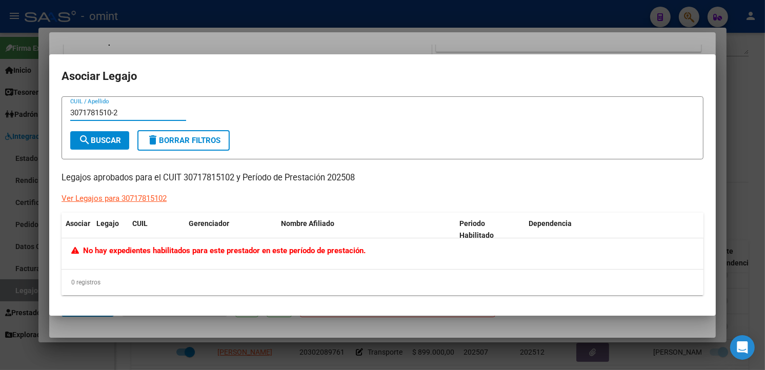
click at [119, 113] on input "3071781510-2" at bounding box center [128, 112] width 116 height 9
type input "30717815102"
click at [94, 140] on span "search Buscar" at bounding box center [99, 140] width 43 height 9
click at [213, 40] on div at bounding box center [382, 185] width 765 height 370
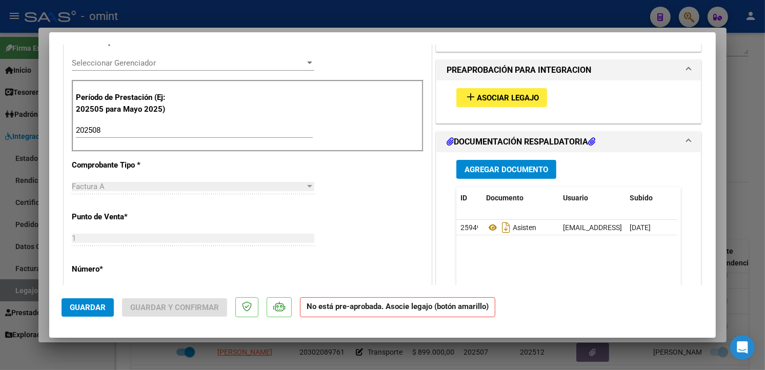
click at [194, 11] on div at bounding box center [382, 185] width 765 height 370
type input "$ 0,00"
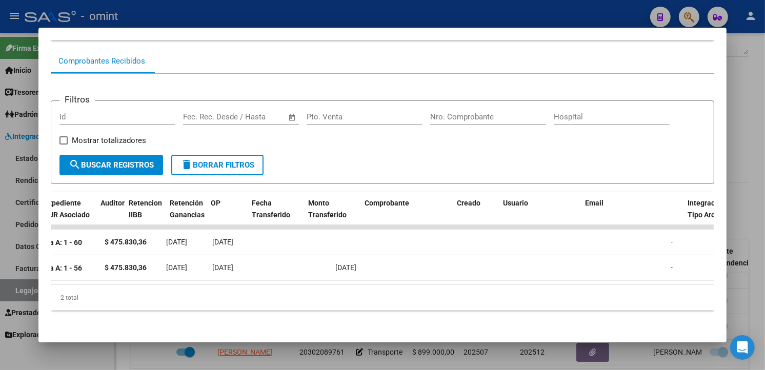
scroll to position [0, 0]
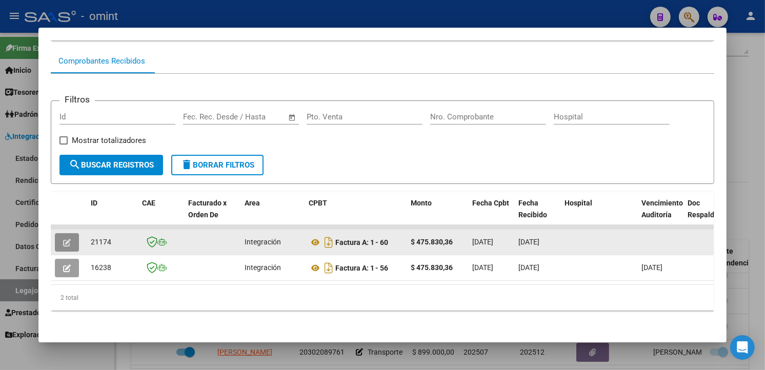
click at [68, 233] on button "button" at bounding box center [67, 242] width 24 height 18
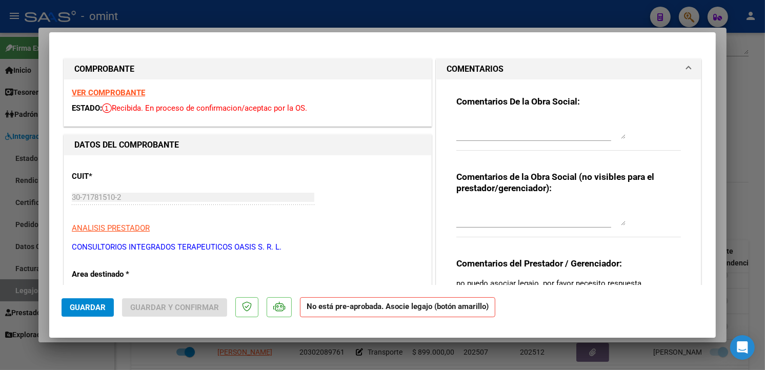
scroll to position [228, 0]
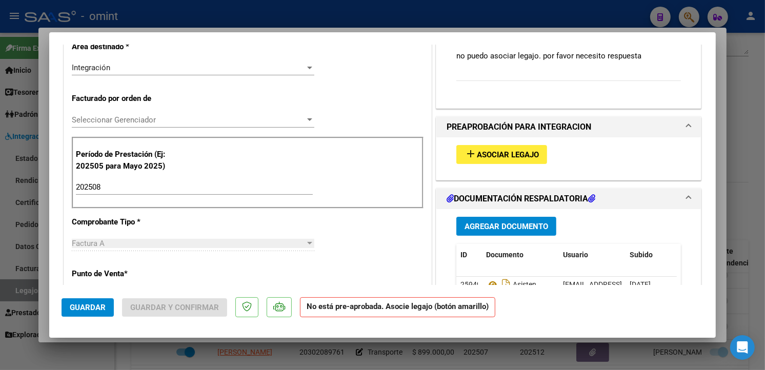
click at [494, 153] on span "Asociar Legajo" at bounding box center [508, 154] width 62 height 9
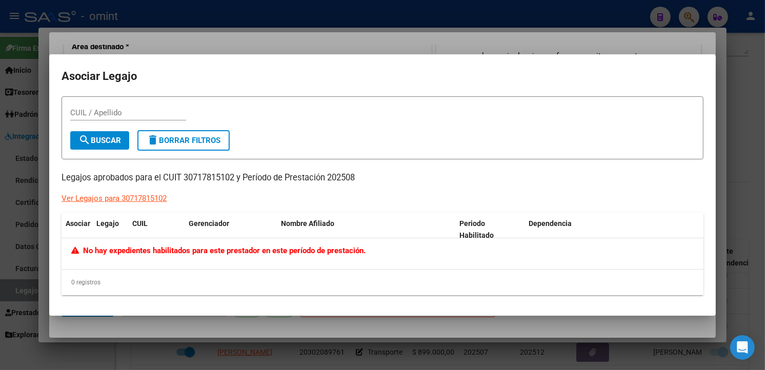
click at [398, 32] on div at bounding box center [382, 185] width 765 height 370
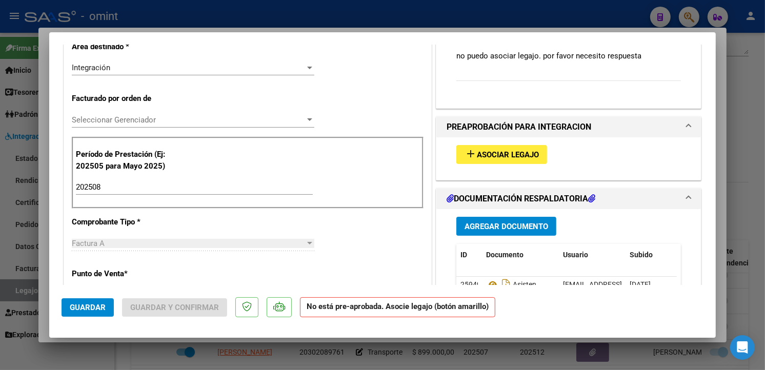
click at [210, 12] on div at bounding box center [382, 185] width 765 height 370
type input "$ 0,00"
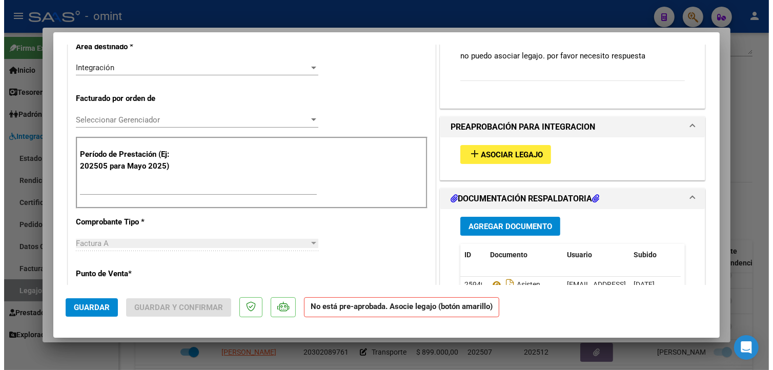
scroll to position [221, 0]
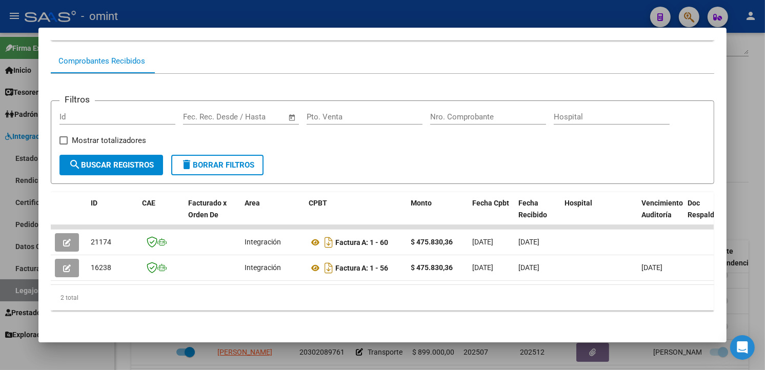
click at [263, 8] on div at bounding box center [382, 185] width 765 height 370
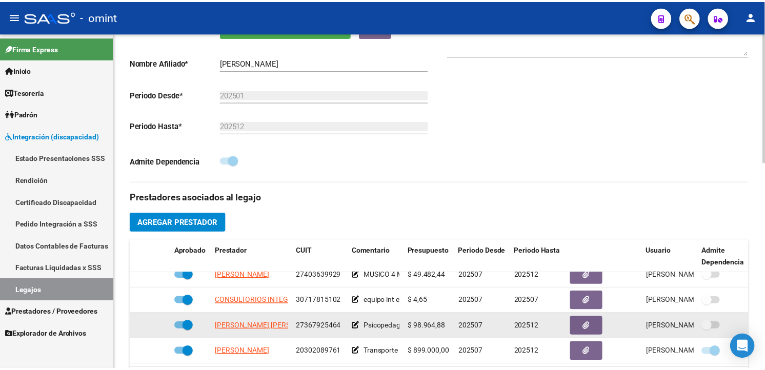
scroll to position [285, 0]
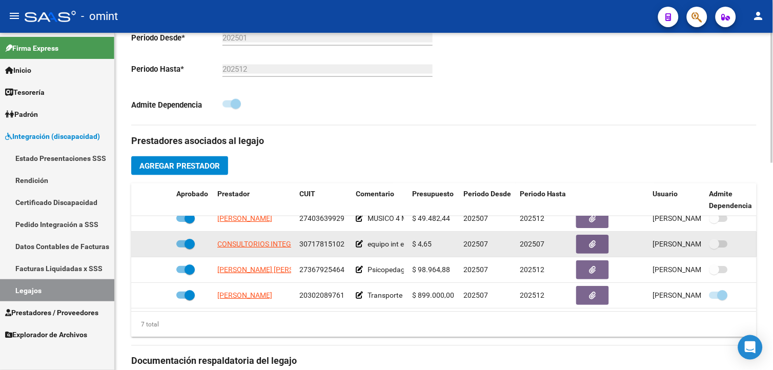
click at [192, 242] on span at bounding box center [190, 244] width 10 height 10
click at [182, 248] on input "checkbox" at bounding box center [181, 248] width 1 height 1
checkbox input "false"
click at [156, 241] on icon at bounding box center [157, 244] width 7 height 7
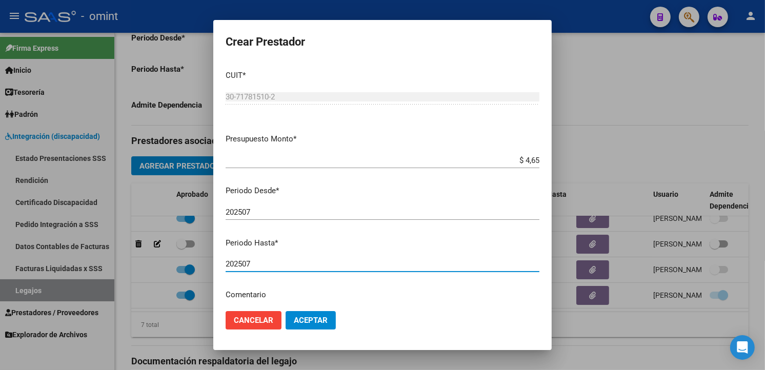
click at [256, 262] on input "202507" at bounding box center [383, 264] width 314 height 9
click at [262, 264] on input "202508" at bounding box center [383, 264] width 314 height 9
type input "202512"
click at [322, 317] on span "Aceptar" at bounding box center [311, 320] width 34 height 9
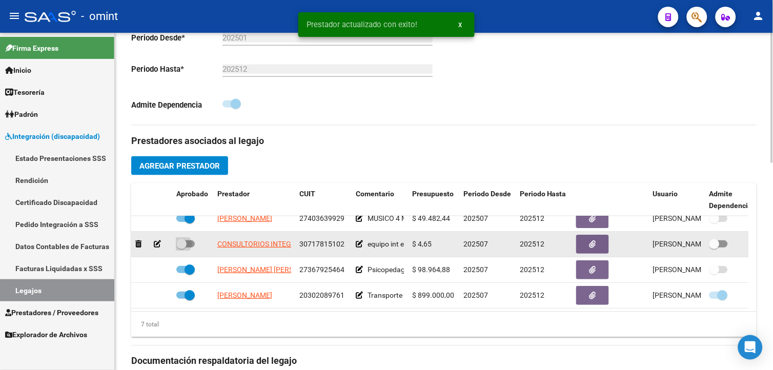
click at [180, 239] on span at bounding box center [181, 244] width 10 height 10
click at [181, 248] on input "checkbox" at bounding box center [181, 248] width 1 height 1
checkbox input "true"
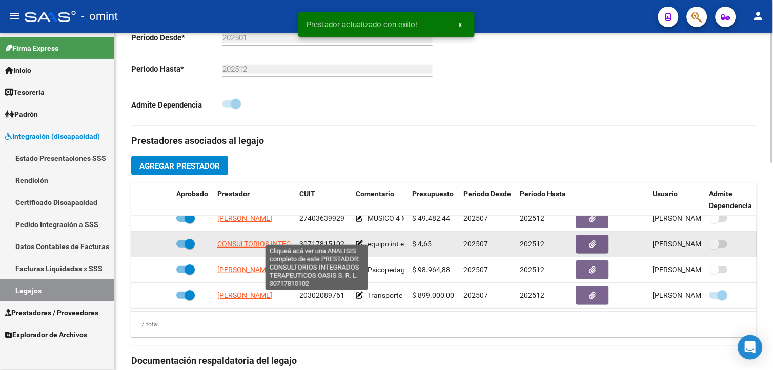
click at [267, 240] on span "CONSULTORIOS INTEGRADOS TERAPEUTICOS OASIS S. R. L." at bounding box center [314, 244] width 194 height 8
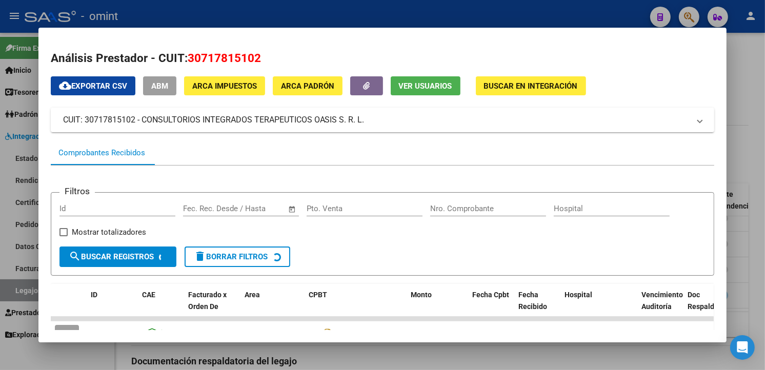
scroll to position [99, 0]
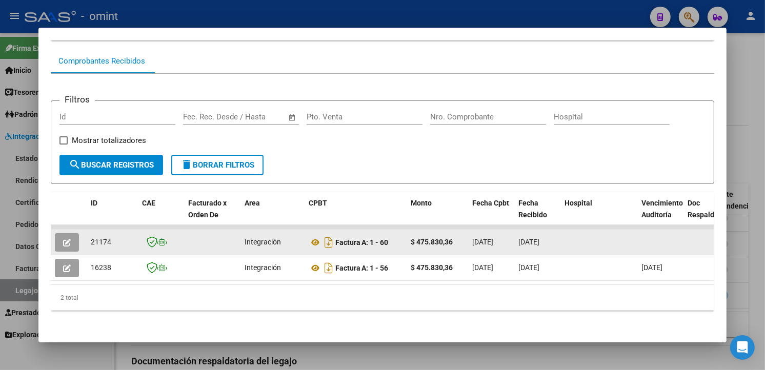
click at [67, 239] on icon "button" at bounding box center [67, 243] width 8 height 8
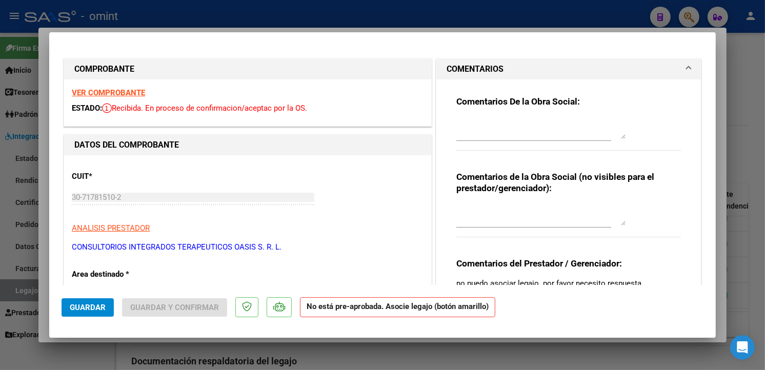
scroll to position [171, 0]
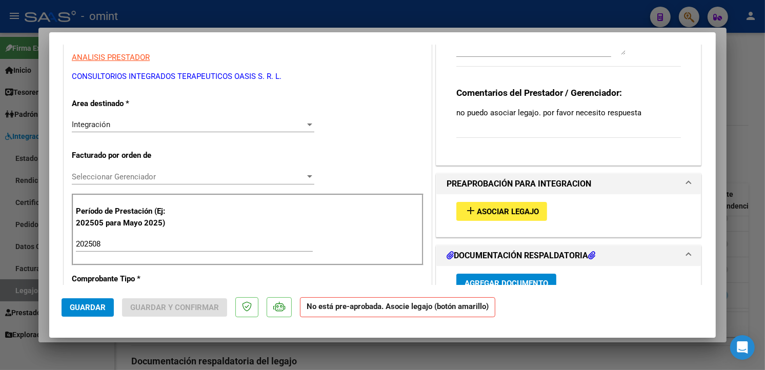
click at [521, 211] on span "Asociar Legajo" at bounding box center [508, 211] width 62 height 9
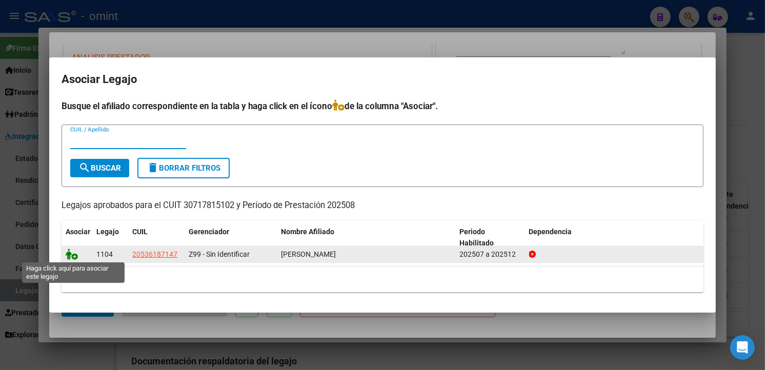
click at [68, 253] on icon at bounding box center [72, 254] width 12 height 11
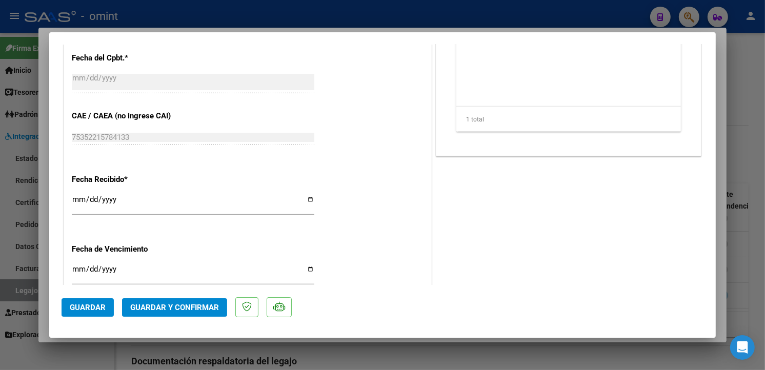
scroll to position [750, 0]
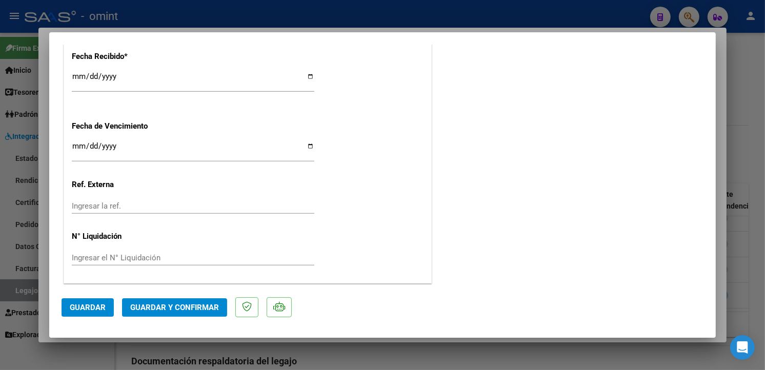
click at [206, 311] on span "Guardar y Confirmar" at bounding box center [174, 307] width 89 height 9
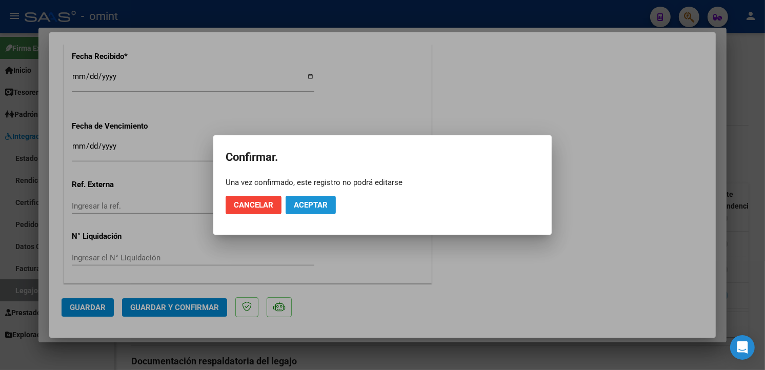
click at [311, 205] on span "Aceptar" at bounding box center [311, 205] width 34 height 9
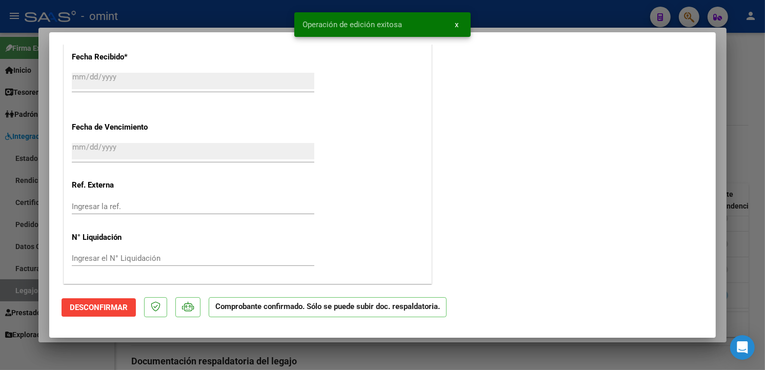
click at [215, 14] on div at bounding box center [382, 185] width 765 height 370
type input "$ 0,00"
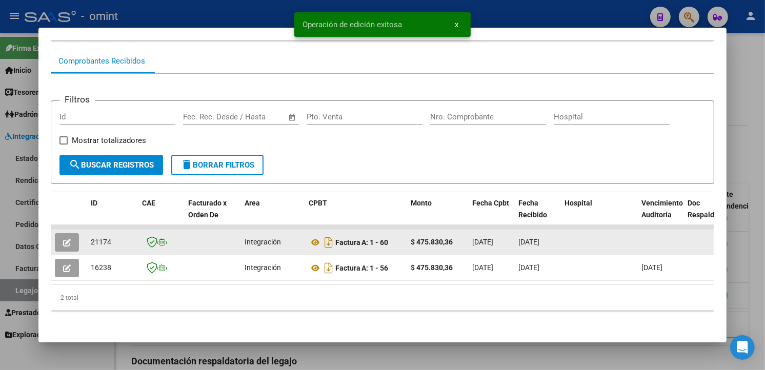
click at [95, 238] on span "21174" at bounding box center [101, 242] width 21 height 8
click at [94, 238] on span "21174" at bounding box center [101, 242] width 21 height 8
copy span "21174"
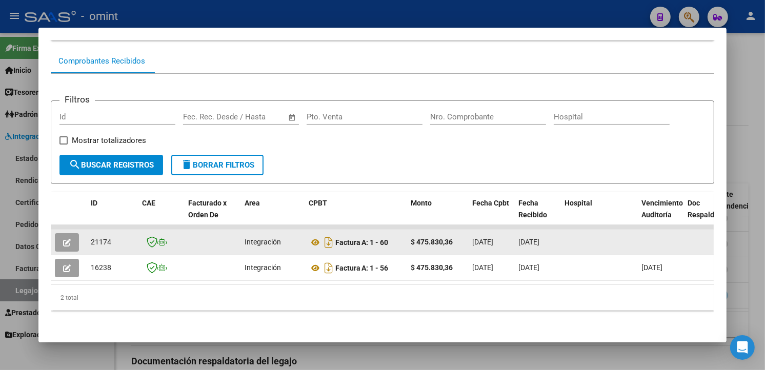
click at [64, 239] on icon "button" at bounding box center [67, 243] width 8 height 8
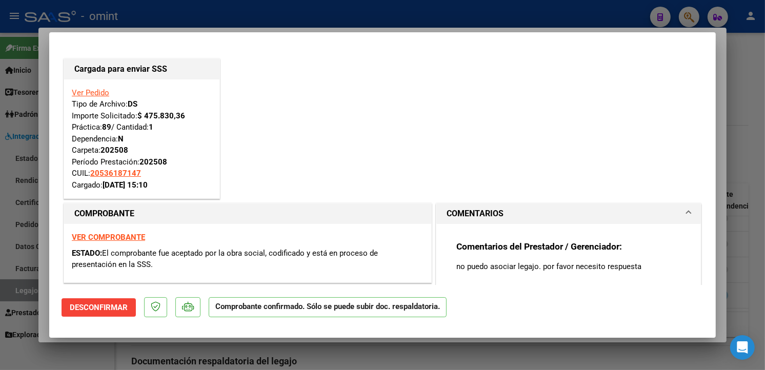
click at [216, 11] on div at bounding box center [382, 185] width 765 height 370
type input "$ 0,00"
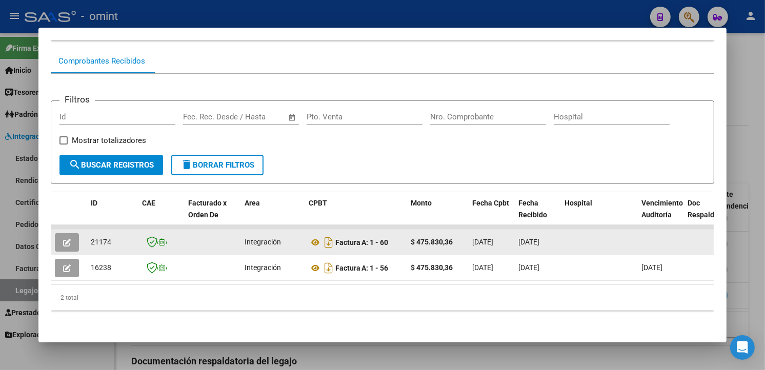
click at [69, 233] on button "button" at bounding box center [67, 242] width 24 height 18
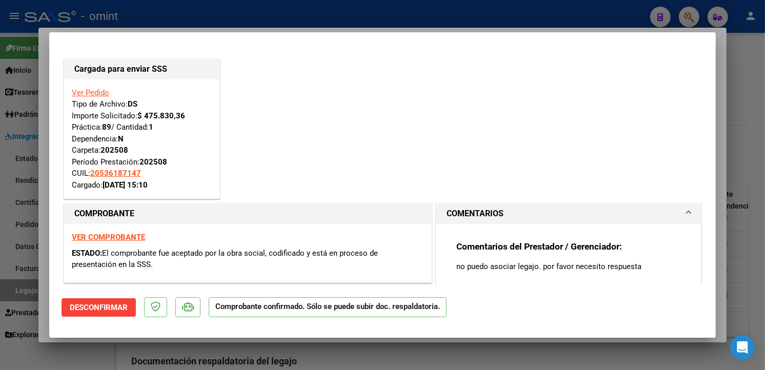
click at [185, 4] on div at bounding box center [382, 185] width 765 height 370
type input "$ 0,00"
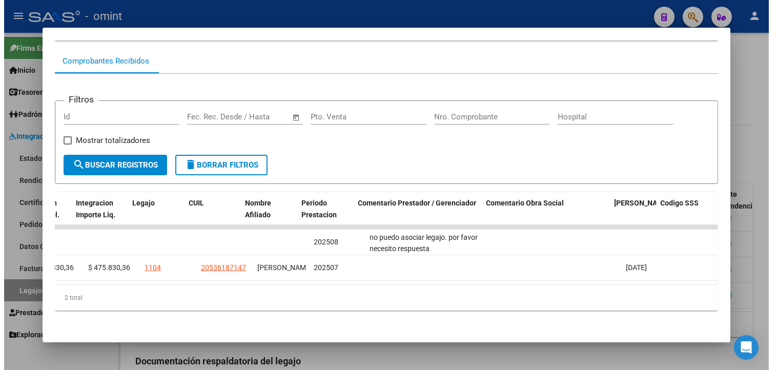
scroll to position [0, 1552]
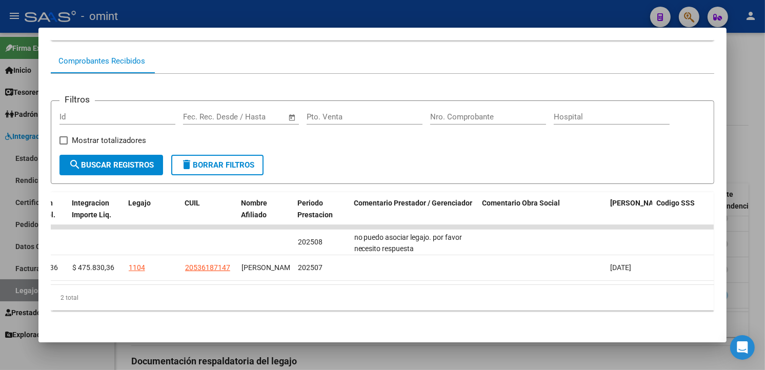
click at [266, 6] on div at bounding box center [382, 185] width 765 height 370
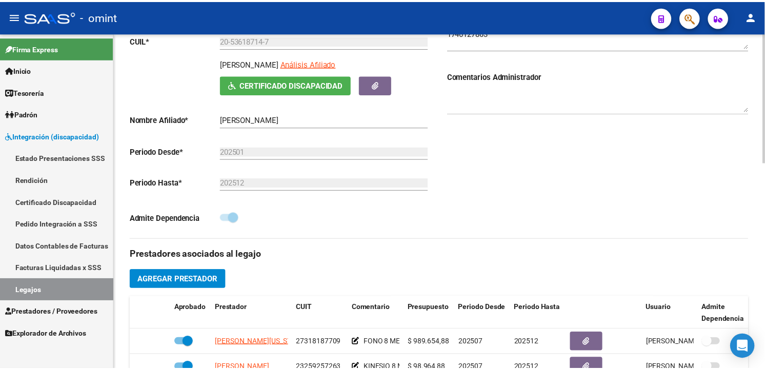
scroll to position [285, 0]
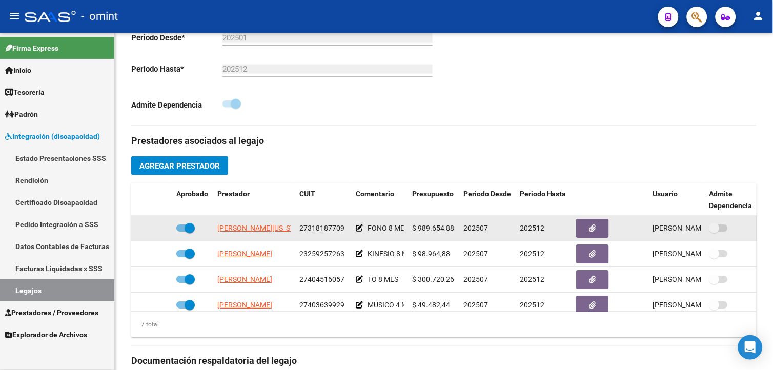
click at [245, 225] on app-link-go-to "[PERSON_NAME][US_STATE]" at bounding box center [262, 229] width 91 height 12
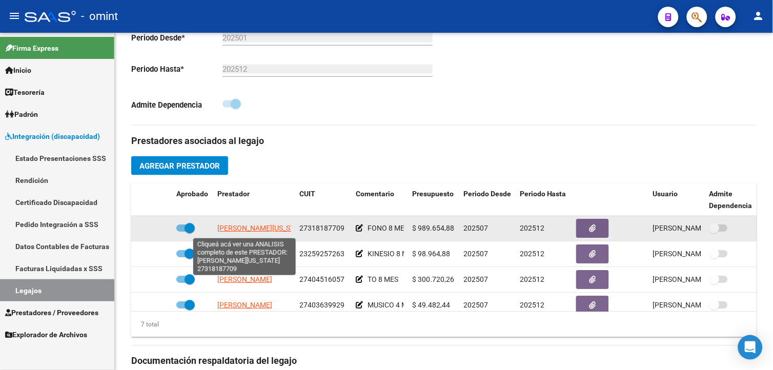
click at [245, 228] on span "[PERSON_NAME][US_STATE]" at bounding box center [262, 229] width 91 height 8
type textarea "27318187709"
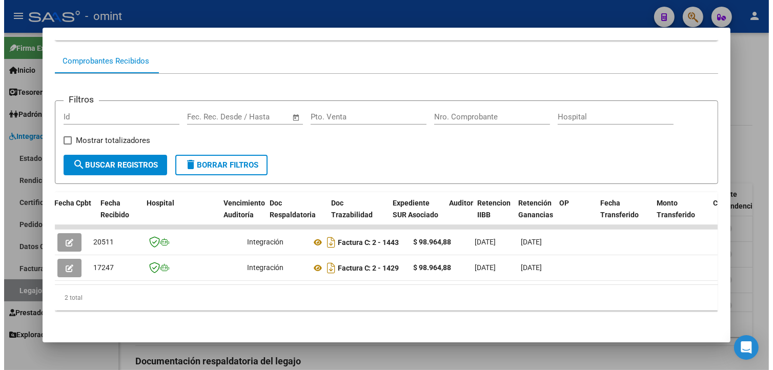
scroll to position [0, 0]
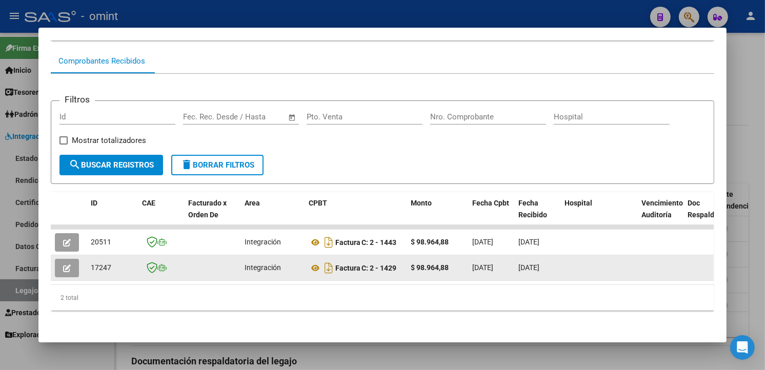
click at [57, 259] on button "button" at bounding box center [67, 268] width 24 height 18
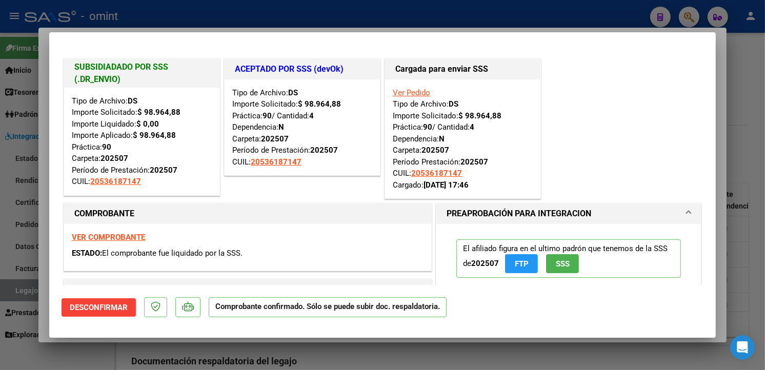
click at [156, 16] on div at bounding box center [382, 185] width 765 height 370
type input "$ 0,00"
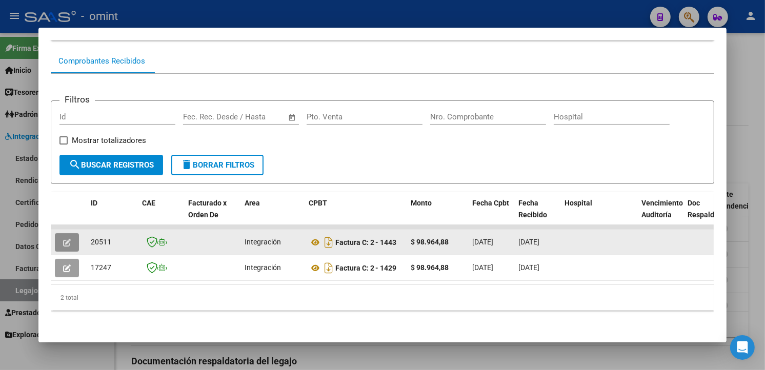
click at [68, 233] on button "button" at bounding box center [67, 242] width 24 height 18
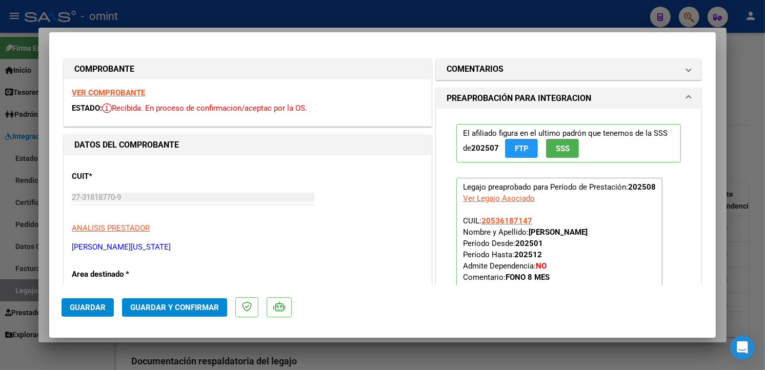
click at [121, 94] on strong "VER COMPROBANTE" at bounding box center [108, 92] width 73 height 9
click at [126, 92] on strong "VER COMPROBANTE" at bounding box center [108, 92] width 73 height 9
click at [196, 25] on div at bounding box center [382, 185] width 765 height 370
type input "$ 0,00"
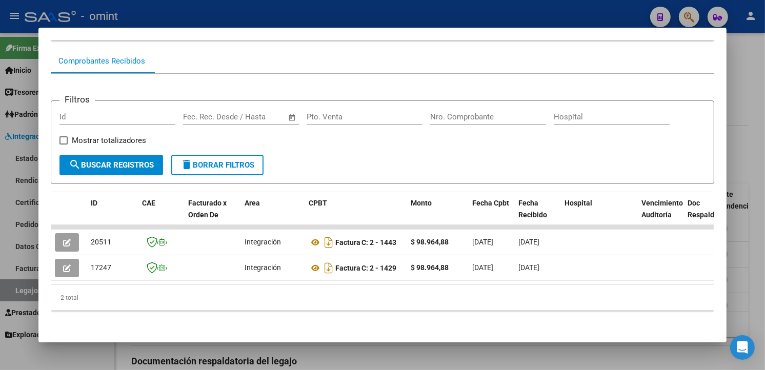
click at [238, 19] on div at bounding box center [382, 185] width 765 height 370
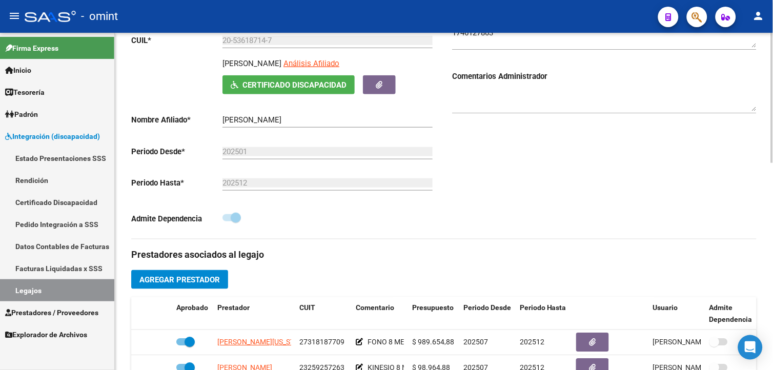
scroll to position [57, 0]
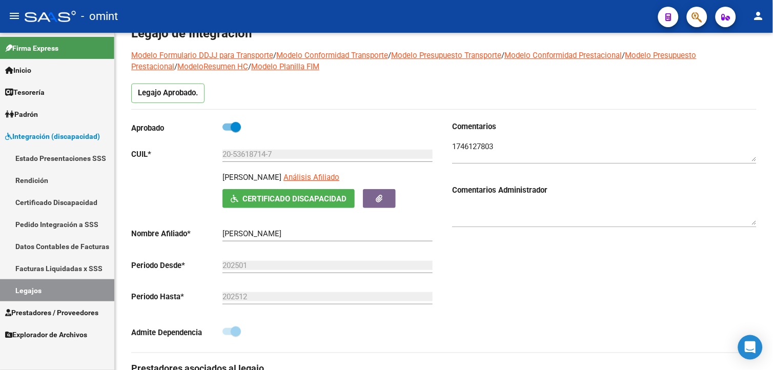
click at [60, 293] on link "Legajos" at bounding box center [57, 291] width 114 height 22
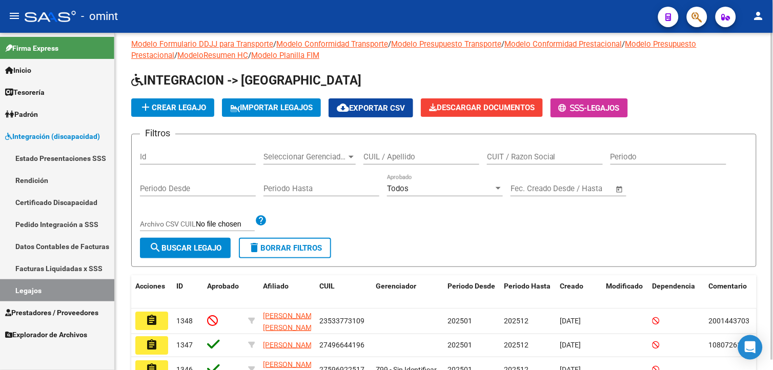
scroll to position [57, 0]
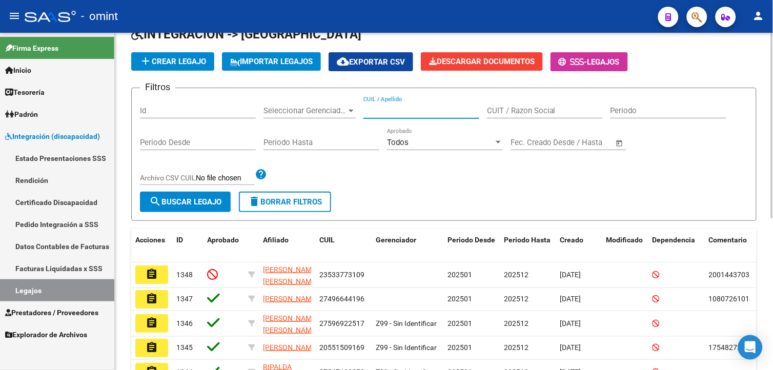
paste input "20-53773496-6"
click at [192, 204] on span "search Buscar Legajo" at bounding box center [185, 201] width 72 height 9
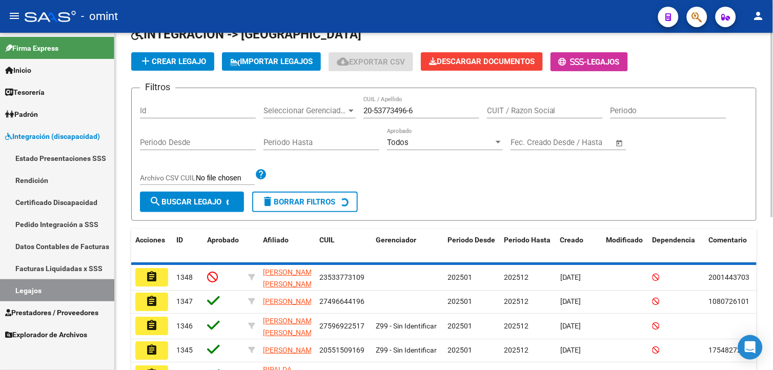
scroll to position [33, 0]
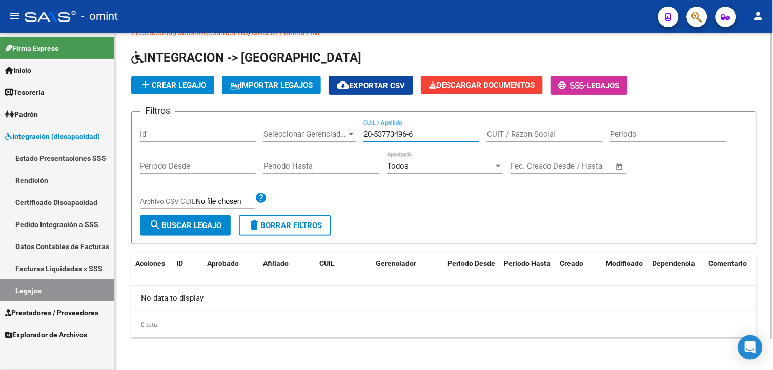
click at [375, 136] on input "20-53773496-6" at bounding box center [422, 134] width 116 height 9
click at [410, 132] on input "2053773496-6" at bounding box center [422, 134] width 116 height 9
type input "205377349-6"
drag, startPoint x: 419, startPoint y: 133, endPoint x: 301, endPoint y: 118, distance: 119.0
click at [301, 118] on form "Filtros Id Seleccionar Gerenciador Seleccionar Gerenciador 205377349-6 CUIL / A…" at bounding box center [444, 177] width 626 height 133
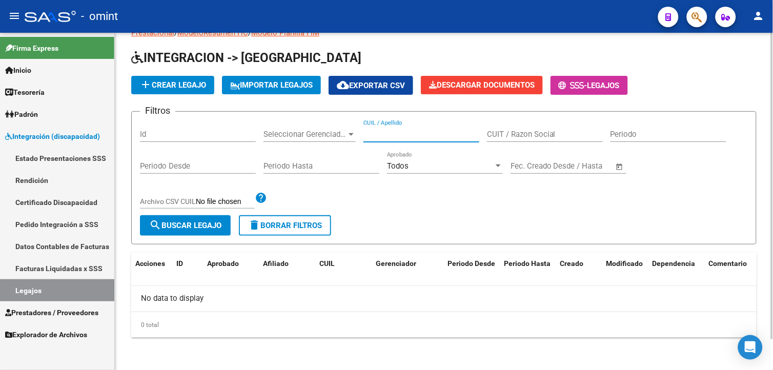
paste input "20-53773496-6"
click at [375, 135] on input "20-53773496-6" at bounding box center [422, 134] width 116 height 9
click at [412, 136] on input "2053773496-6" at bounding box center [422, 134] width 116 height 9
click at [416, 137] on input "20537734966" at bounding box center [422, 134] width 116 height 9
type input "20537734966"
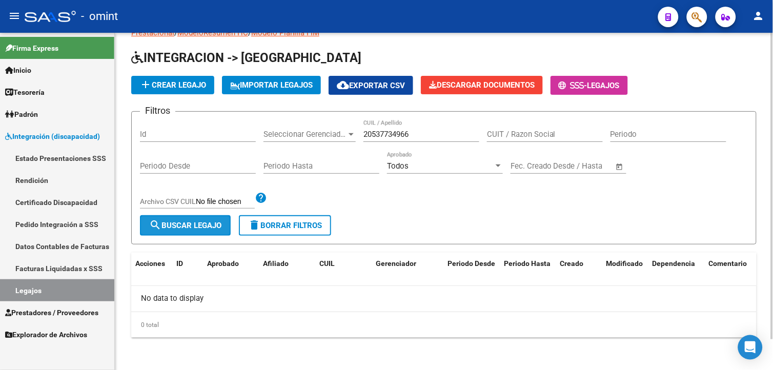
click at [193, 224] on span "search Buscar Legajo" at bounding box center [185, 225] width 72 height 9
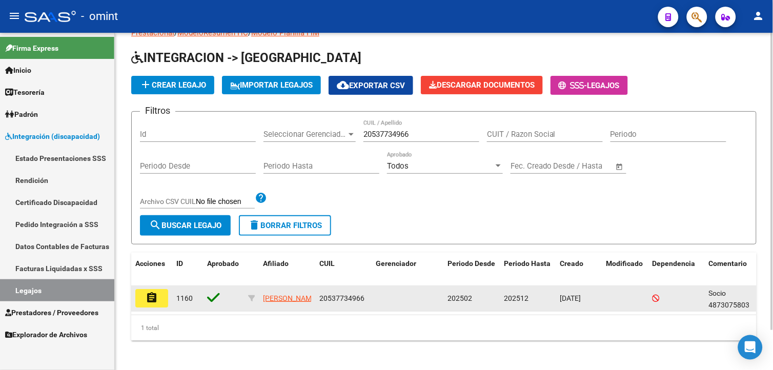
drag, startPoint x: 156, startPoint y: 296, endPoint x: 173, endPoint y: 293, distance: 16.7
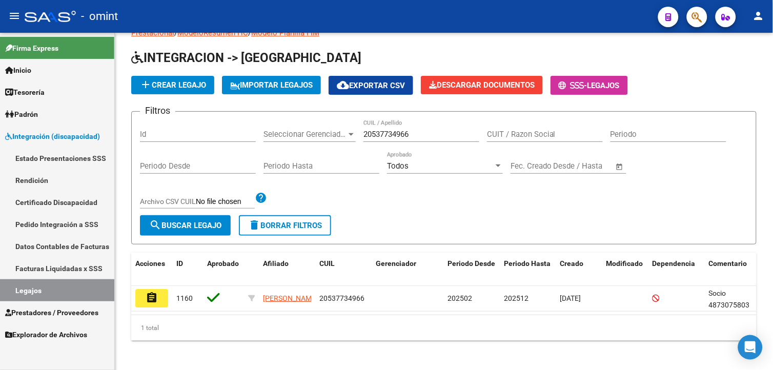
click at [157, 296] on mat-icon "assignment" at bounding box center [152, 298] width 12 height 12
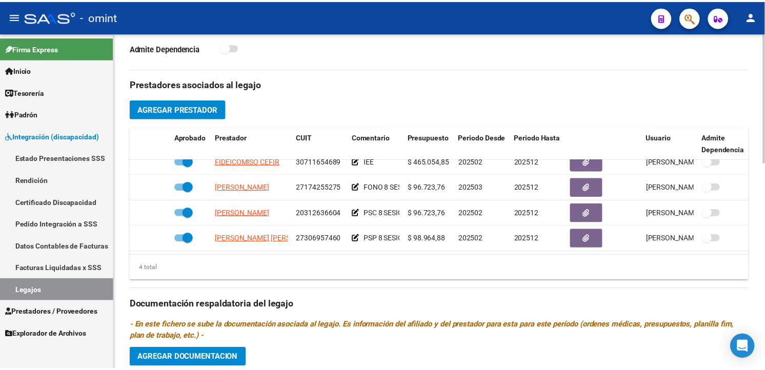
scroll to position [18, 0]
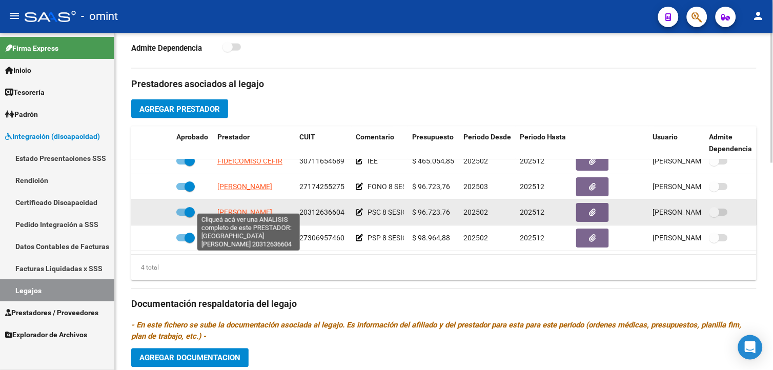
click at [242, 209] on span "[PERSON_NAME]" at bounding box center [244, 213] width 55 height 8
type textarea "20312636604"
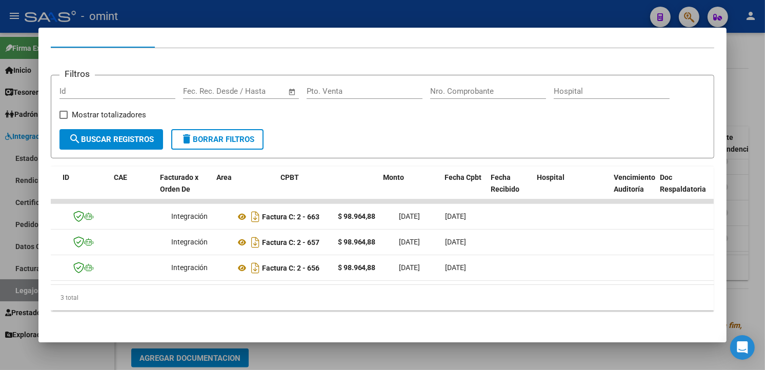
scroll to position [0, 0]
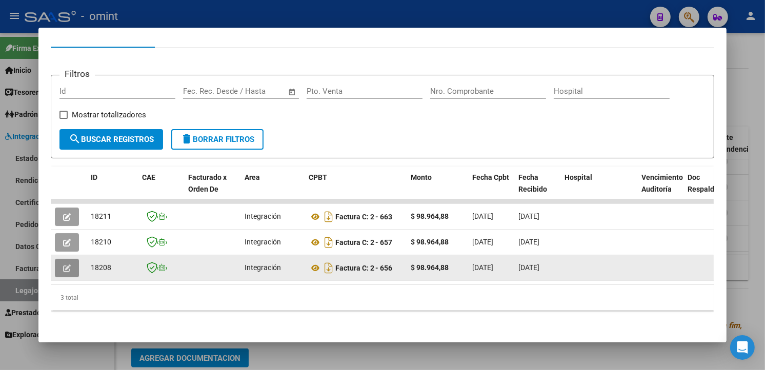
click at [62, 259] on button "button" at bounding box center [67, 268] width 24 height 18
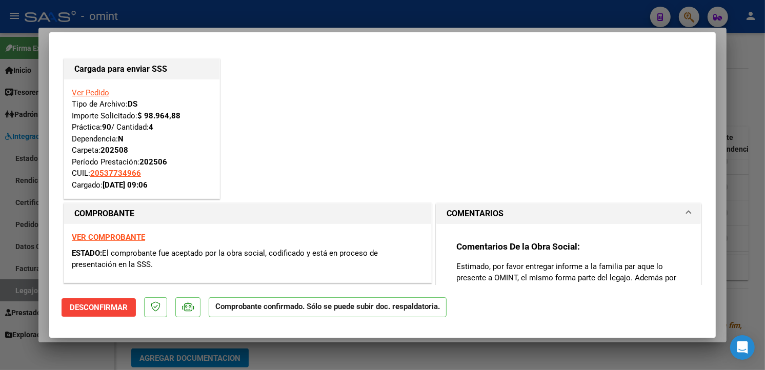
click at [120, 17] on div at bounding box center [382, 185] width 765 height 370
type input "$ 0,00"
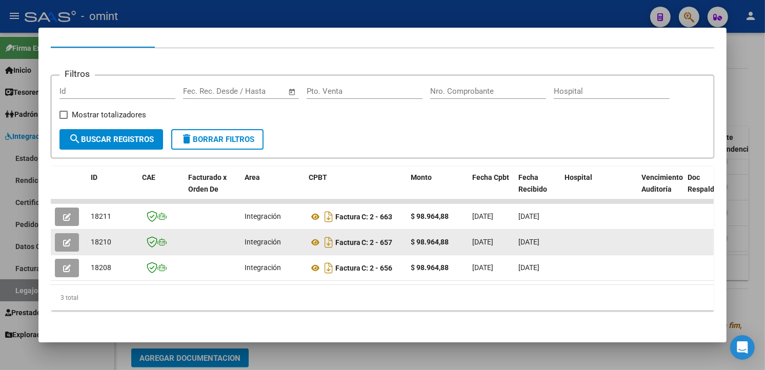
click at [63, 239] on icon "button" at bounding box center [67, 243] width 8 height 8
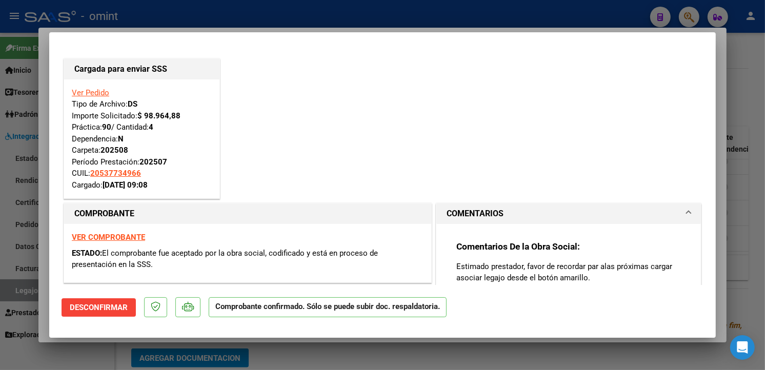
click at [187, 10] on div at bounding box center [382, 185] width 765 height 370
type input "$ 0,00"
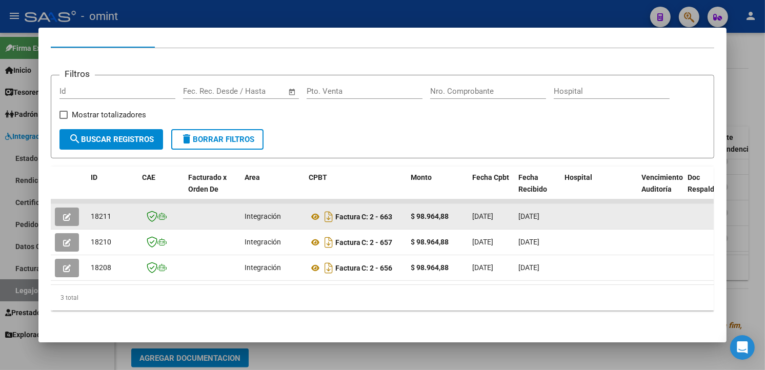
click at [63, 213] on icon "button" at bounding box center [67, 217] width 8 height 8
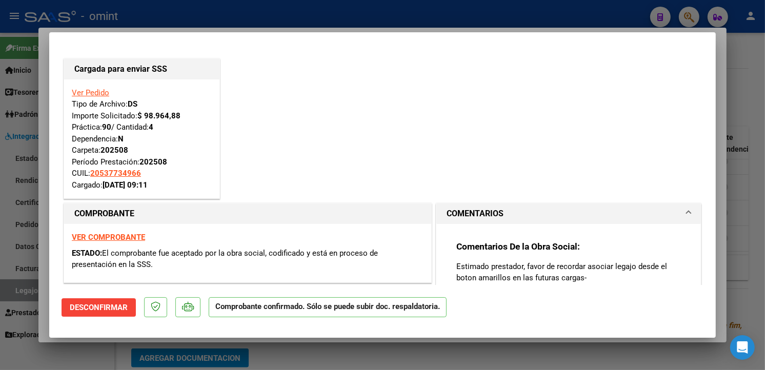
click at [162, 18] on div at bounding box center [382, 185] width 765 height 370
type input "$ 0,00"
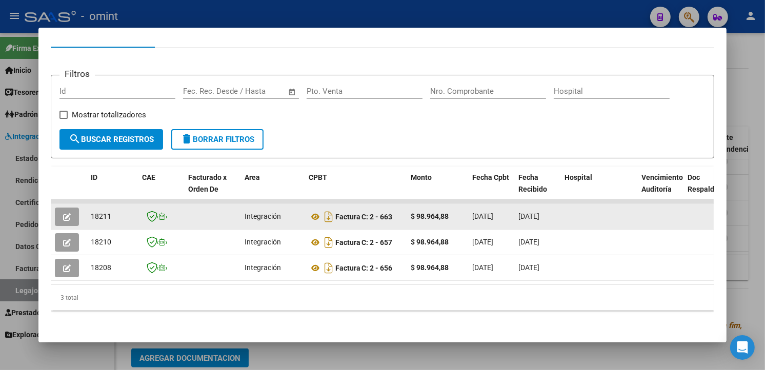
click at [91, 212] on span "18211" at bounding box center [101, 216] width 21 height 8
copy span "18211"
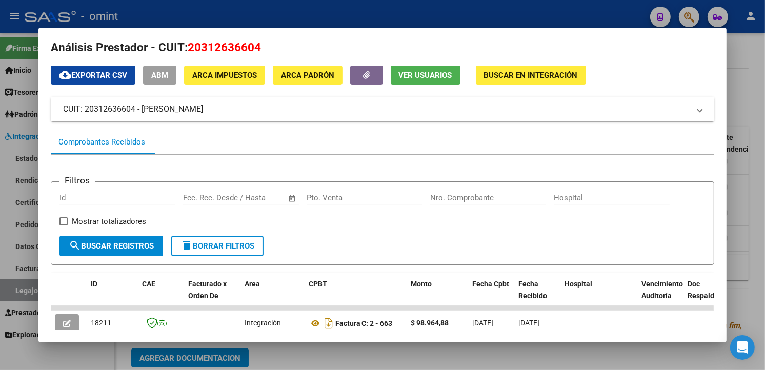
click at [240, 9] on div at bounding box center [382, 185] width 765 height 370
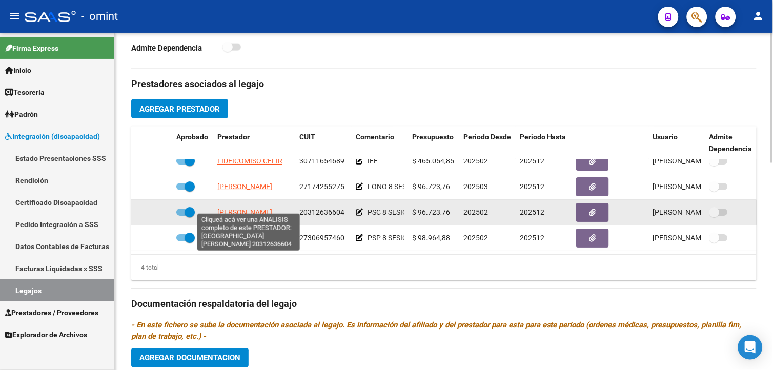
click at [252, 209] on span "[PERSON_NAME]" at bounding box center [244, 213] width 55 height 8
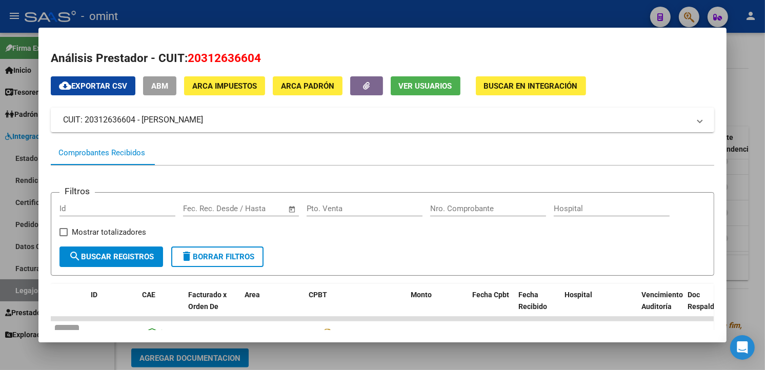
scroll to position [125, 0]
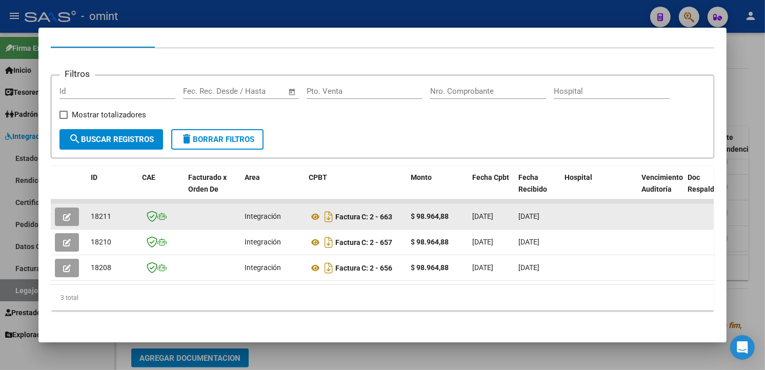
click at [64, 213] on icon "button" at bounding box center [67, 217] width 8 height 8
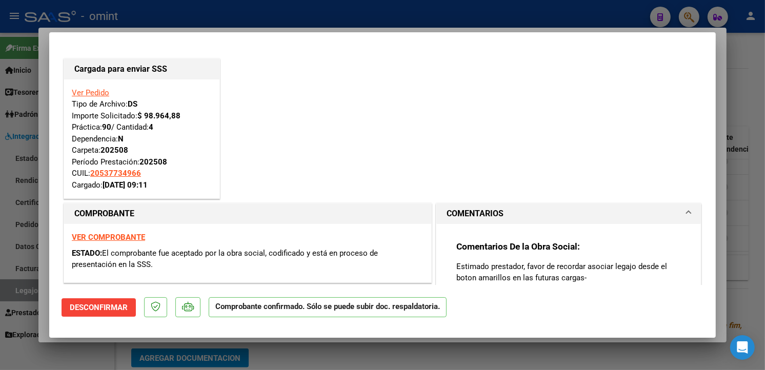
click at [177, 16] on div at bounding box center [382, 185] width 765 height 370
type input "$ 0,00"
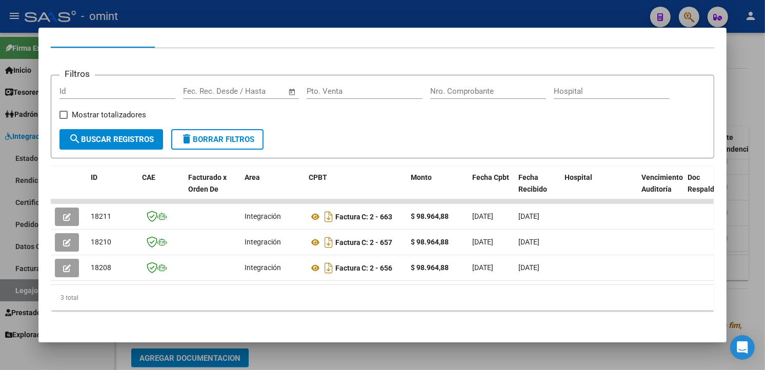
click at [208, 14] on div at bounding box center [382, 185] width 765 height 370
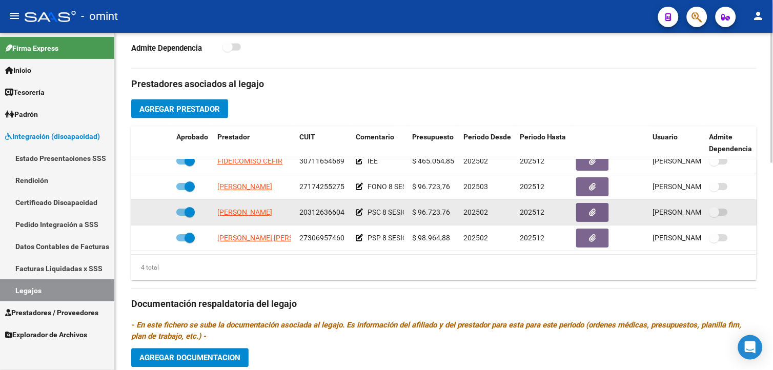
click at [322, 209] on span "20312636604" at bounding box center [322, 213] width 45 height 8
copy span "20312636604"
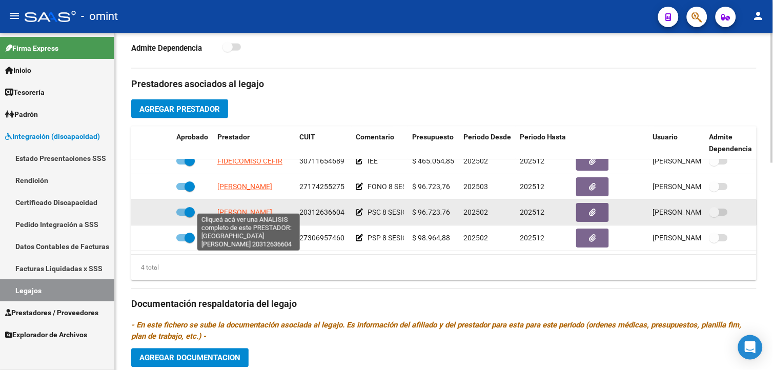
click at [242, 209] on span "[PERSON_NAME]" at bounding box center [244, 213] width 55 height 8
copy span "20312636604"
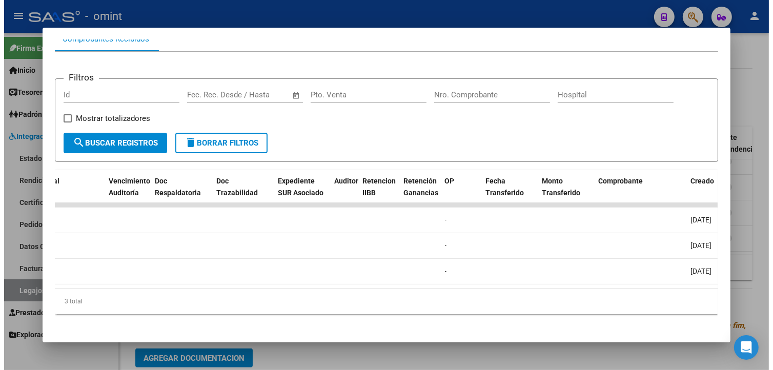
scroll to position [0, 0]
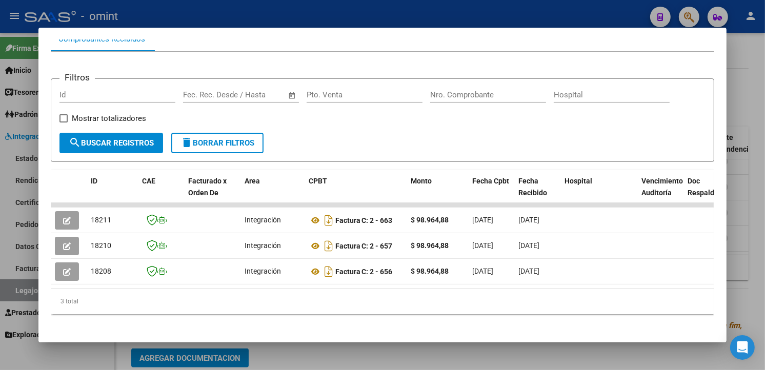
click at [216, 14] on div at bounding box center [382, 185] width 765 height 370
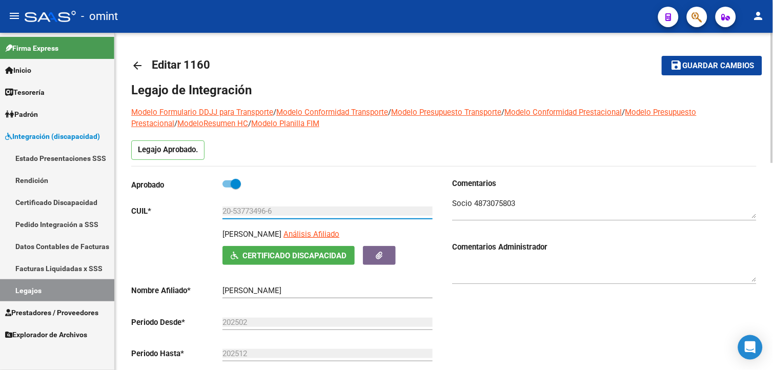
drag, startPoint x: 277, startPoint y: 210, endPoint x: 213, endPoint y: 204, distance: 64.5
click at [213, 204] on div "Aprobado CUIL * 20-53773496-6 Ingresar CUIL [PERSON_NAME] Análisis Afiliado Cer…" at bounding box center [283, 290] width 305 height 224
drag, startPoint x: 213, startPoint y: 204, endPoint x: 245, endPoint y: 208, distance: 32.1
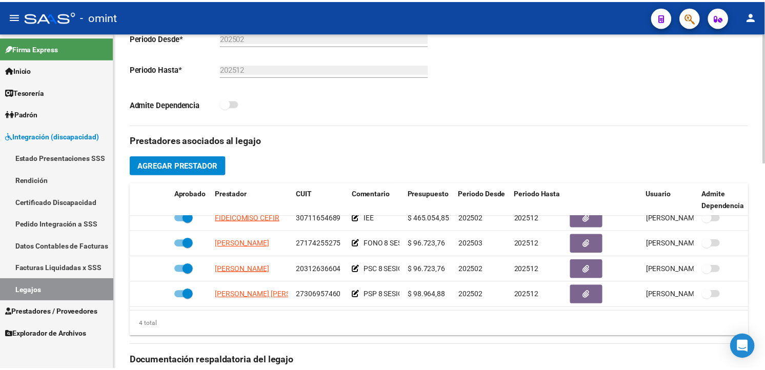
scroll to position [16, 0]
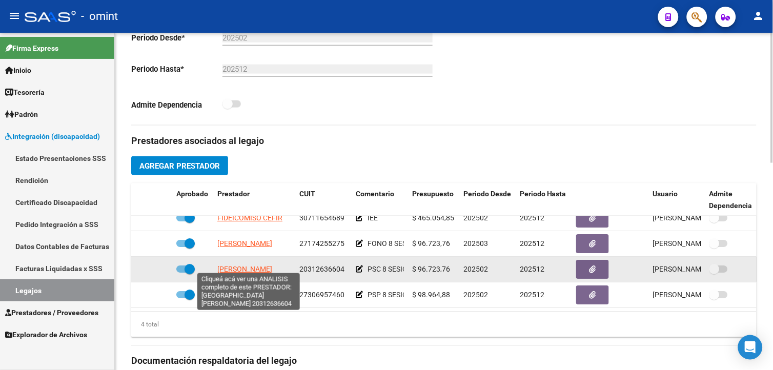
click at [258, 267] on span "[PERSON_NAME]" at bounding box center [244, 270] width 55 height 8
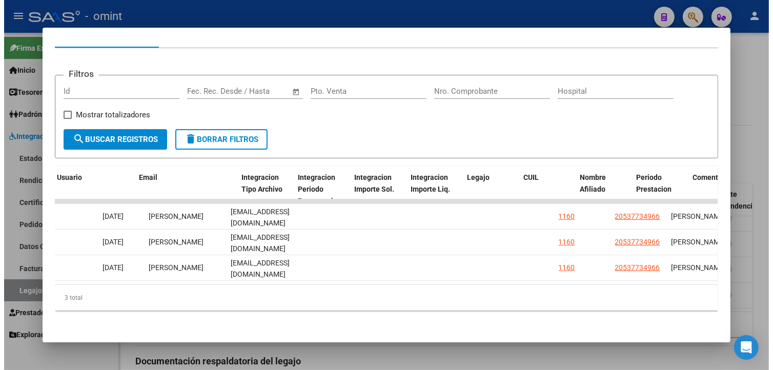
scroll to position [0, 1040]
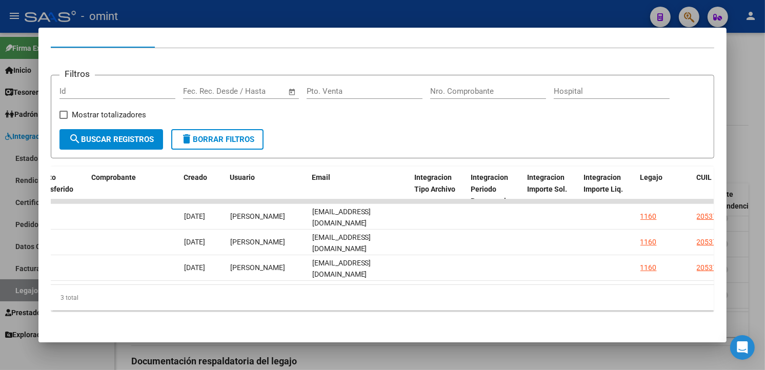
drag, startPoint x: 244, startPoint y: 18, endPoint x: 283, endPoint y: 21, distance: 39.6
click at [244, 17] on div at bounding box center [382, 185] width 765 height 370
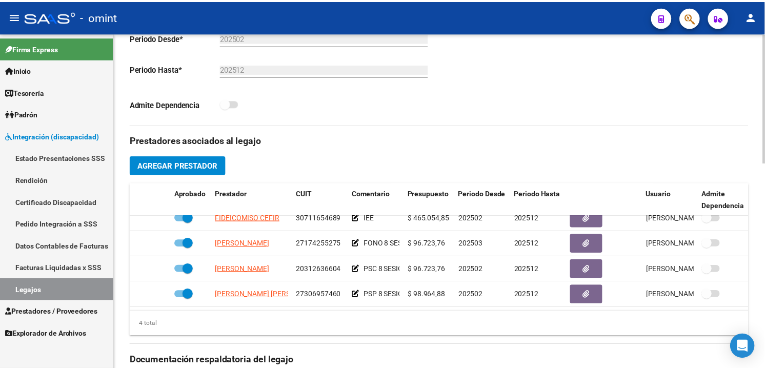
scroll to position [0, 0]
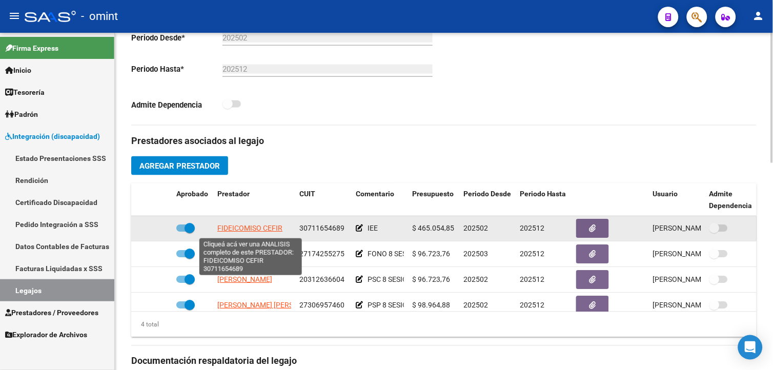
click at [258, 227] on span "FIDEICOMISO CEFIR" at bounding box center [249, 229] width 65 height 8
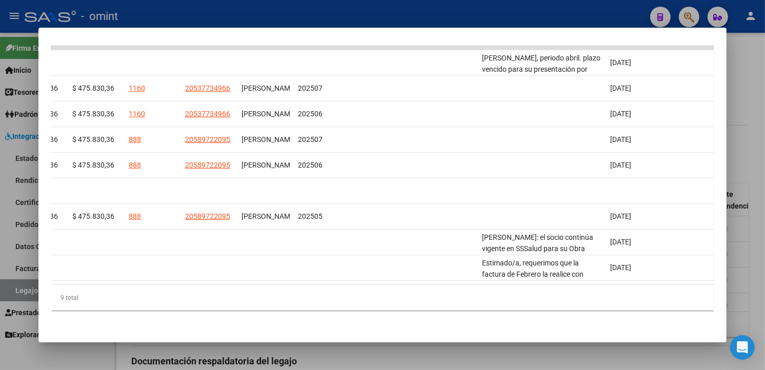
scroll to position [222, 0]
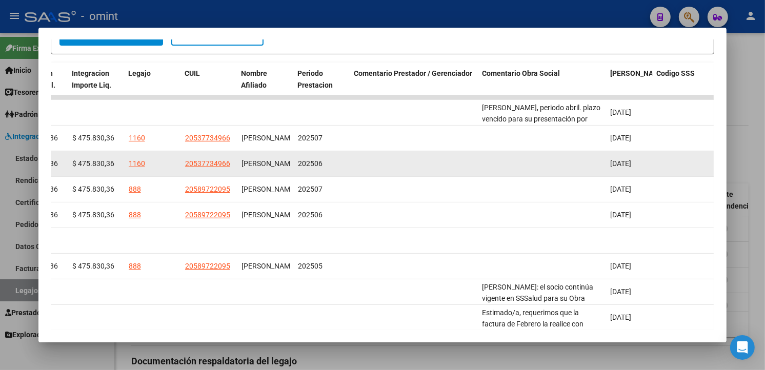
drag, startPoint x: 321, startPoint y: 163, endPoint x: 299, endPoint y: 163, distance: 22.1
click at [299, 163] on div "202506" at bounding box center [322, 164] width 48 height 12
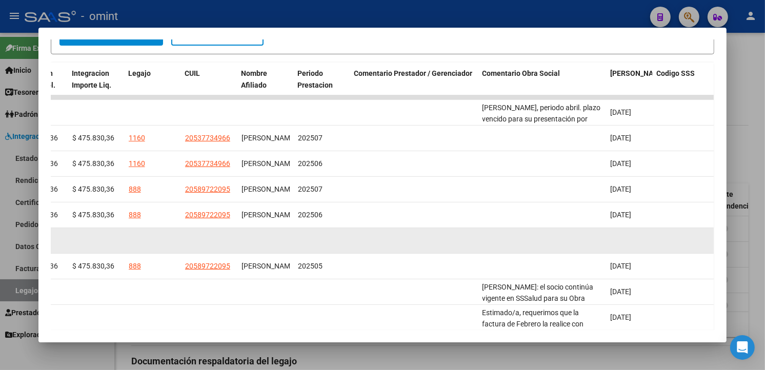
click at [337, 243] on datatable-body-cell at bounding box center [322, 240] width 56 height 25
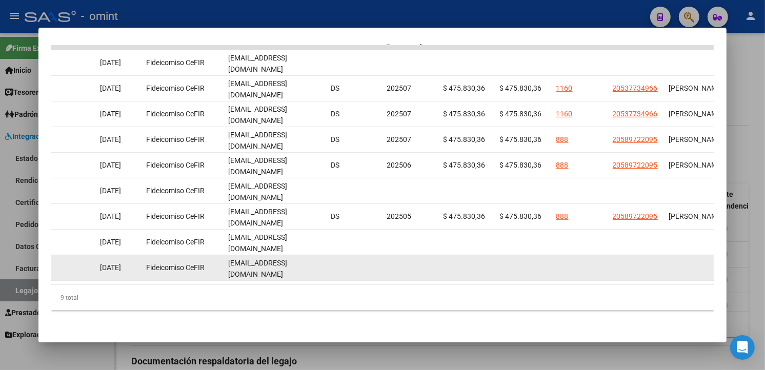
scroll to position [165, 0]
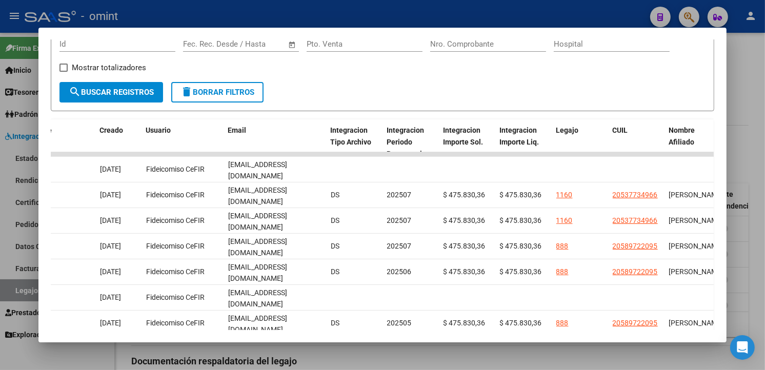
click at [250, 9] on div at bounding box center [382, 185] width 765 height 370
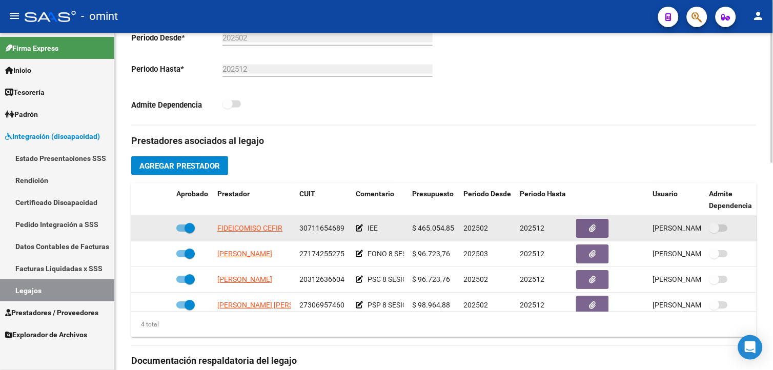
click at [327, 228] on span "30711654689" at bounding box center [322, 229] width 45 height 8
copy span "30711654689"
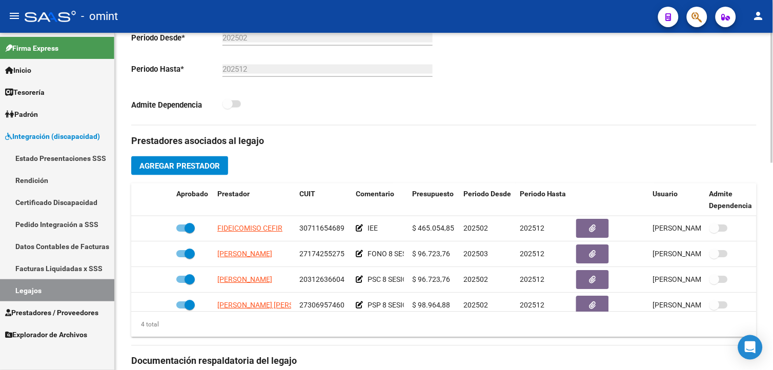
click at [371, 64] on div "202512 Ej: 202212" at bounding box center [328, 66] width 210 height 22
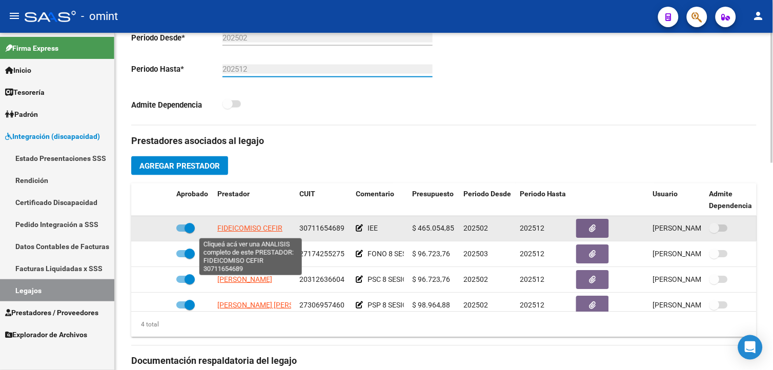
click at [260, 229] on span "FIDEICOMISO CEFIR" at bounding box center [249, 229] width 65 height 8
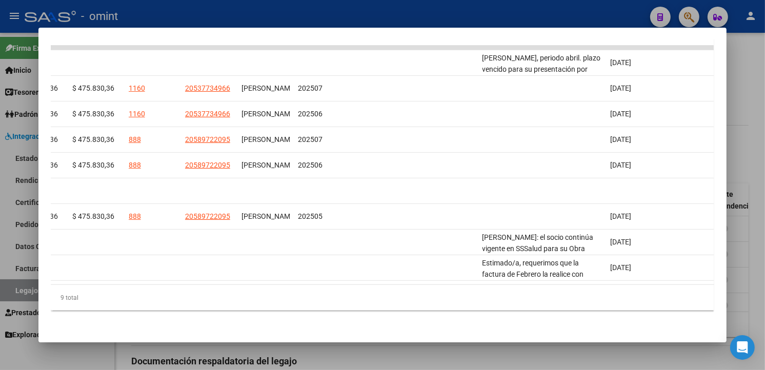
scroll to position [0, 0]
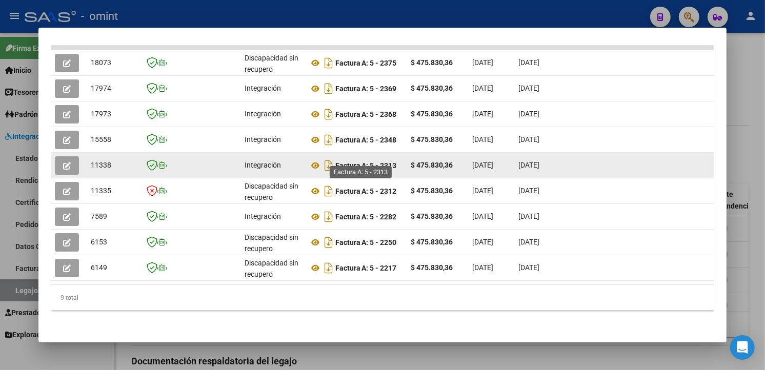
drag, startPoint x: 395, startPoint y: 156, endPoint x: 368, endPoint y: 158, distance: 27.3
click at [368, 158] on div "Factura A: 5 - 2313" at bounding box center [356, 165] width 94 height 16
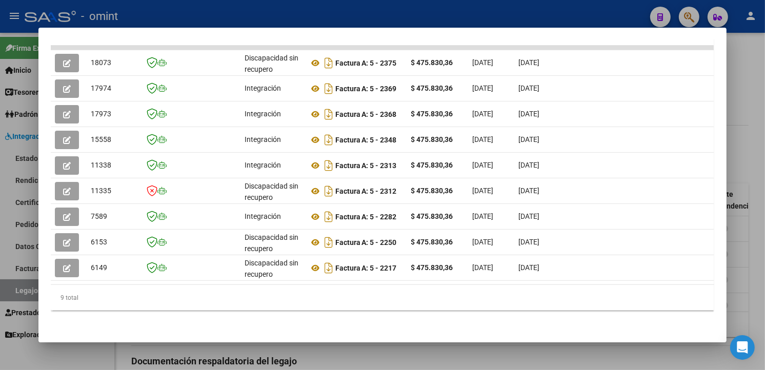
click at [185, 16] on div at bounding box center [382, 185] width 765 height 370
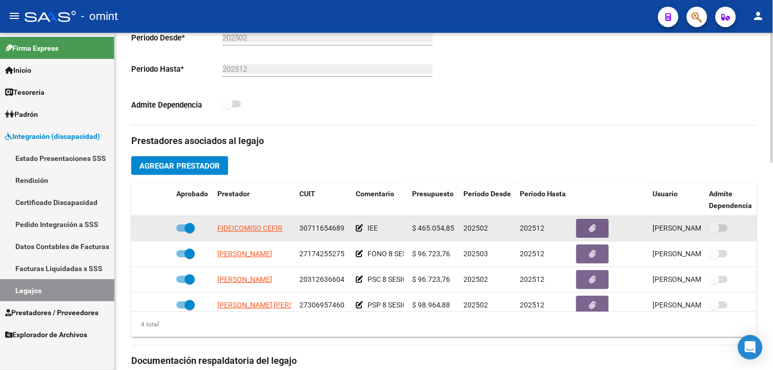
click at [321, 229] on span "30711654689" at bounding box center [322, 229] width 45 height 8
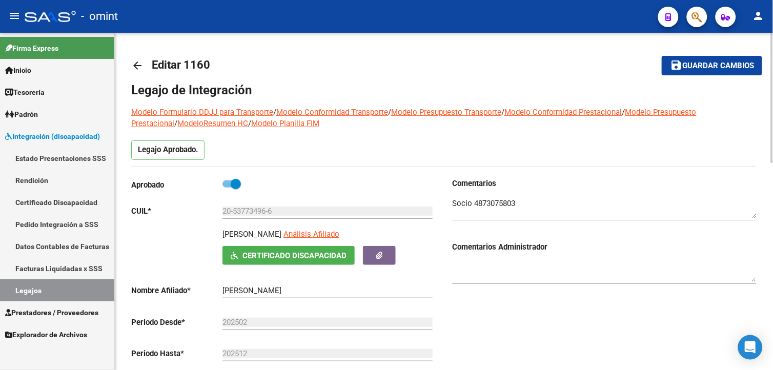
click at [277, 234] on div "[PERSON_NAME] Análisis Afiliado" at bounding box center [329, 237] width 213 height 17
drag, startPoint x: 276, startPoint y: 234, endPoint x: 222, endPoint y: 232, distance: 53.9
click at [222, 232] on div "[PERSON_NAME] Análisis Afiliado Certificado Discapacidad ARCA Padrón" at bounding box center [283, 247] width 305 height 36
drag, startPoint x: 222, startPoint y: 232, endPoint x: 243, endPoint y: 233, distance: 21.1
click at [499, 202] on textarea at bounding box center [604, 208] width 305 height 21
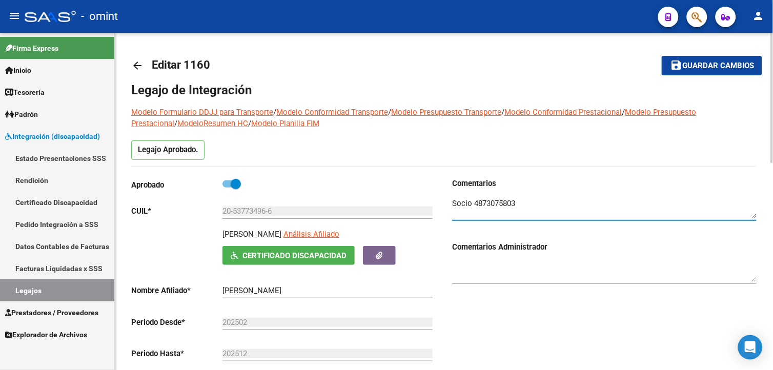
click at [499, 202] on textarea at bounding box center [604, 208] width 305 height 21
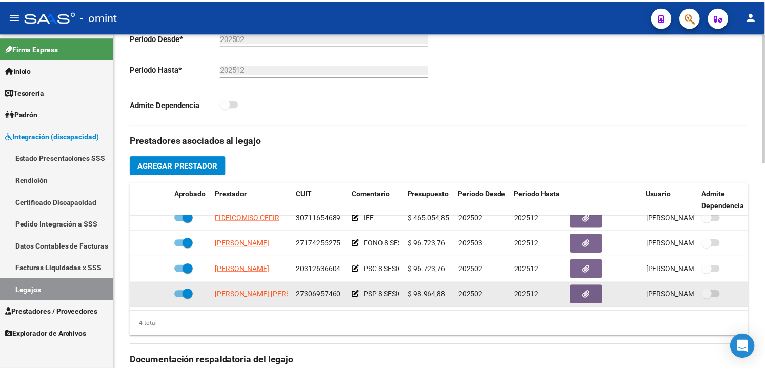
scroll to position [342, 0]
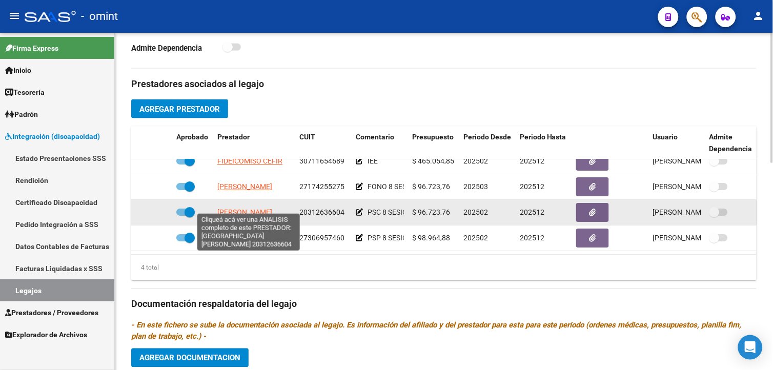
click at [267, 209] on span "[PERSON_NAME]" at bounding box center [244, 213] width 55 height 8
type textarea "20312636604"
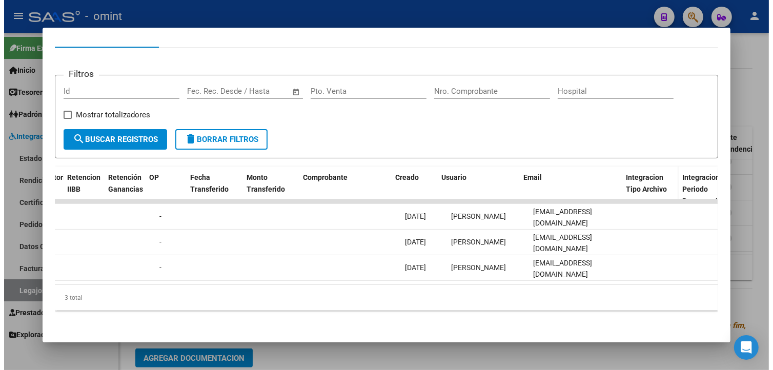
scroll to position [0, 832]
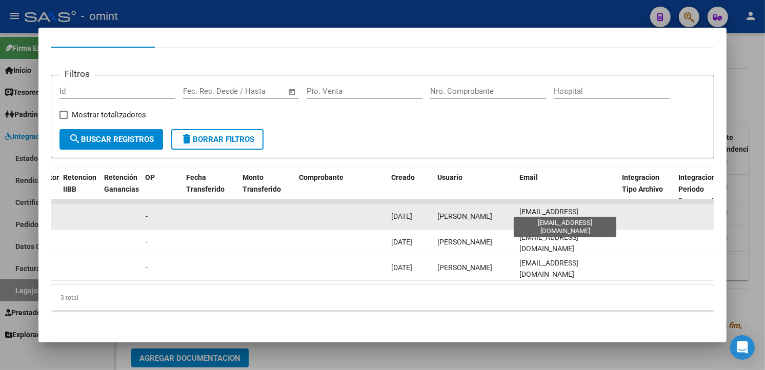
drag, startPoint x: 589, startPoint y: 207, endPoint x: 516, endPoint y: 208, distance: 72.8
click at [516, 208] on datatable-body-cell "[EMAIL_ADDRESS][DOMAIN_NAME]" at bounding box center [567, 216] width 103 height 25
drag, startPoint x: 516, startPoint y: 208, endPoint x: 542, endPoint y: 205, distance: 25.8
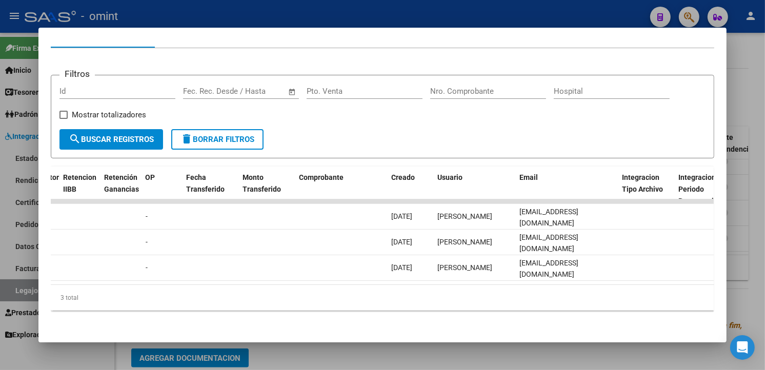
click at [434, 5] on div at bounding box center [382, 185] width 765 height 370
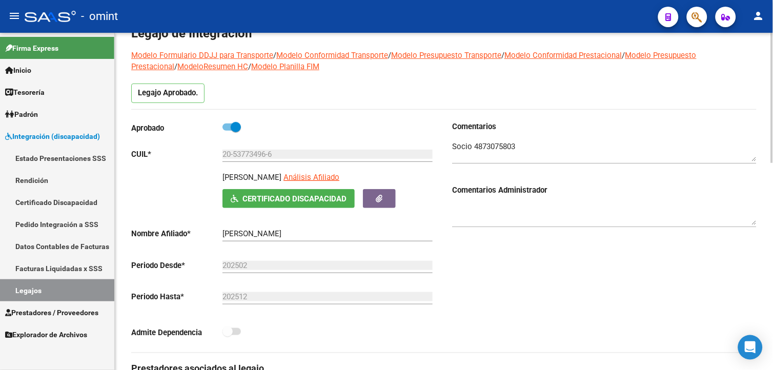
scroll to position [0, 0]
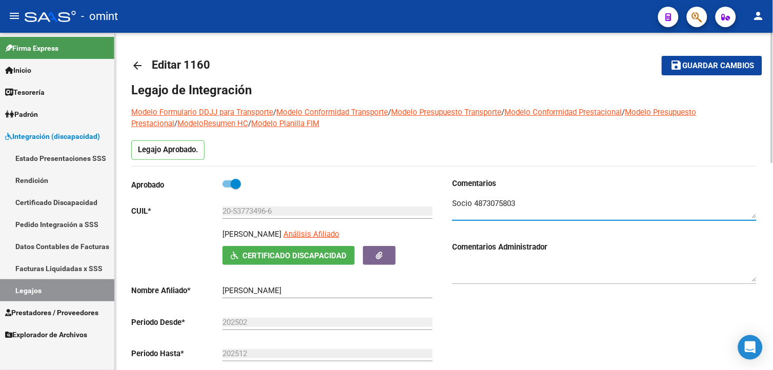
click at [493, 202] on textarea at bounding box center [604, 208] width 305 height 21
